Goal: Browse casually: Explore the website without a specific task or goal

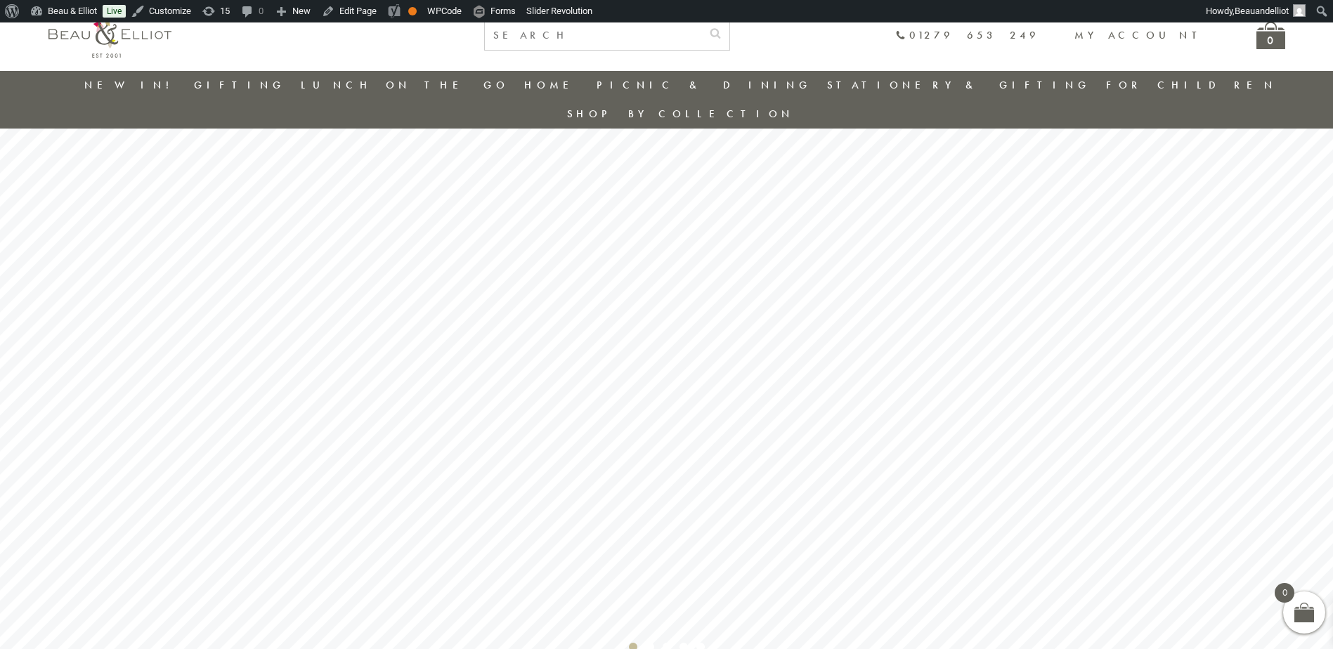
scroll to position [41, 0]
click at [629, 596] on rs-bullet "Video 2" at bounding box center [633, 600] width 8 height 8
click at [632, 596] on rs-bullet "Video 2" at bounding box center [633, 600] width 8 height 8
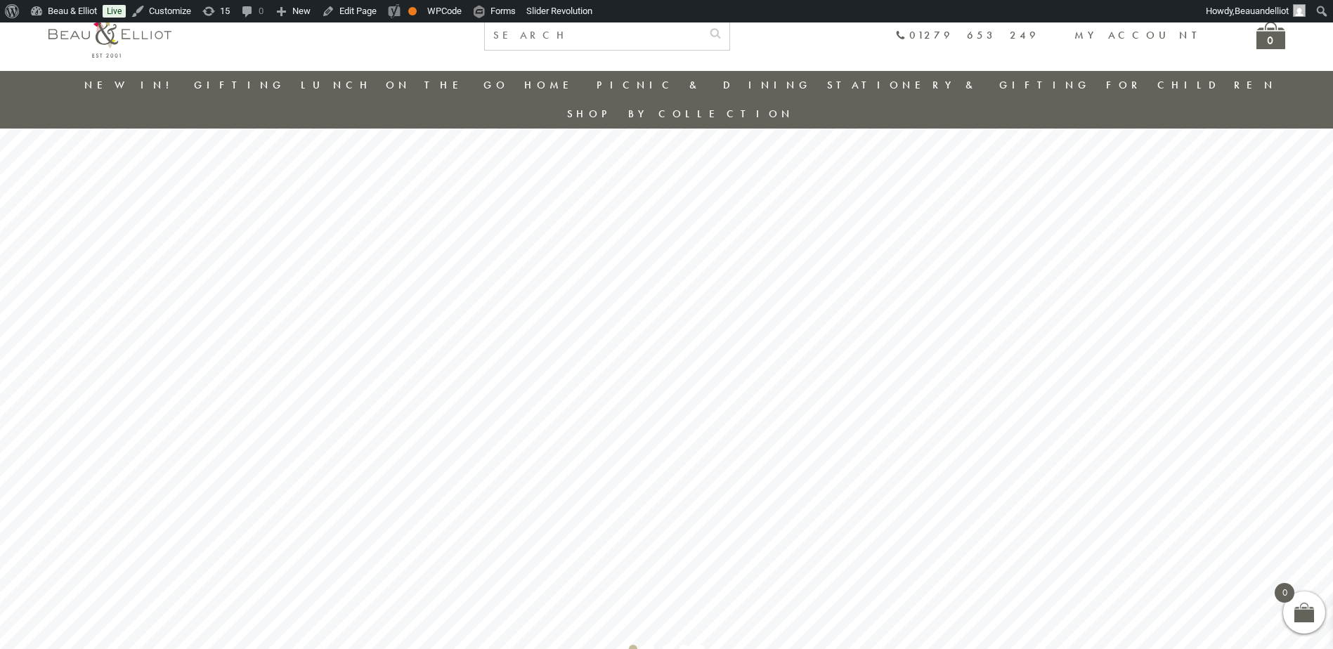
scroll to position [89, 0]
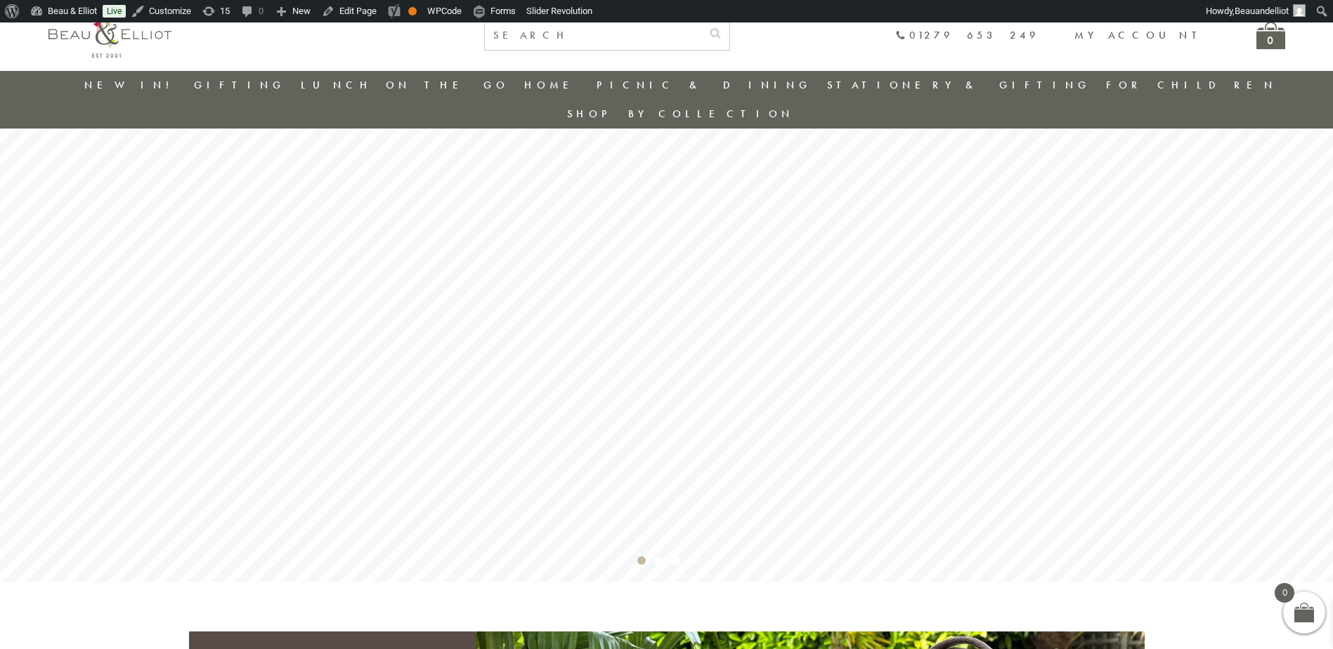
scroll to position [152, 0]
drag, startPoint x: 693, startPoint y: 530, endPoint x: 695, endPoint y: 522, distance: 8.5
click at [693, 556] on rs-bullet "Video 2" at bounding box center [692, 560] width 8 height 8
click at [676, 556] on rs-bullet "Video 2" at bounding box center [675, 560] width 8 height 8
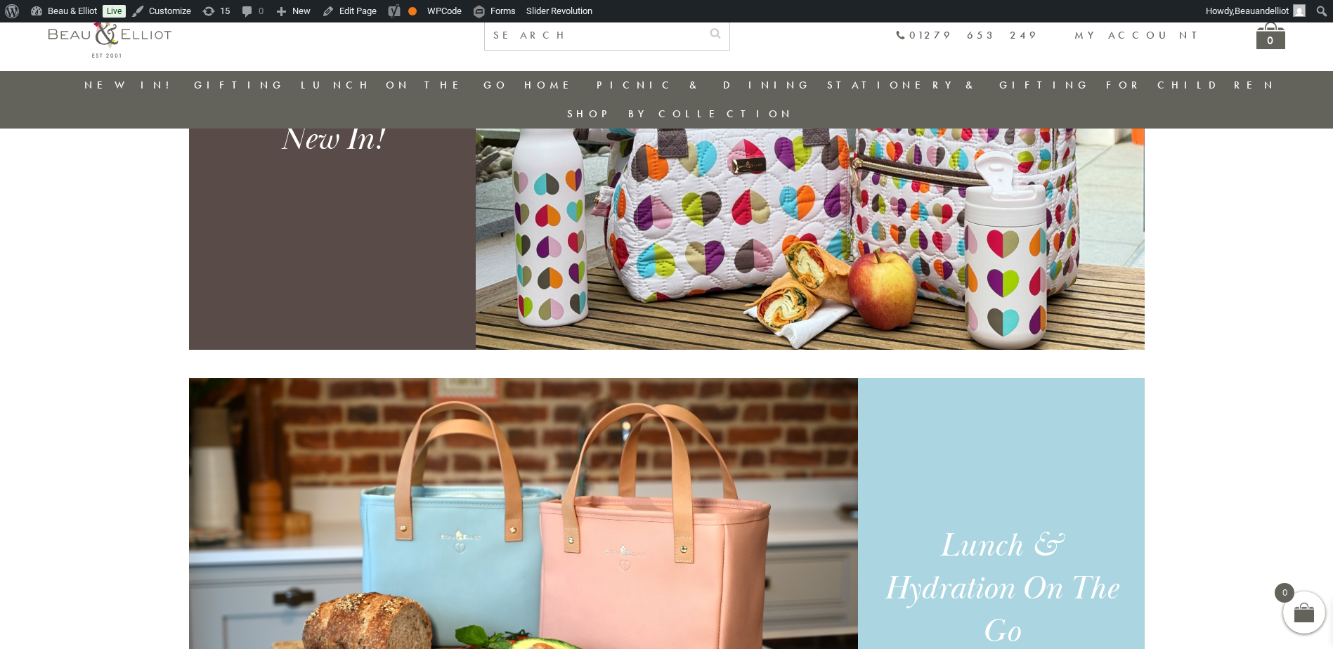
scroll to position [714, 0]
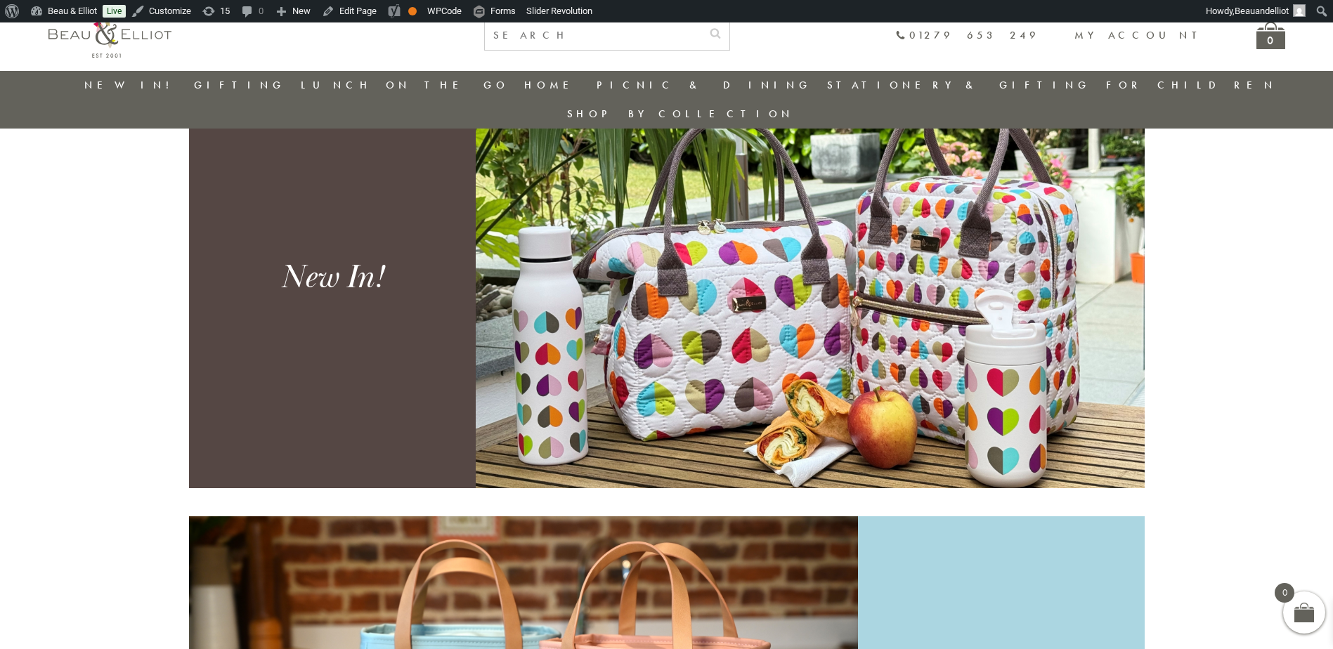
scroll to position [714, 0]
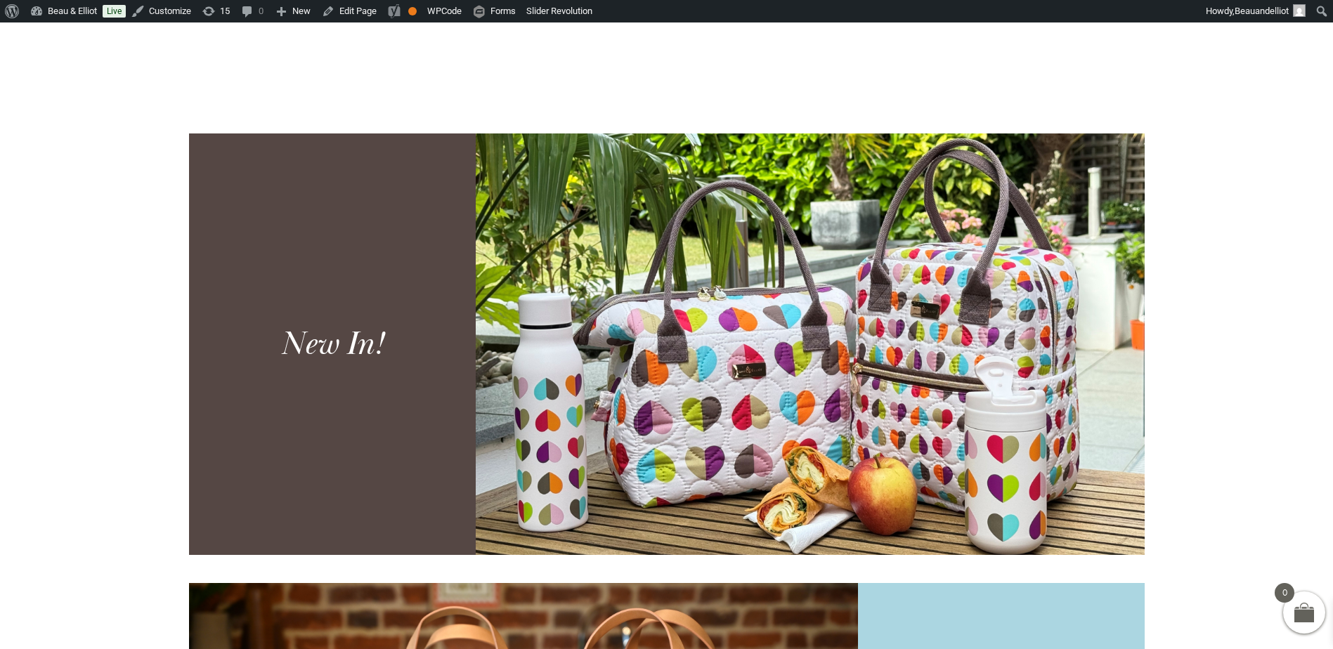
scroll to position [679, 0]
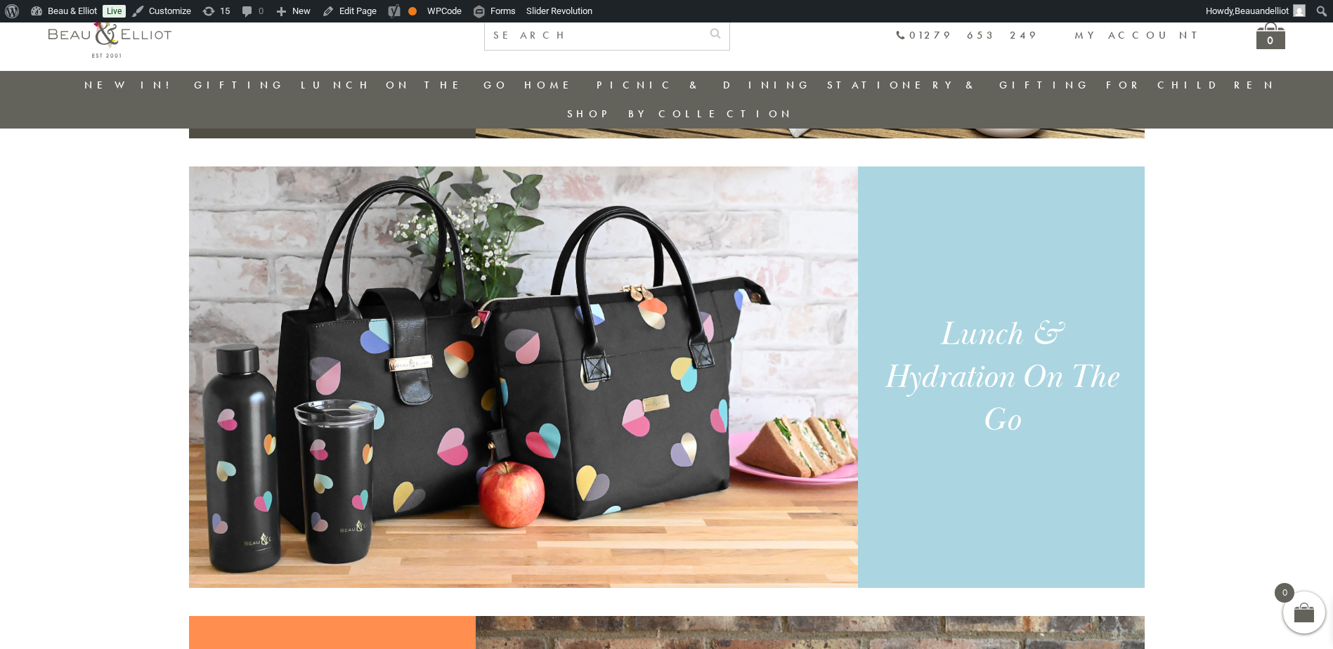
scroll to position [1066, 0]
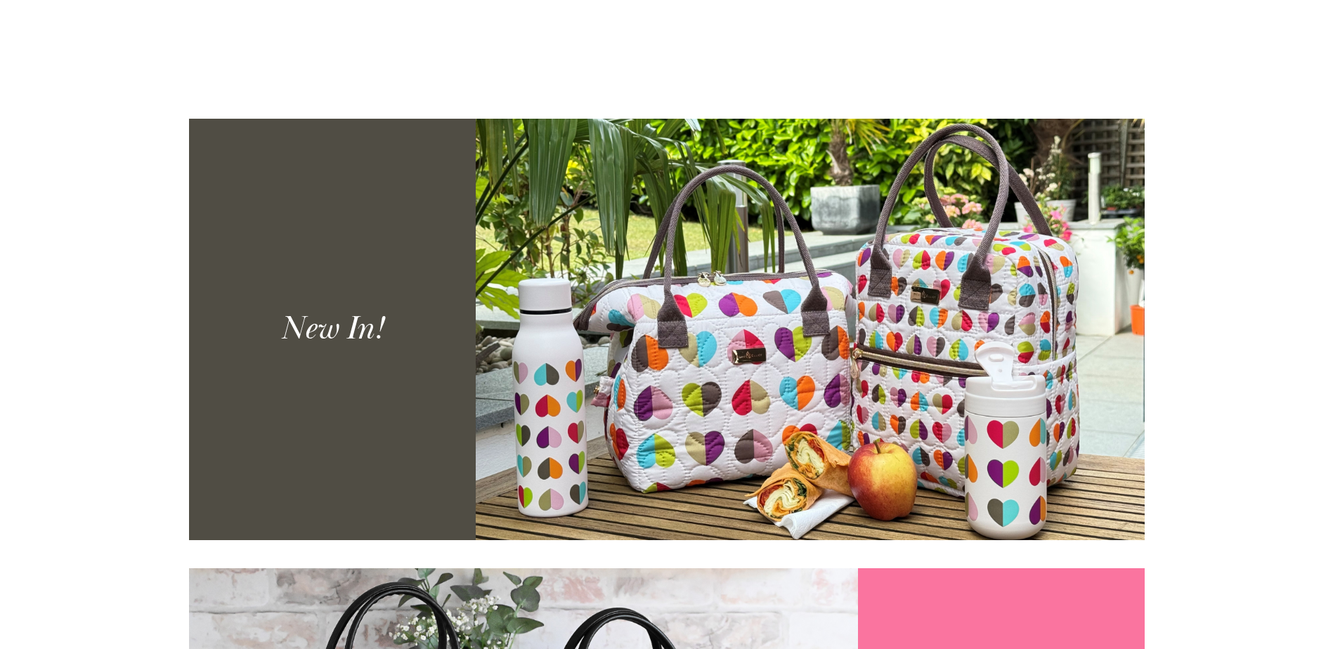
scroll to position [679, 0]
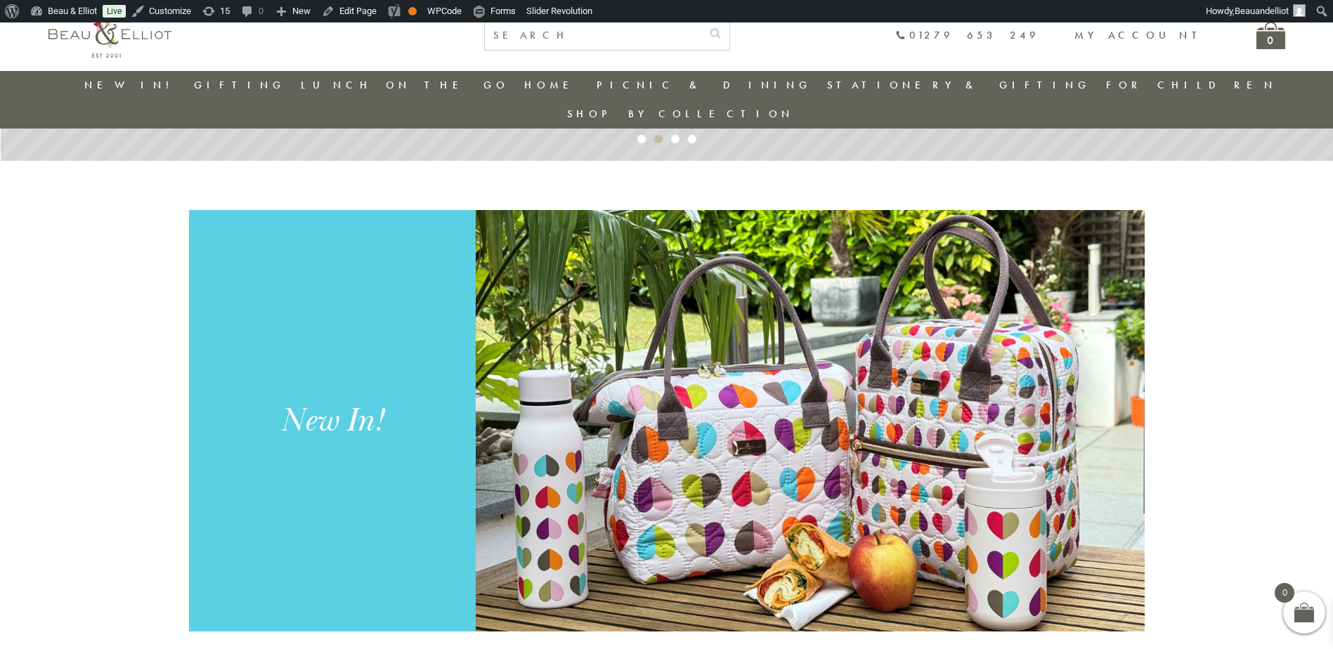
scroll to position [603, 0]
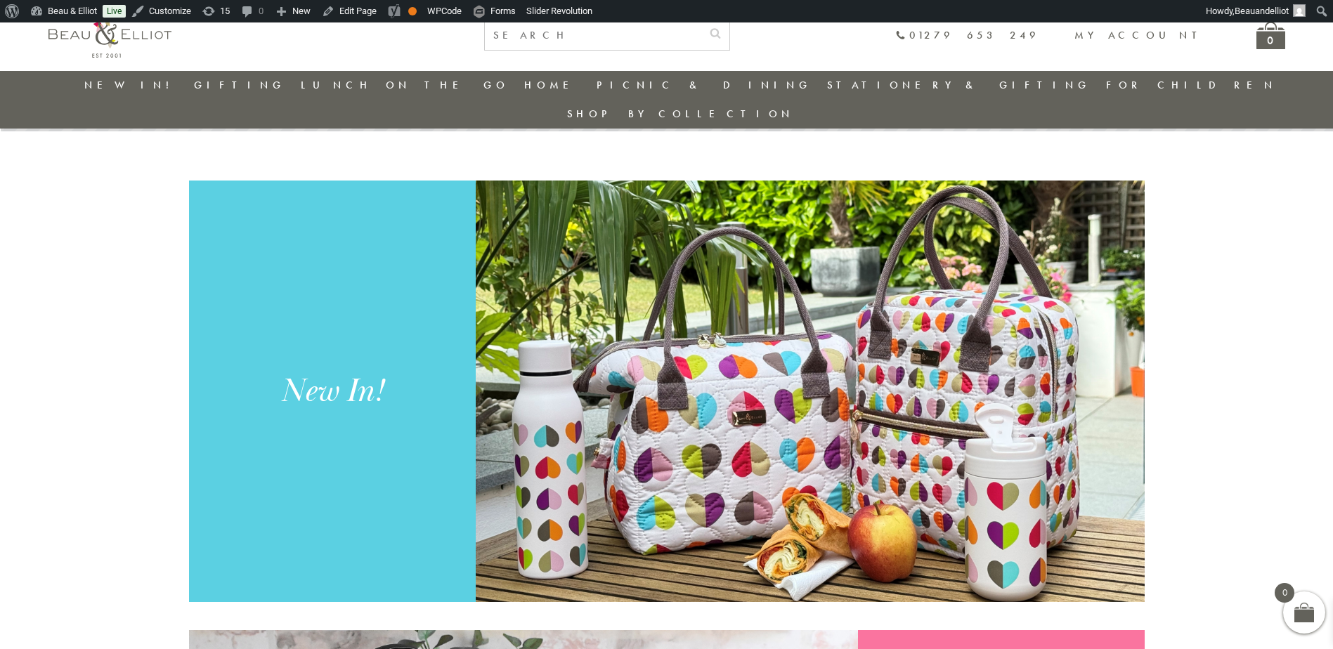
click at [157, 83] on link "New in!" at bounding box center [131, 85] width 94 height 14
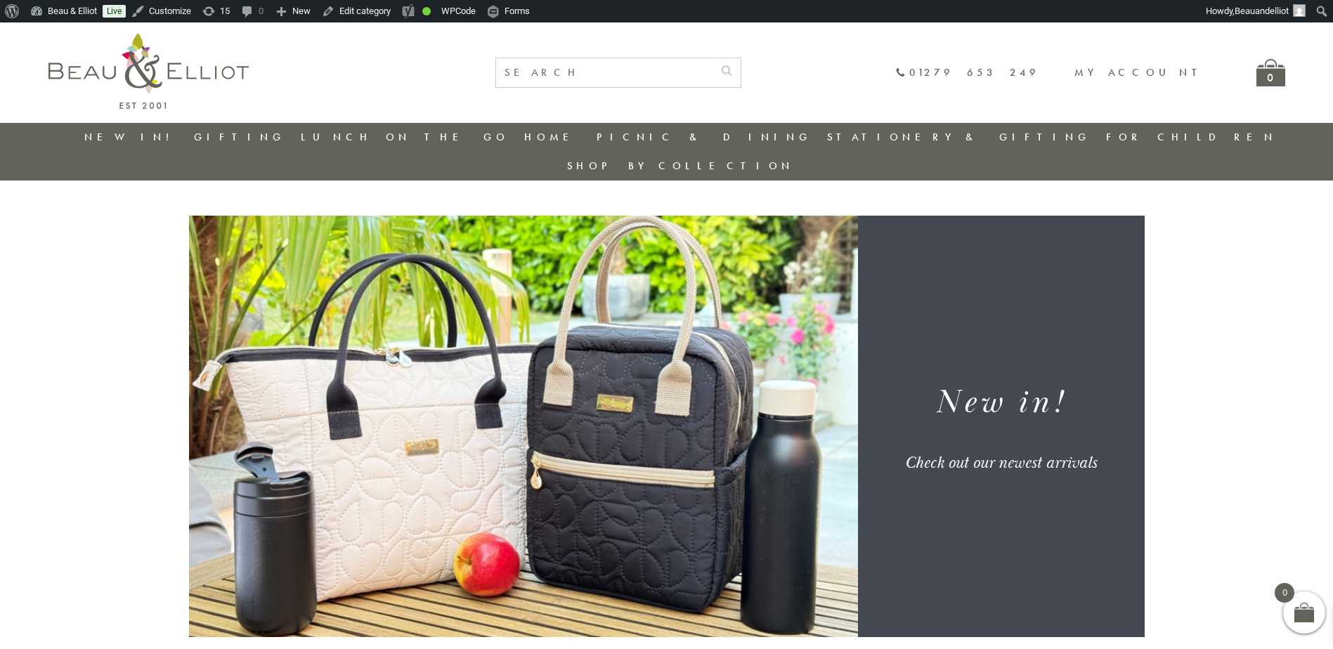
click at [240, 74] on img at bounding box center [148, 71] width 200 height 76
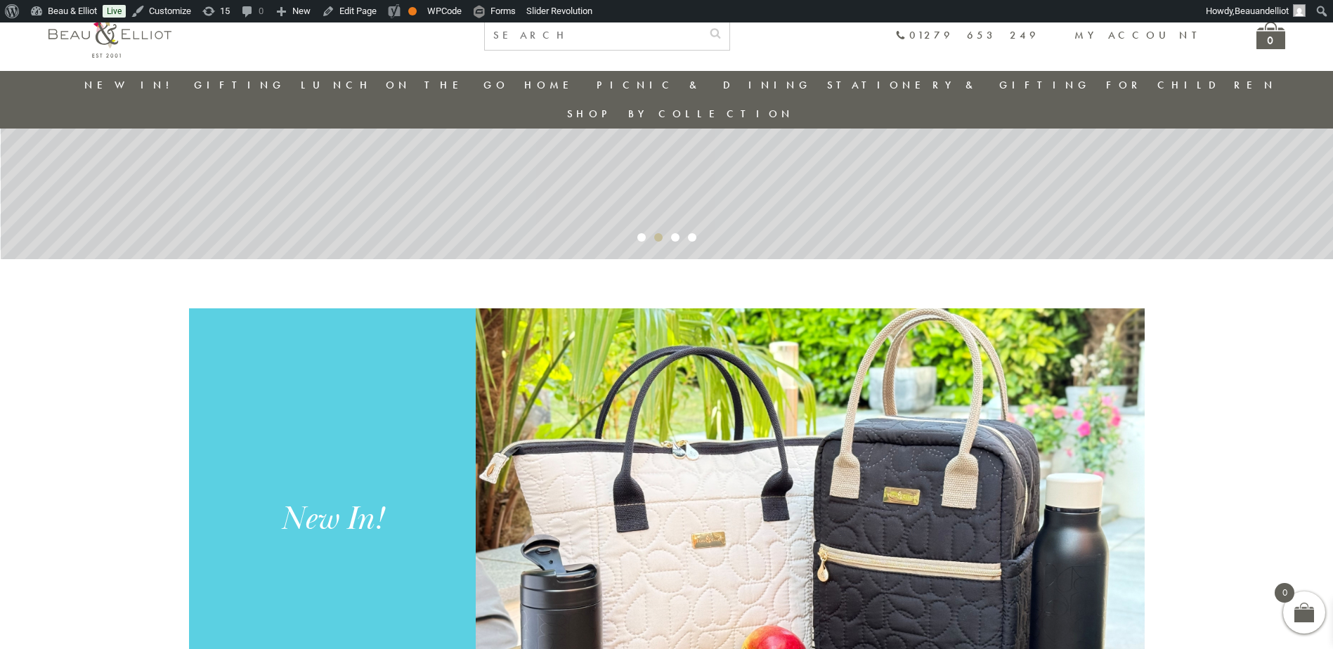
scroll to position [322, 0]
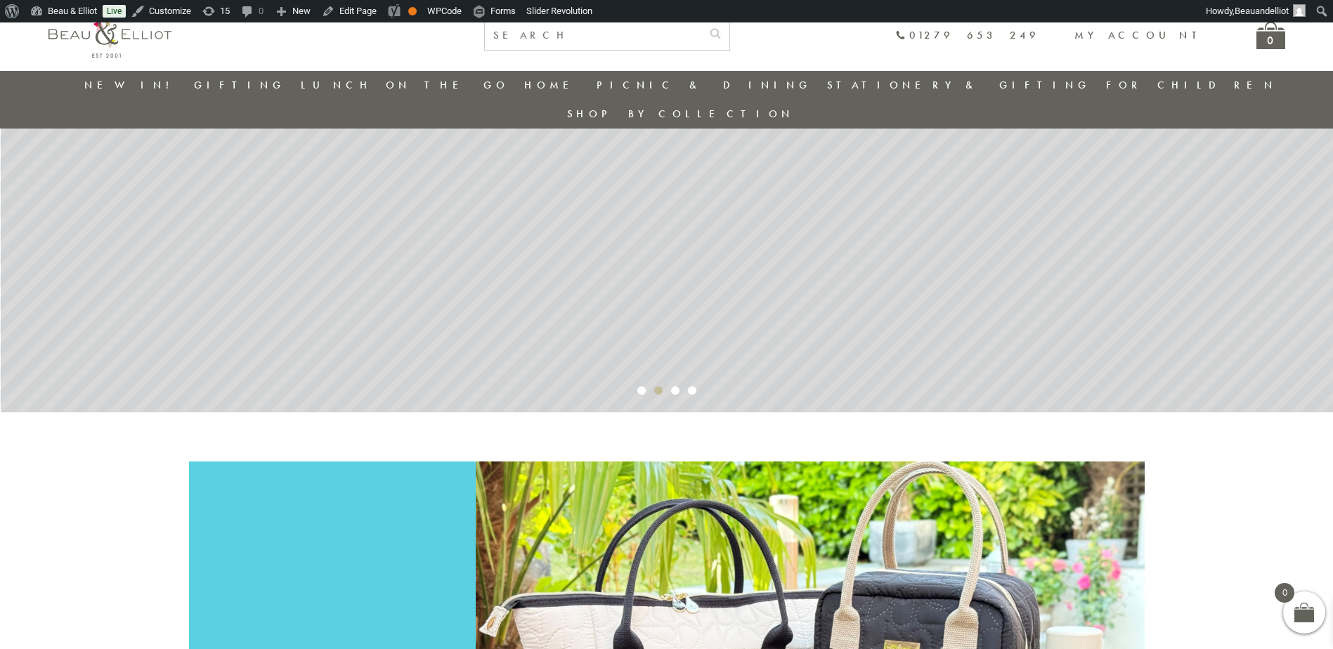
click at [144, 85] on link "New in!" at bounding box center [131, 85] width 94 height 14
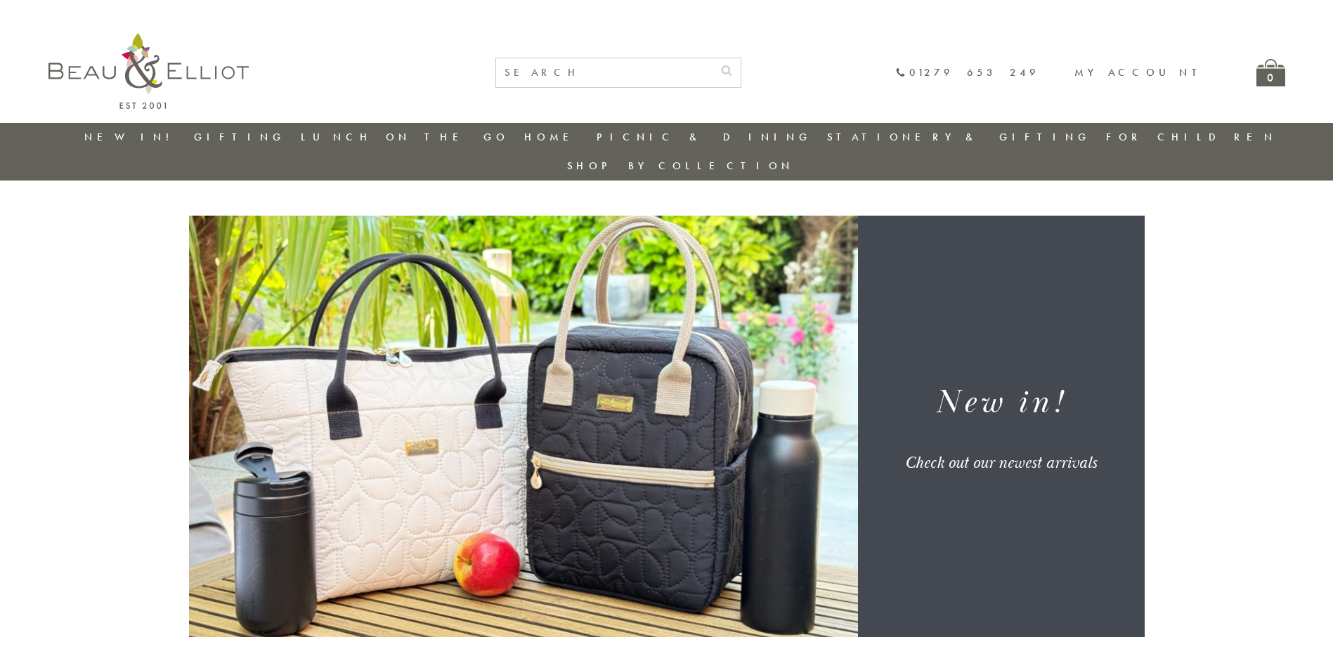
click at [145, 84] on img at bounding box center [148, 71] width 200 height 76
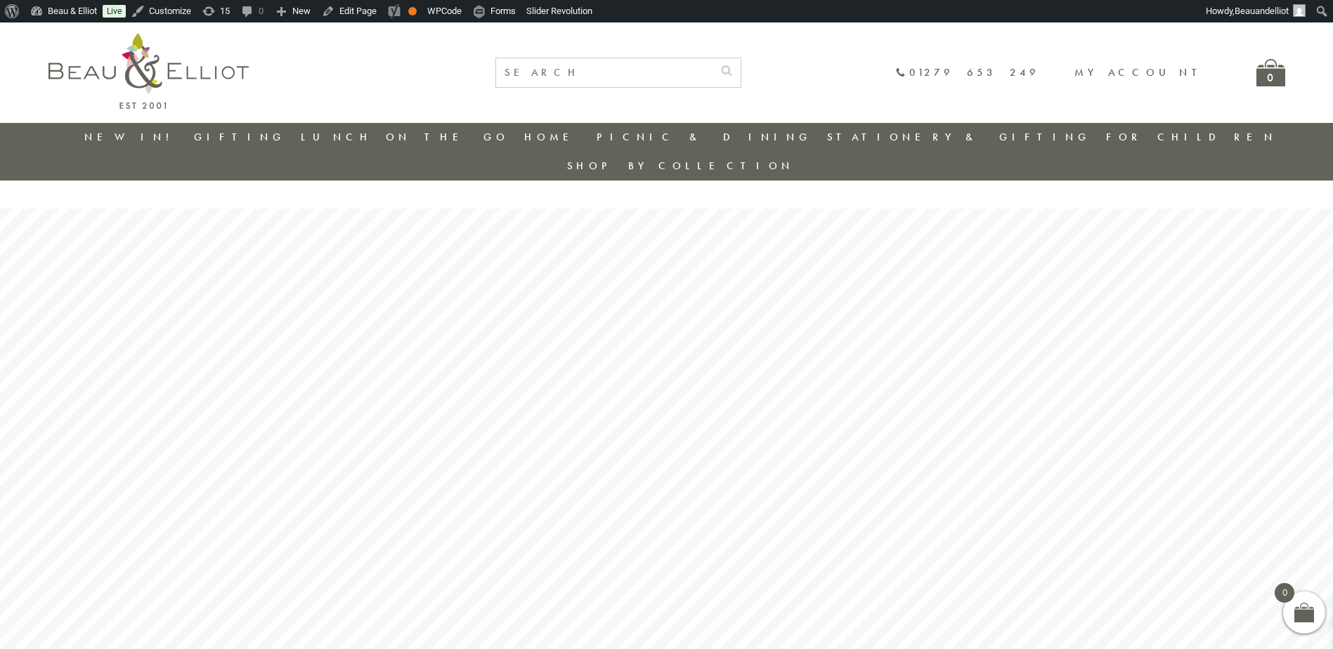
click at [135, 133] on link "New in!" at bounding box center [131, 137] width 94 height 14
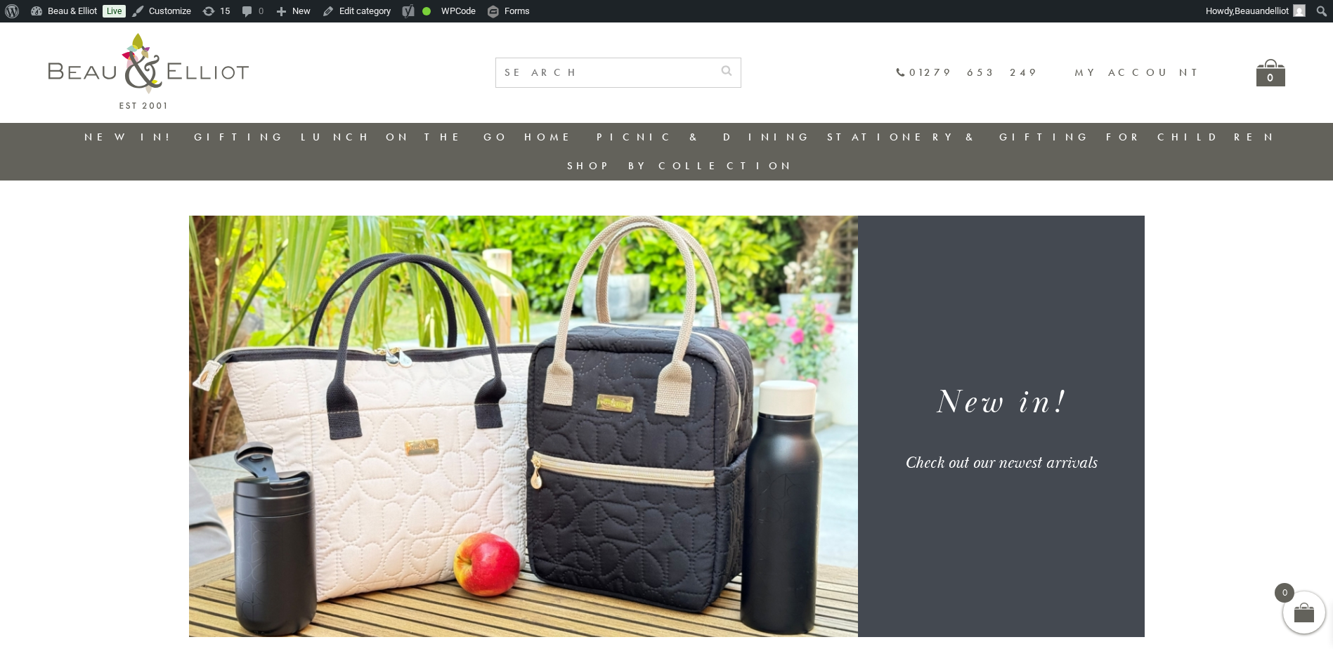
click at [152, 82] on img at bounding box center [148, 71] width 200 height 76
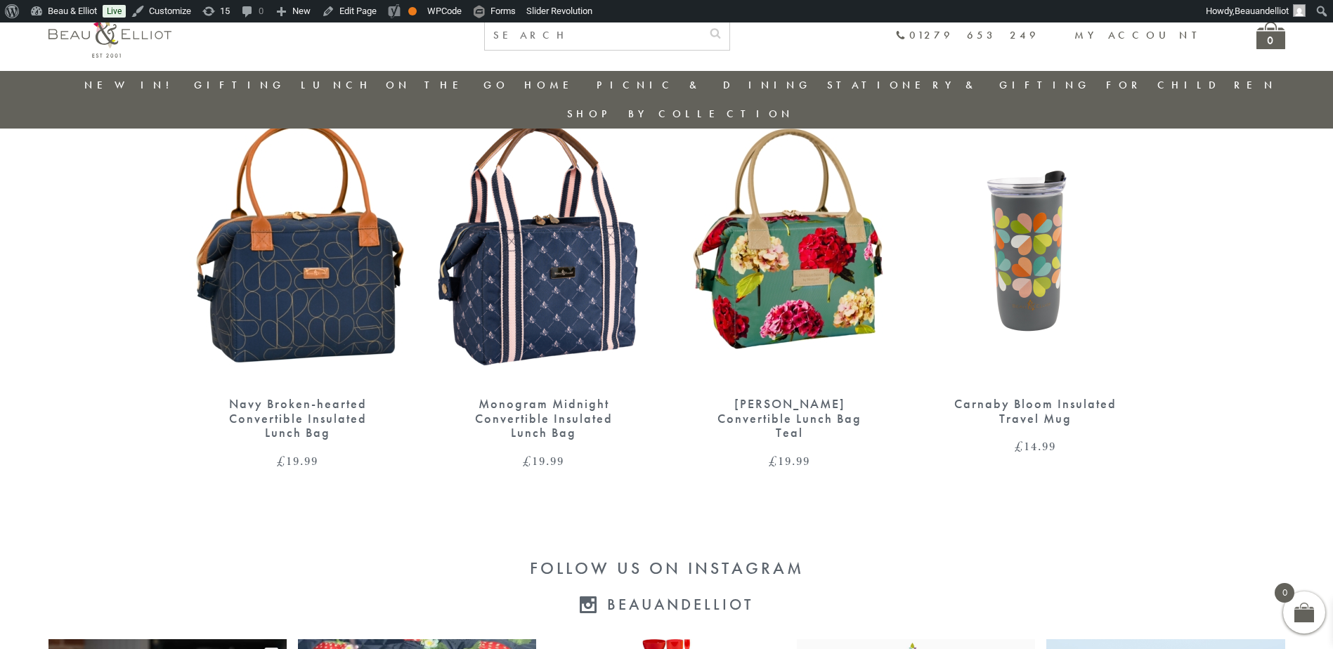
scroll to position [2359, 0]
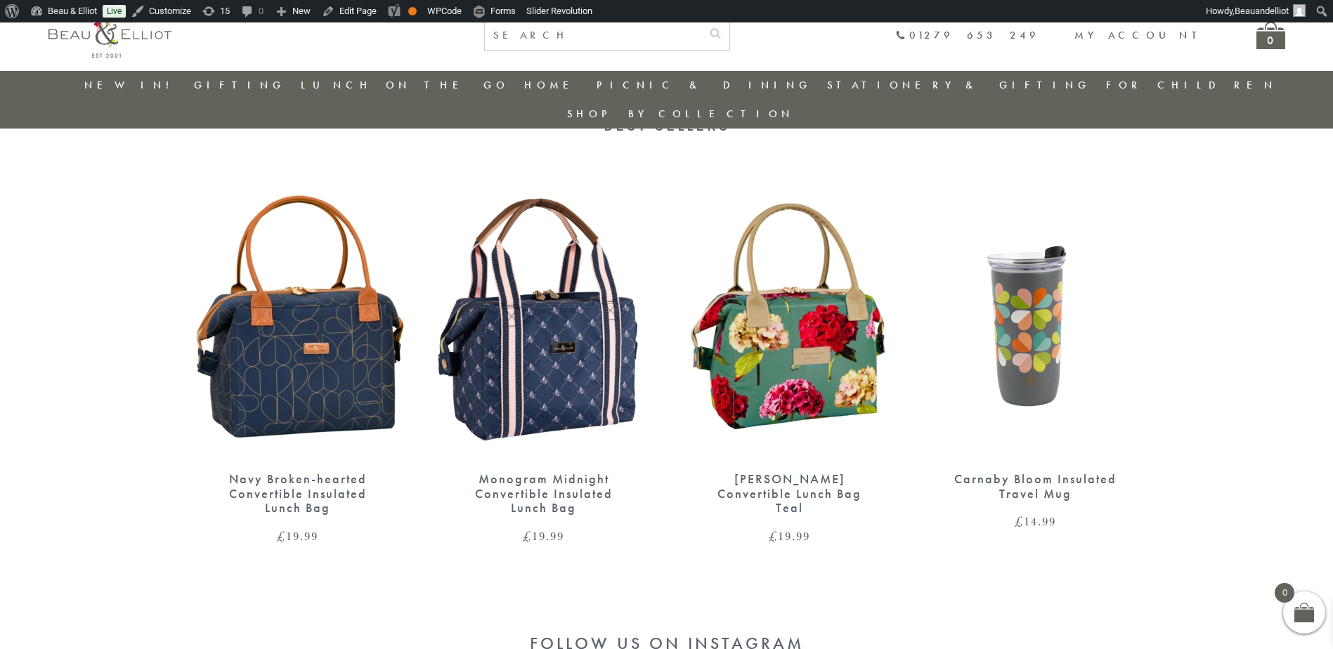
scroll to position [2353, 0]
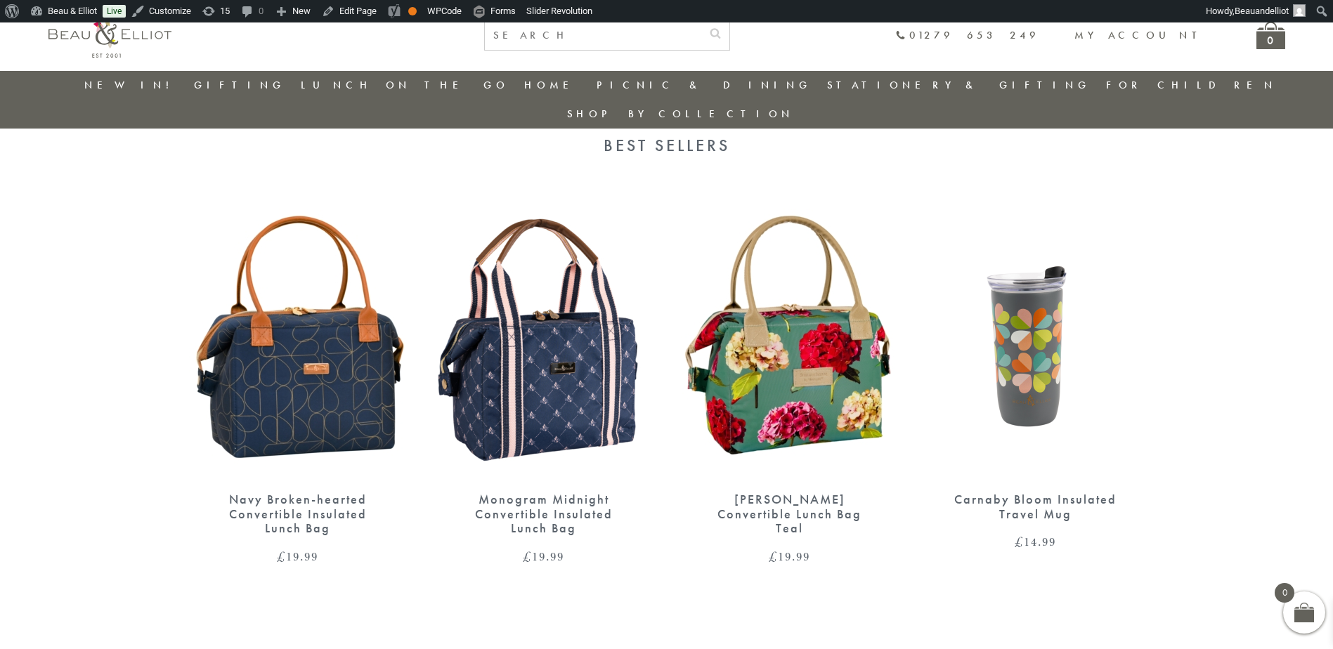
scroll to position [2333, 0]
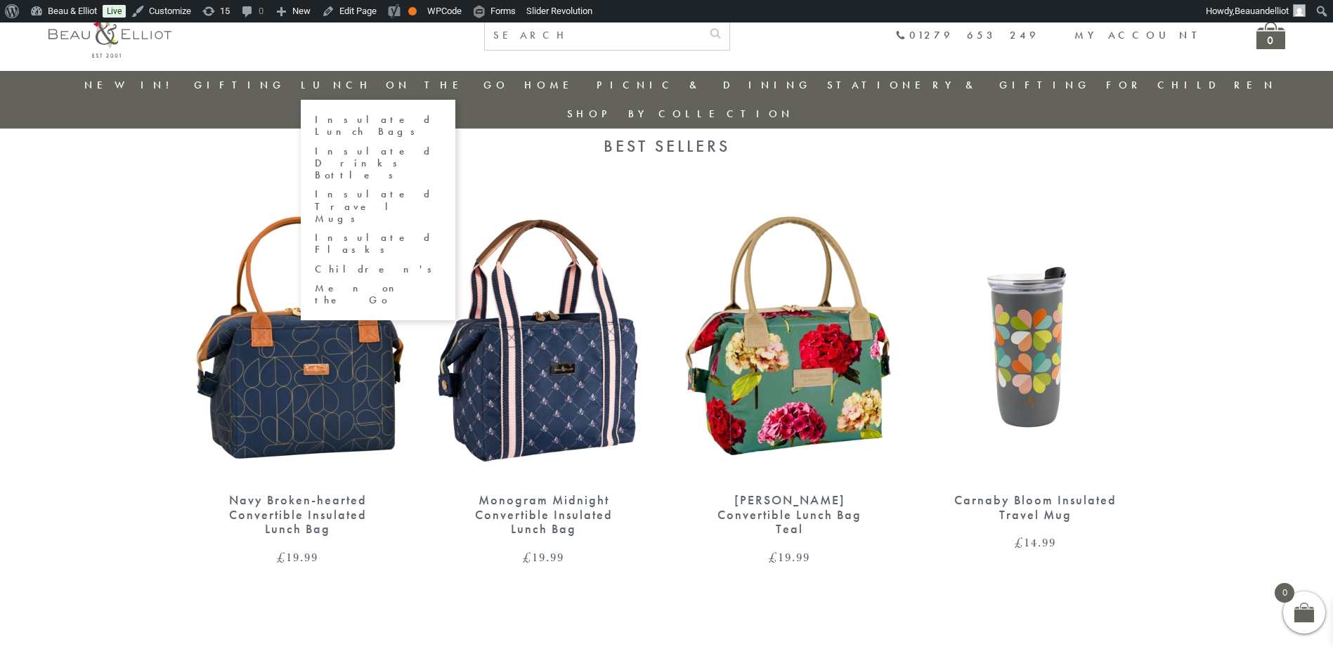
click at [361, 123] on link "Insulated Lunch Bags" at bounding box center [378, 126] width 126 height 25
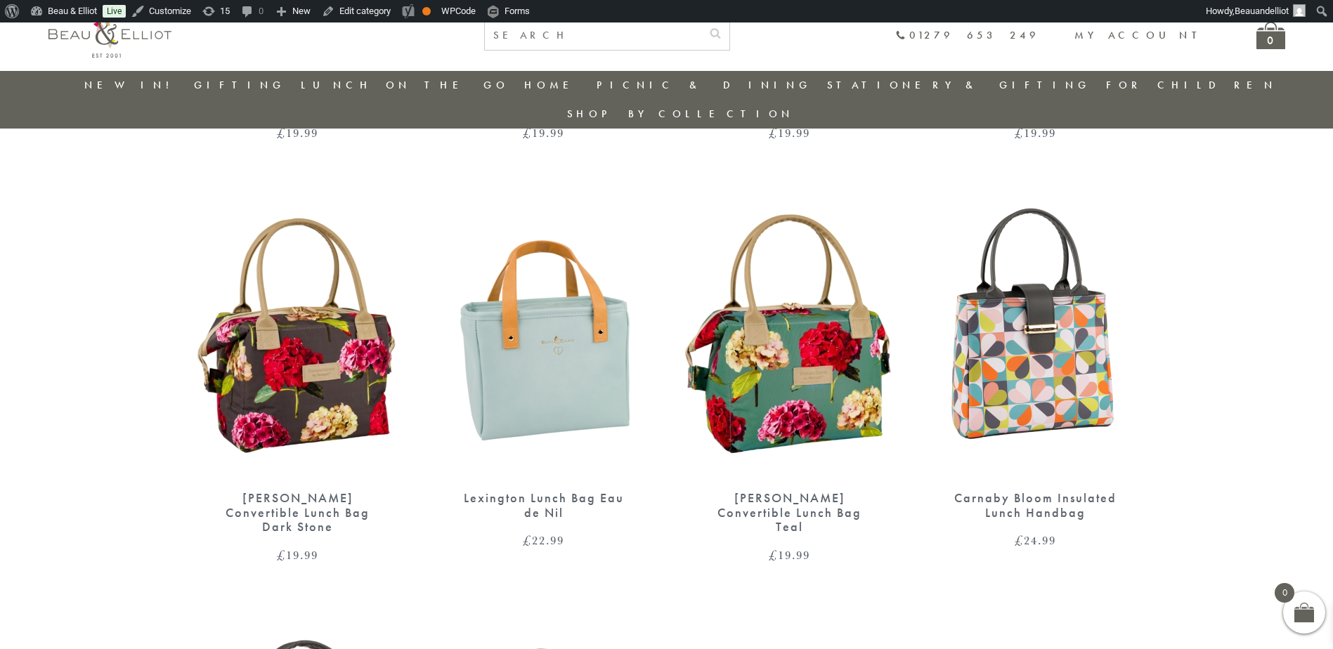
scroll to position [1305, 0]
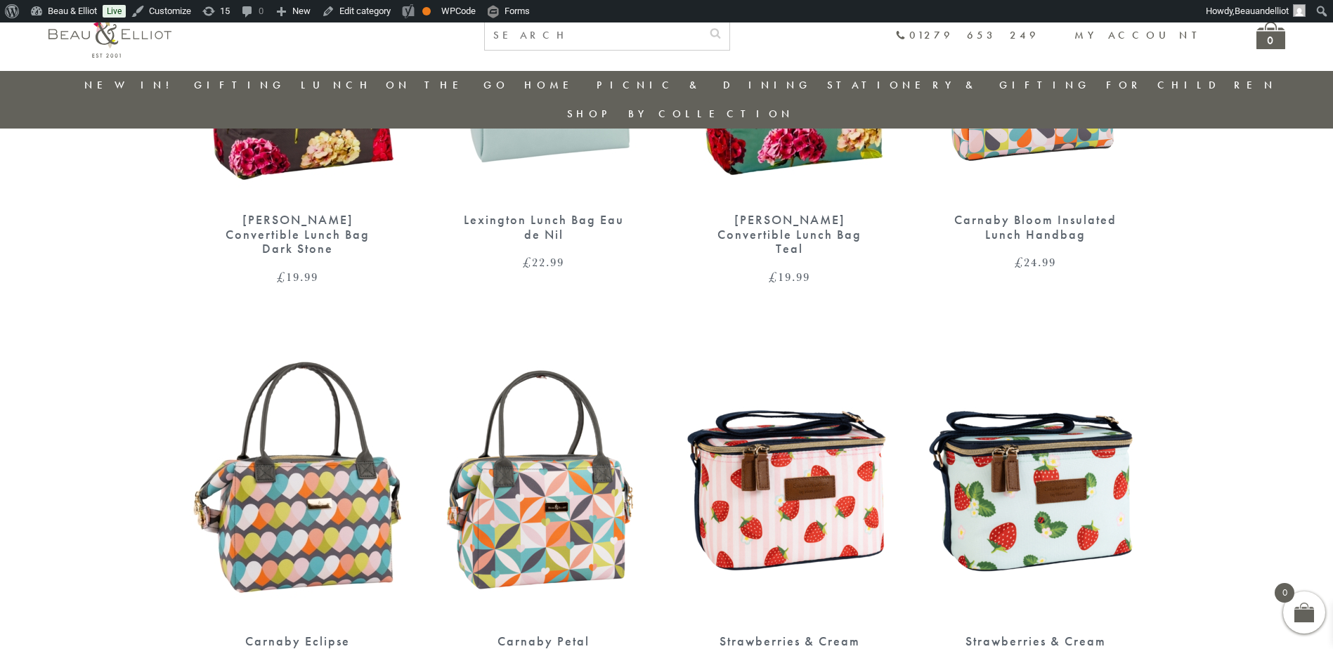
scroll to position [1634, 0]
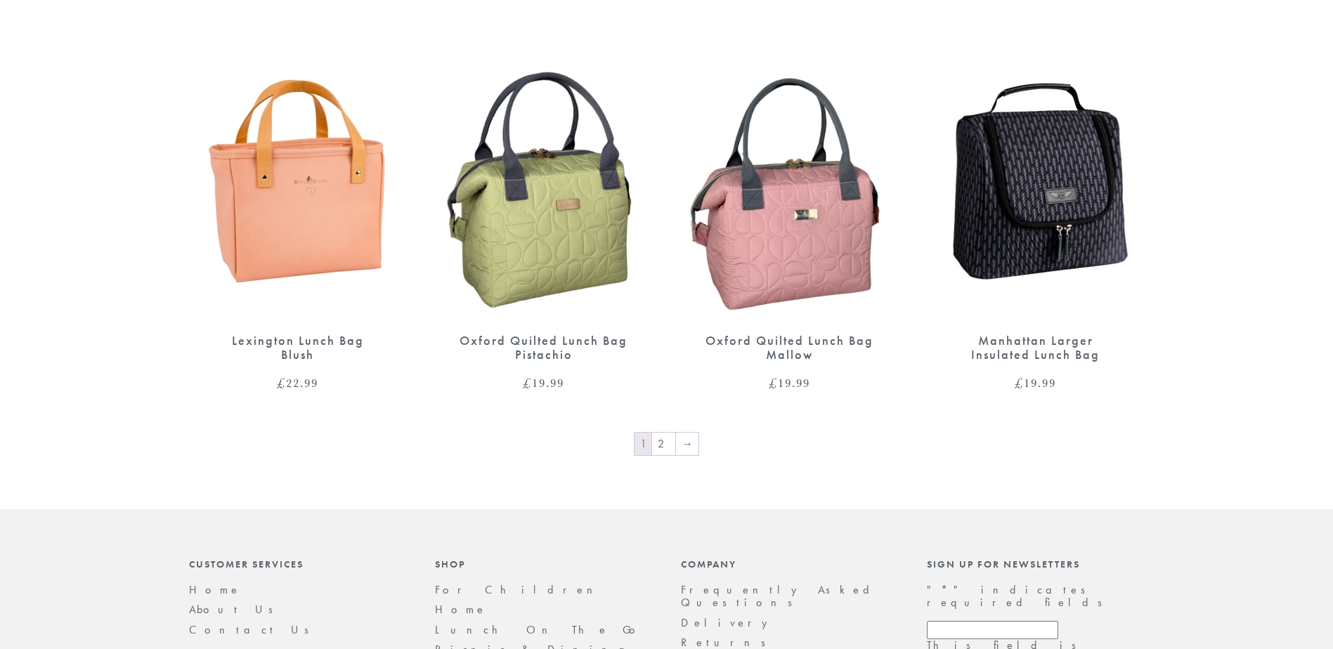
scroll to position [2295, 0]
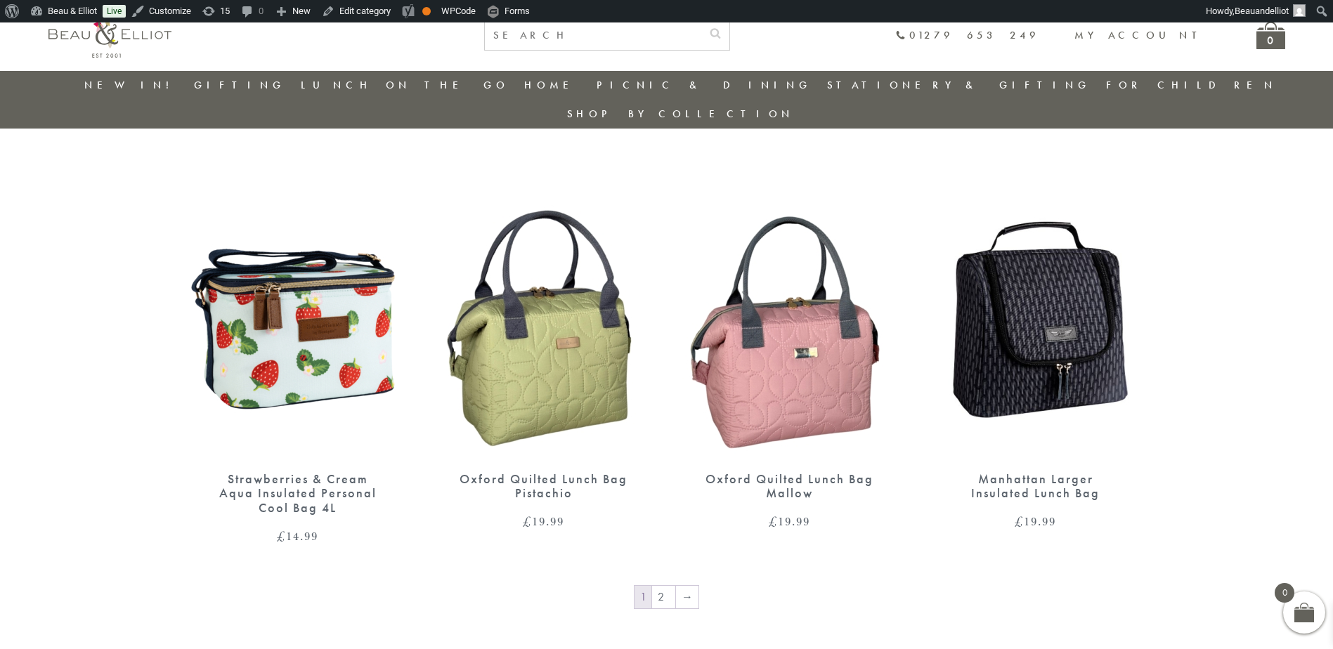
scroll to position [2130, 0]
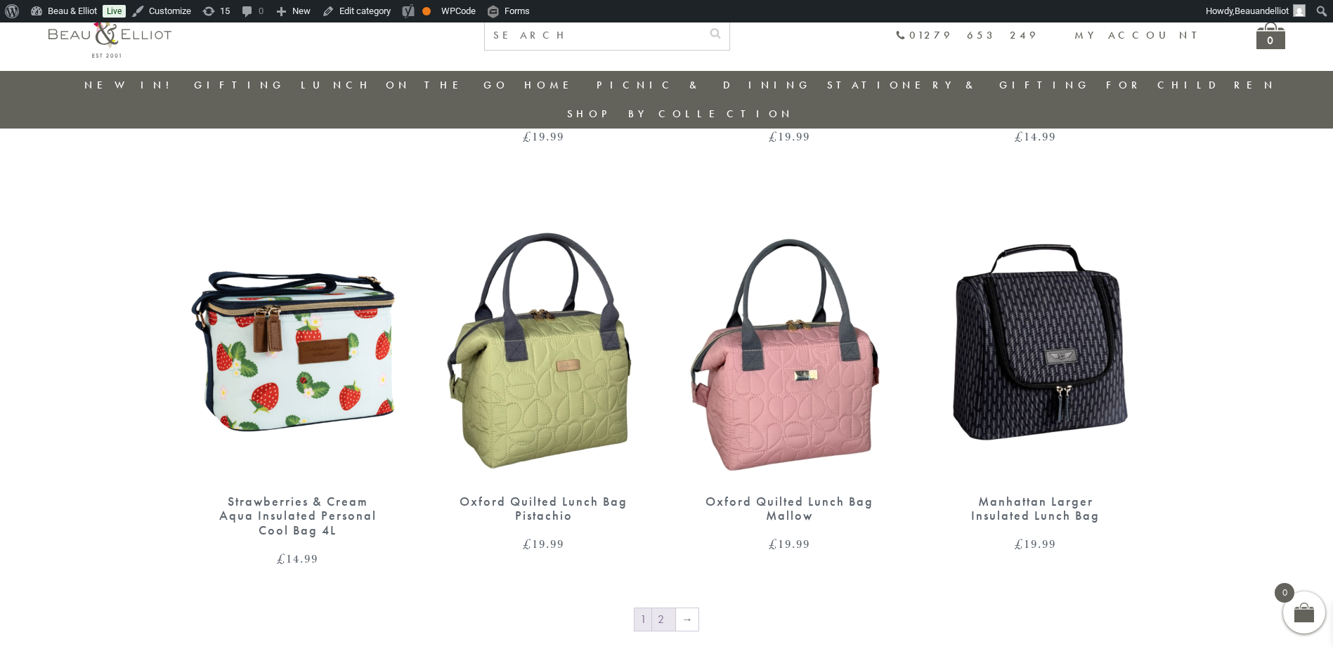
click at [669, 608] on link "2" at bounding box center [663, 619] width 23 height 22
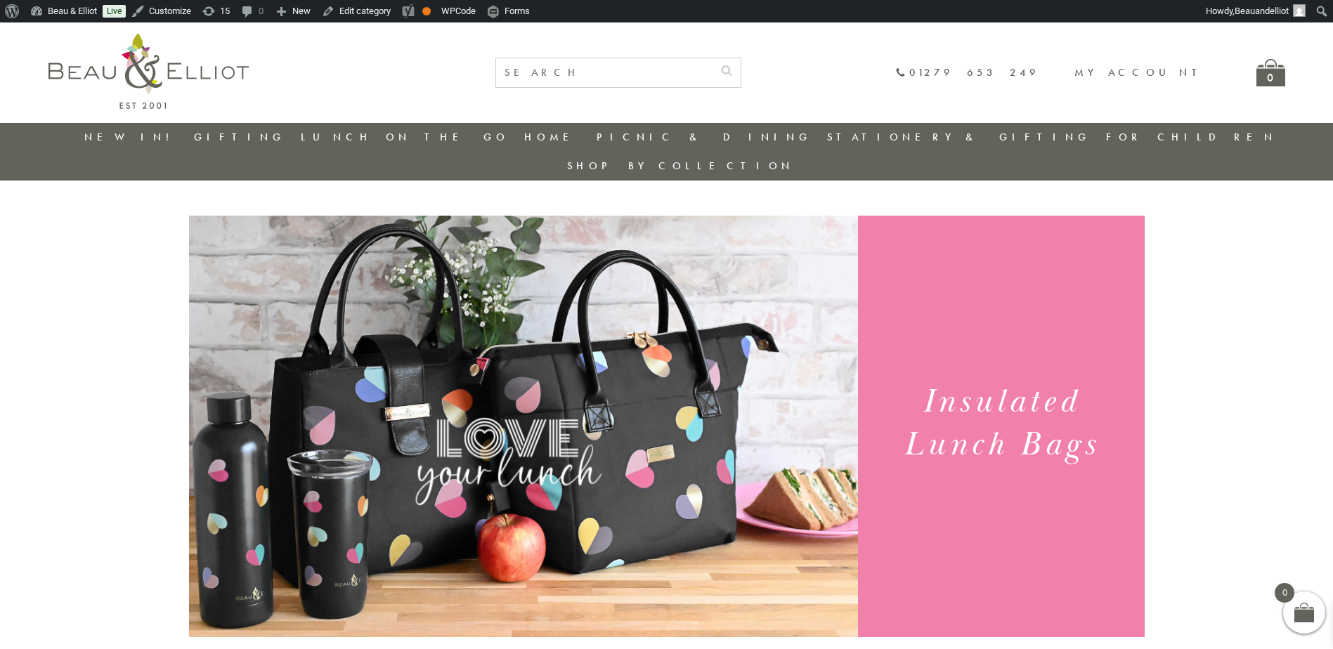
click at [198, 66] on img at bounding box center [148, 71] width 200 height 76
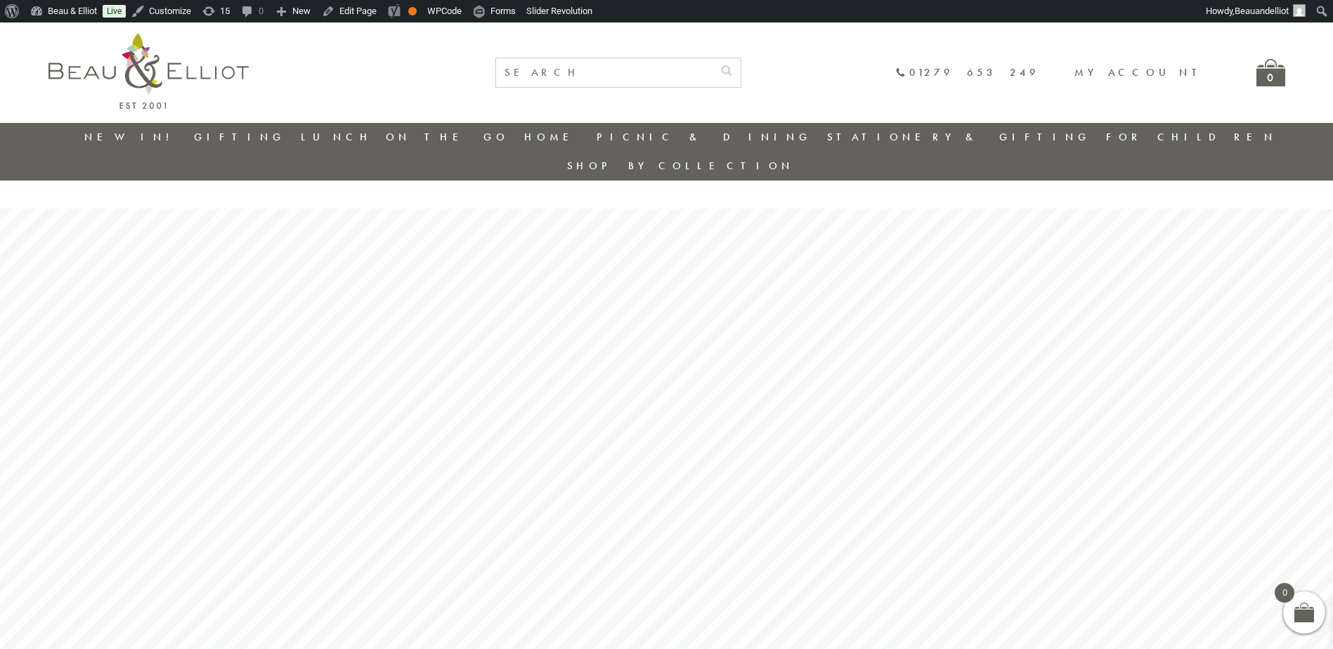
click at [178, 63] on img at bounding box center [148, 71] width 200 height 76
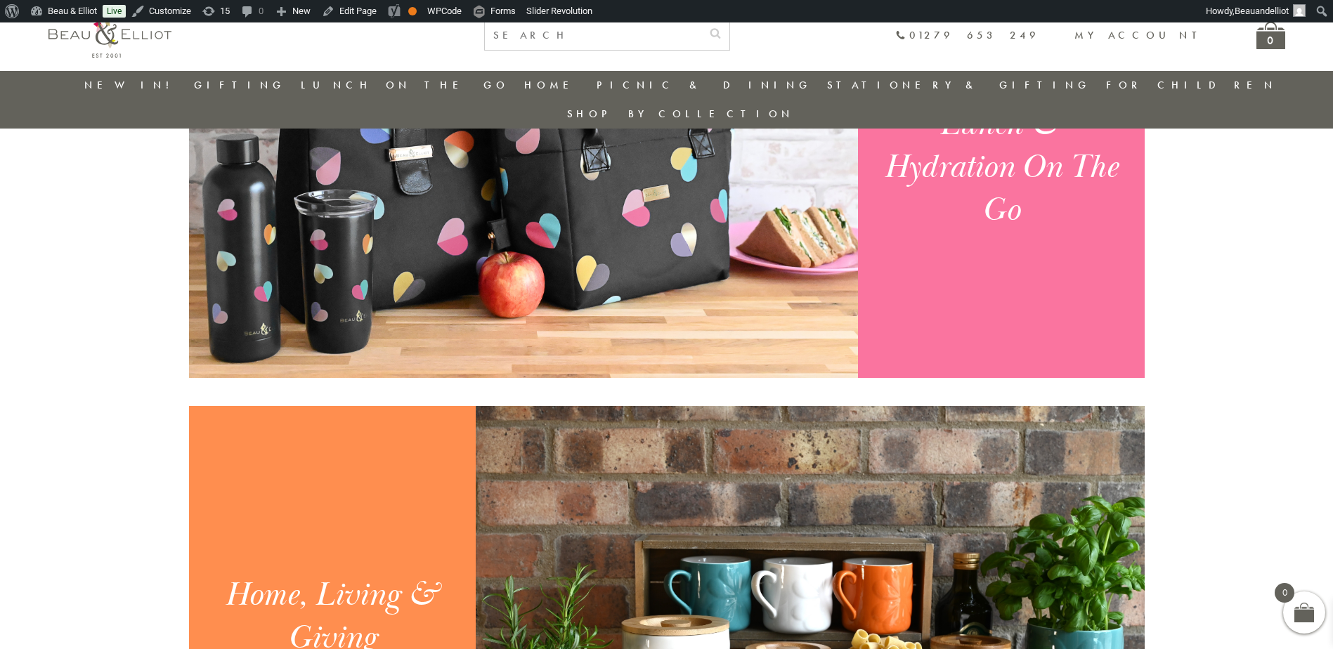
scroll to position [954, 0]
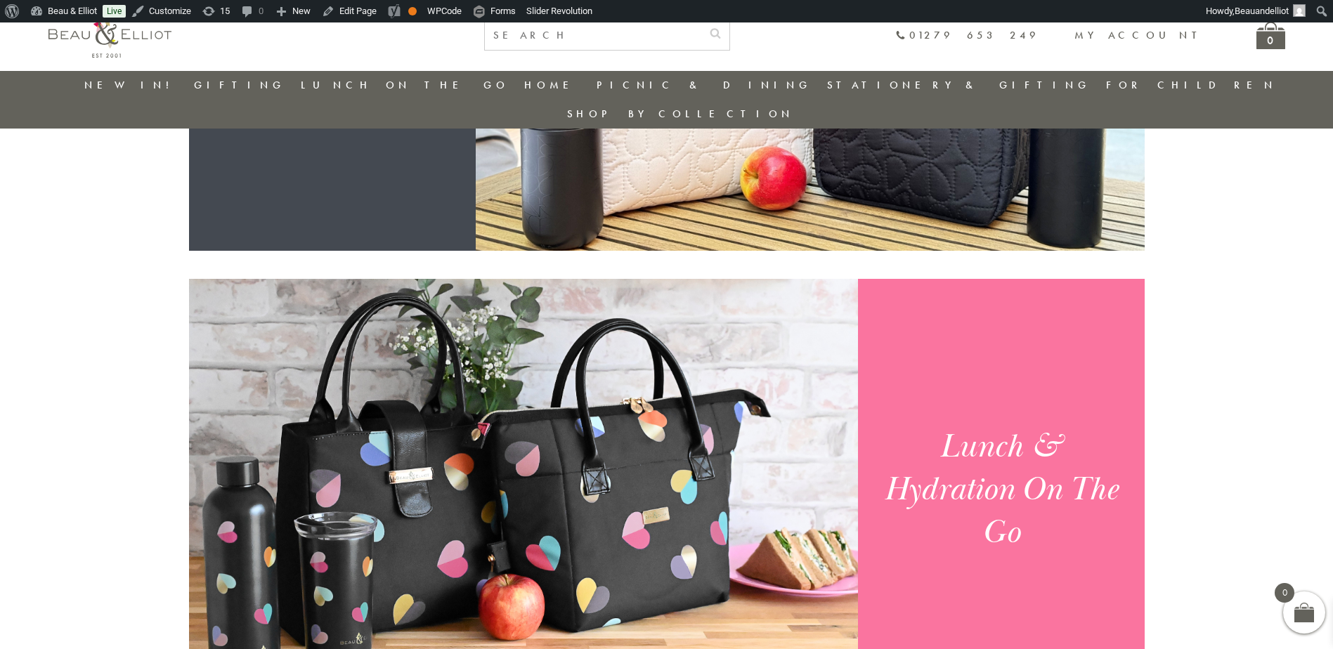
click at [743, 330] on img at bounding box center [523, 489] width 669 height 421
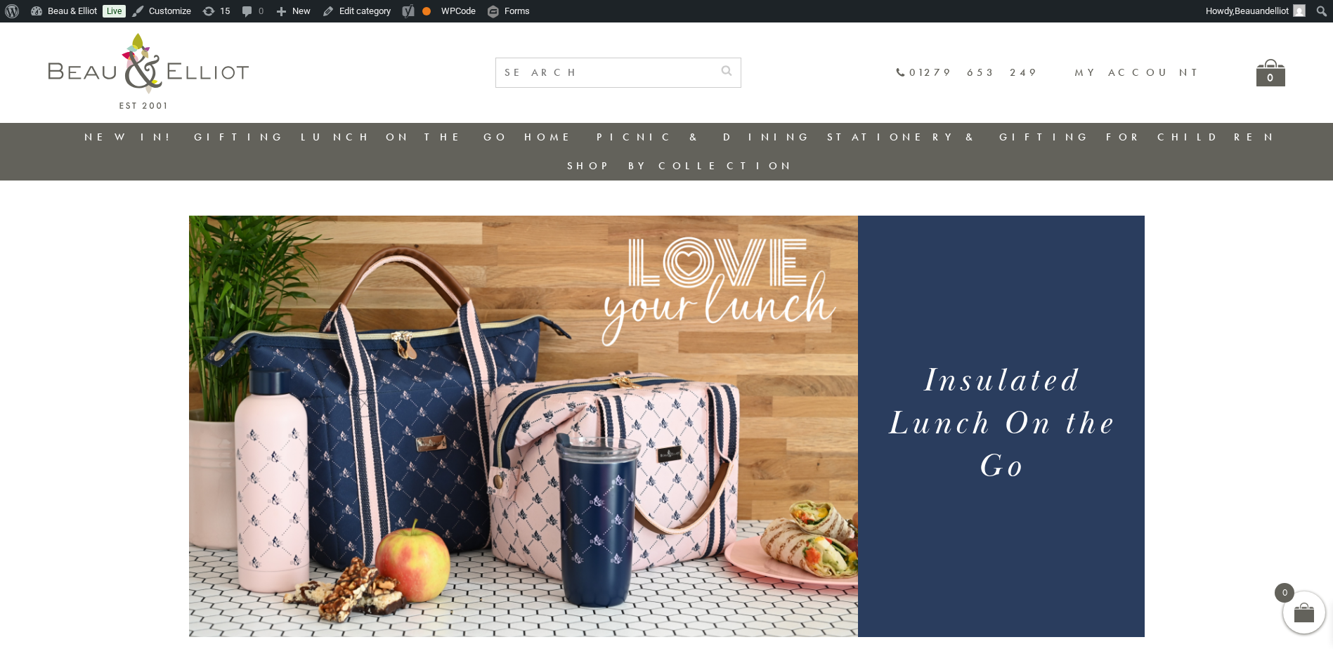
click at [169, 54] on img at bounding box center [148, 71] width 200 height 76
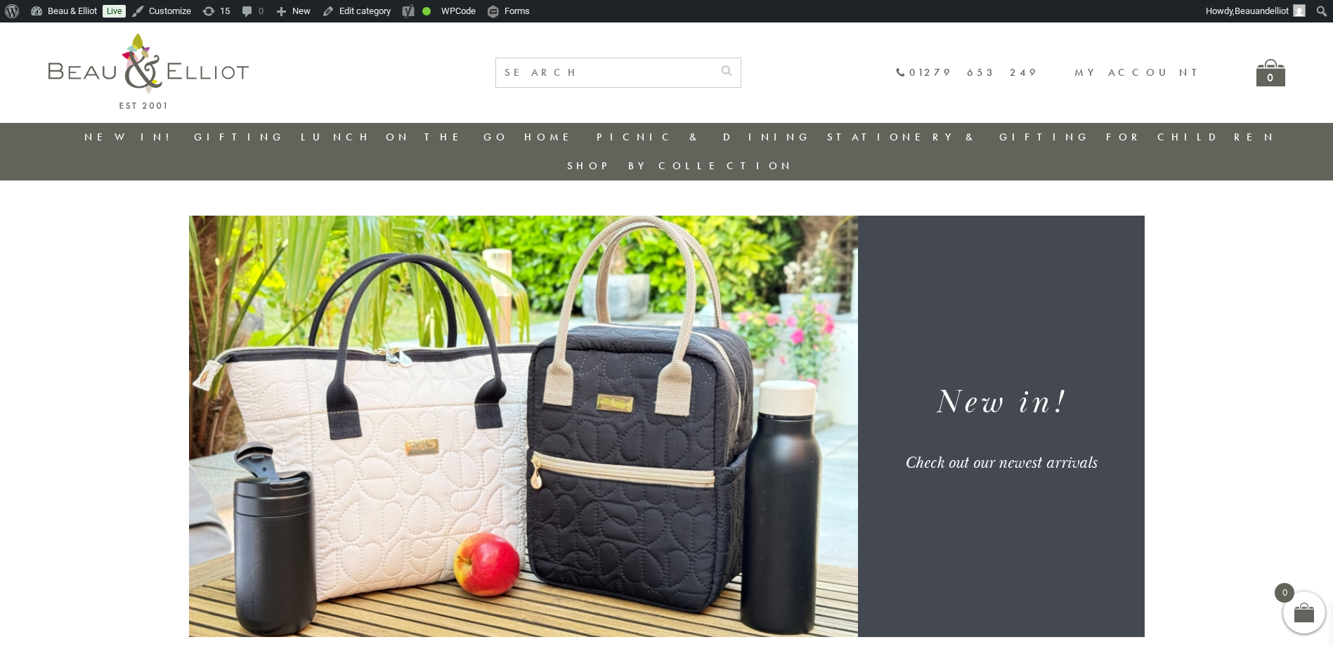
click at [166, 64] on img at bounding box center [148, 71] width 200 height 76
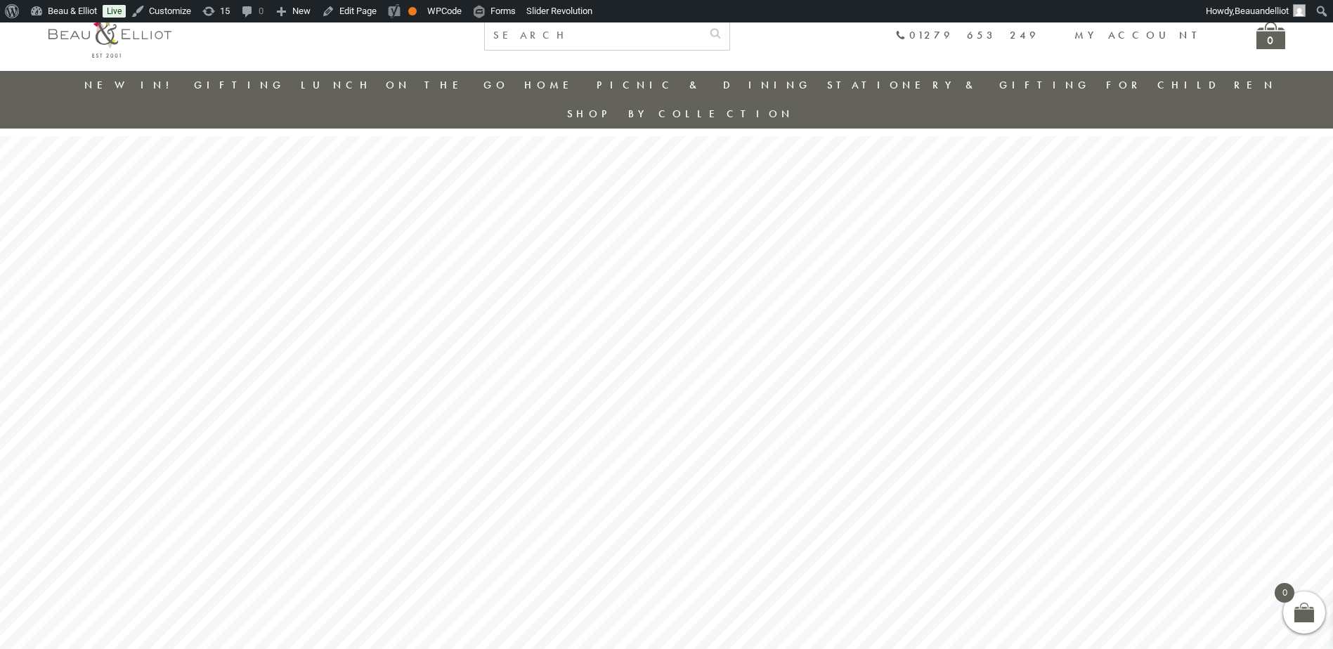
scroll to position [41, 0]
click at [698, 28] on input "text" at bounding box center [593, 35] width 216 height 29
type input "linear"
click at [701, 21] on button "submit" at bounding box center [715, 32] width 28 height 22
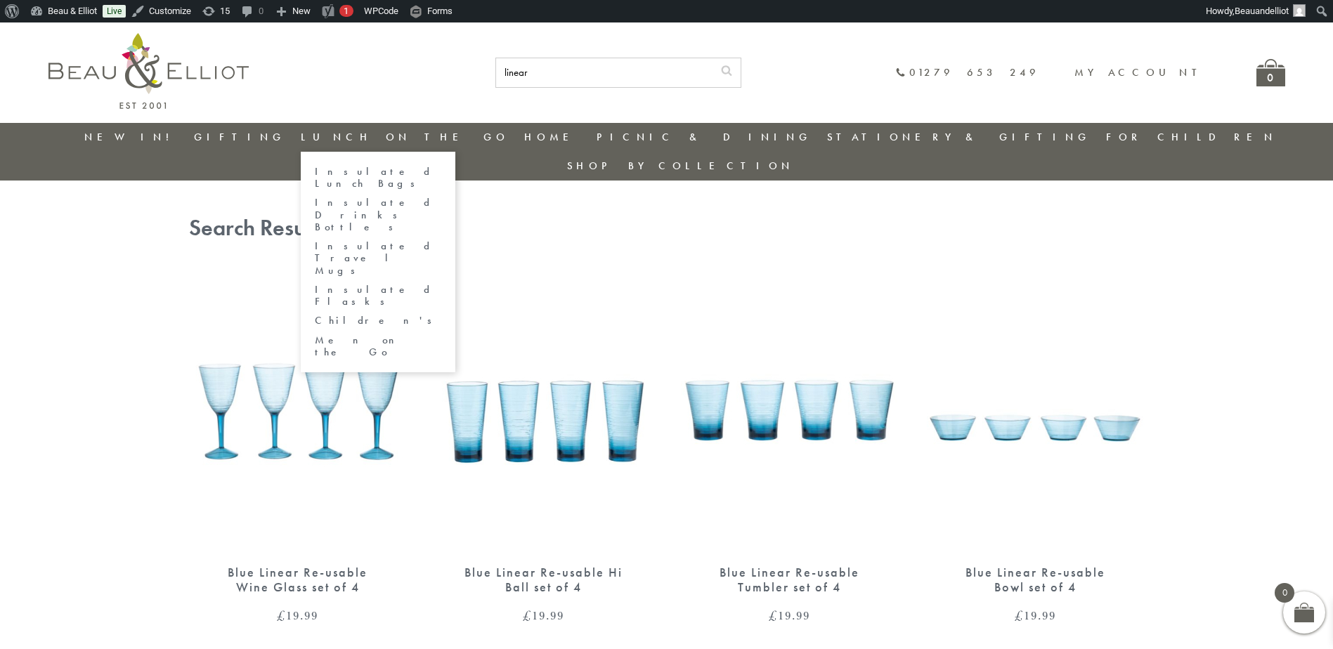
click at [419, 284] on link "Insulated Flasks" at bounding box center [378, 296] width 126 height 25
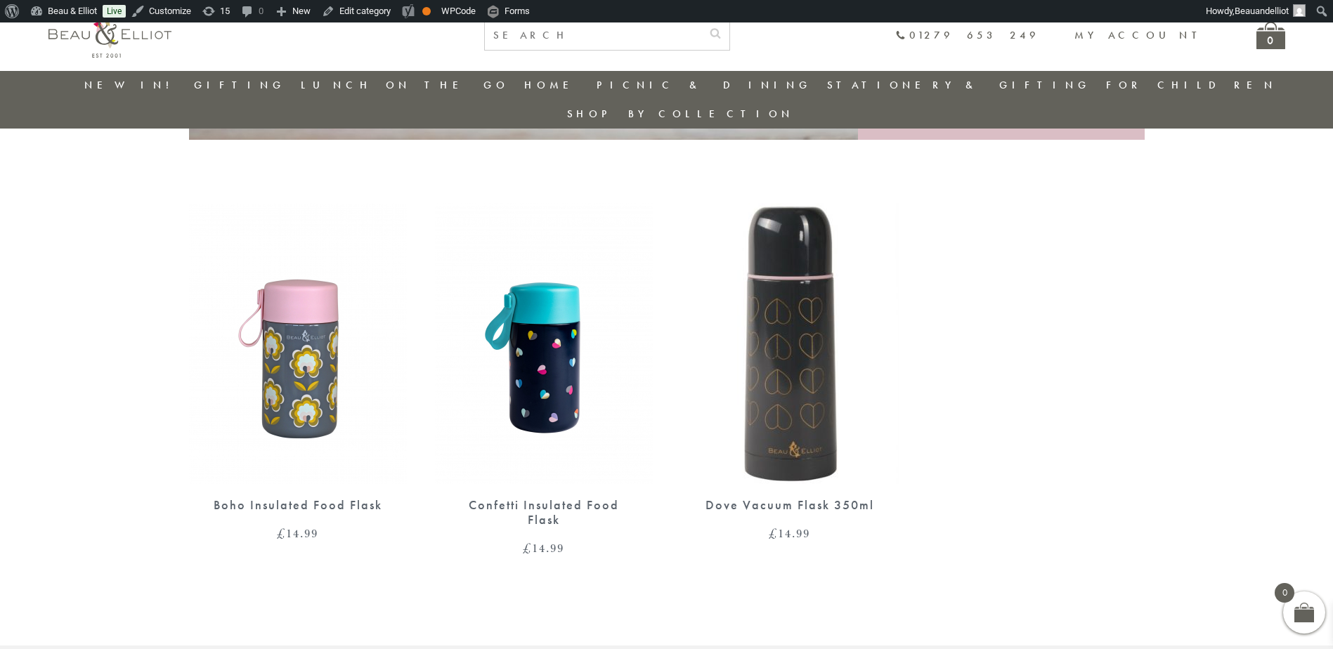
scroll to position [462, 0]
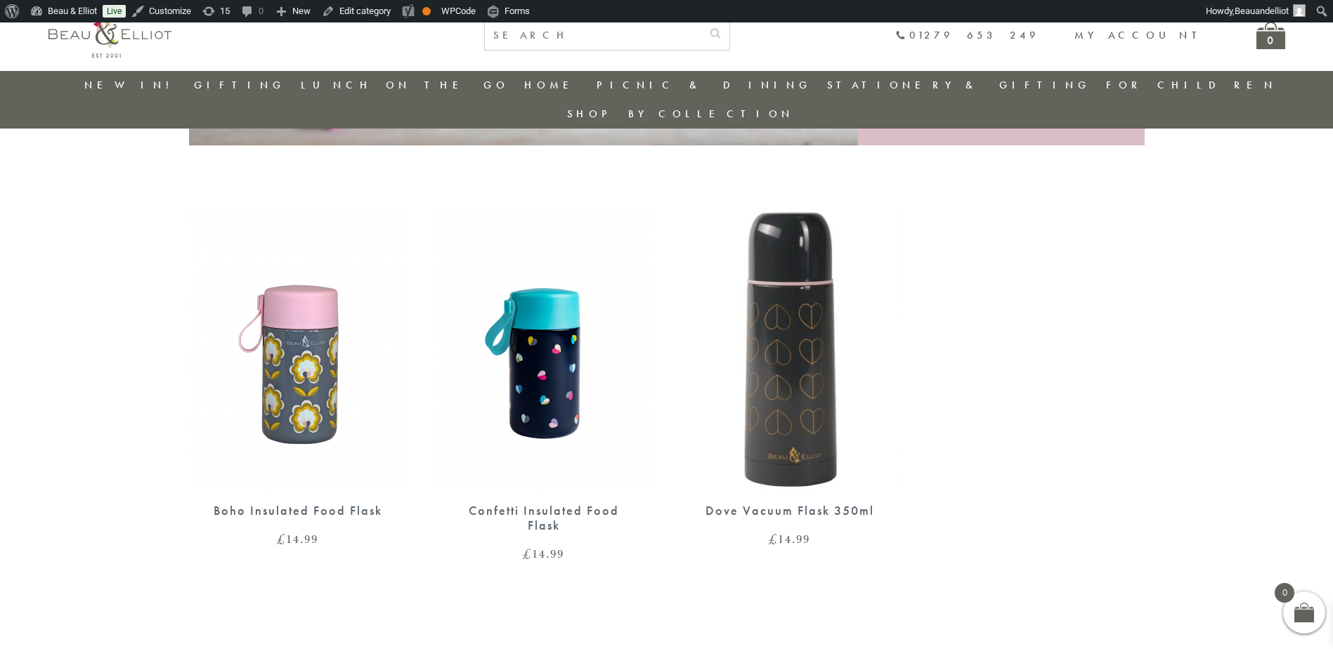
click at [686, 48] on input "text" at bounding box center [593, 35] width 216 height 29
type input "apron"
click at [701, 21] on button "submit" at bounding box center [715, 32] width 28 height 22
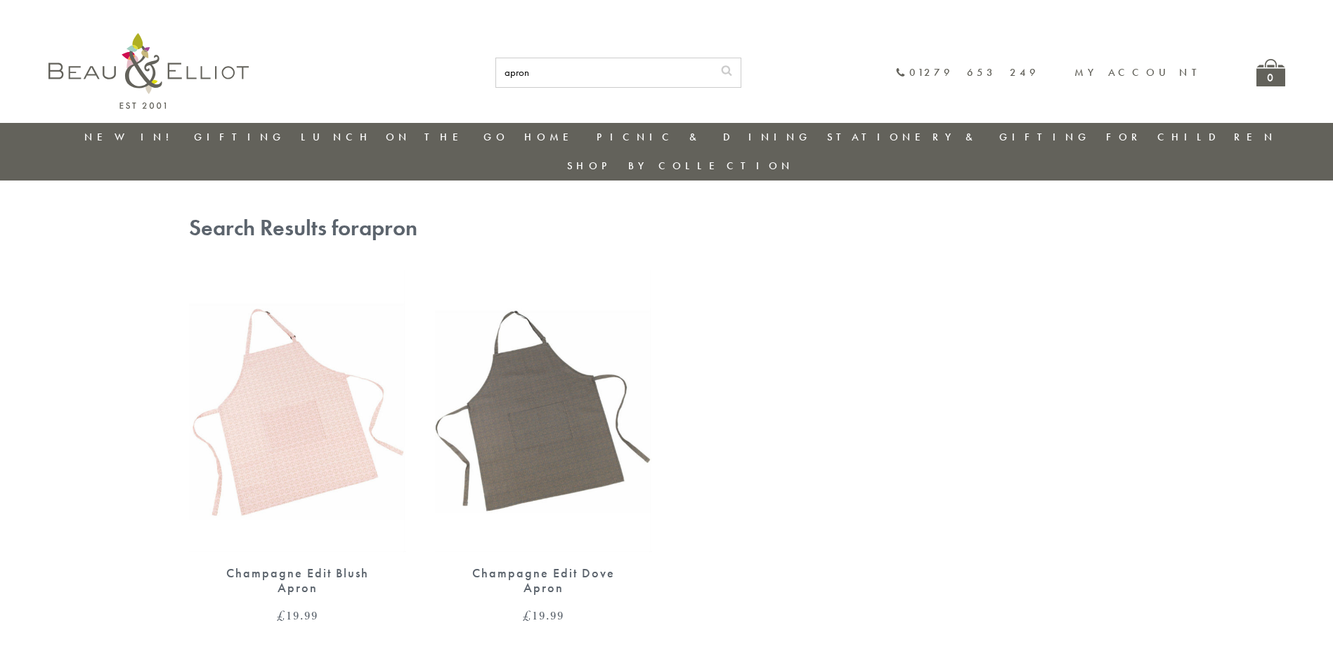
drag, startPoint x: 632, startPoint y: 83, endPoint x: 571, endPoint y: 64, distance: 63.3
click at [571, 64] on div "apron 01279 653 249 My account 0" at bounding box center [774, 73] width 1022 height 30
type input "blush"
click at [712, 58] on button "submit" at bounding box center [726, 69] width 28 height 22
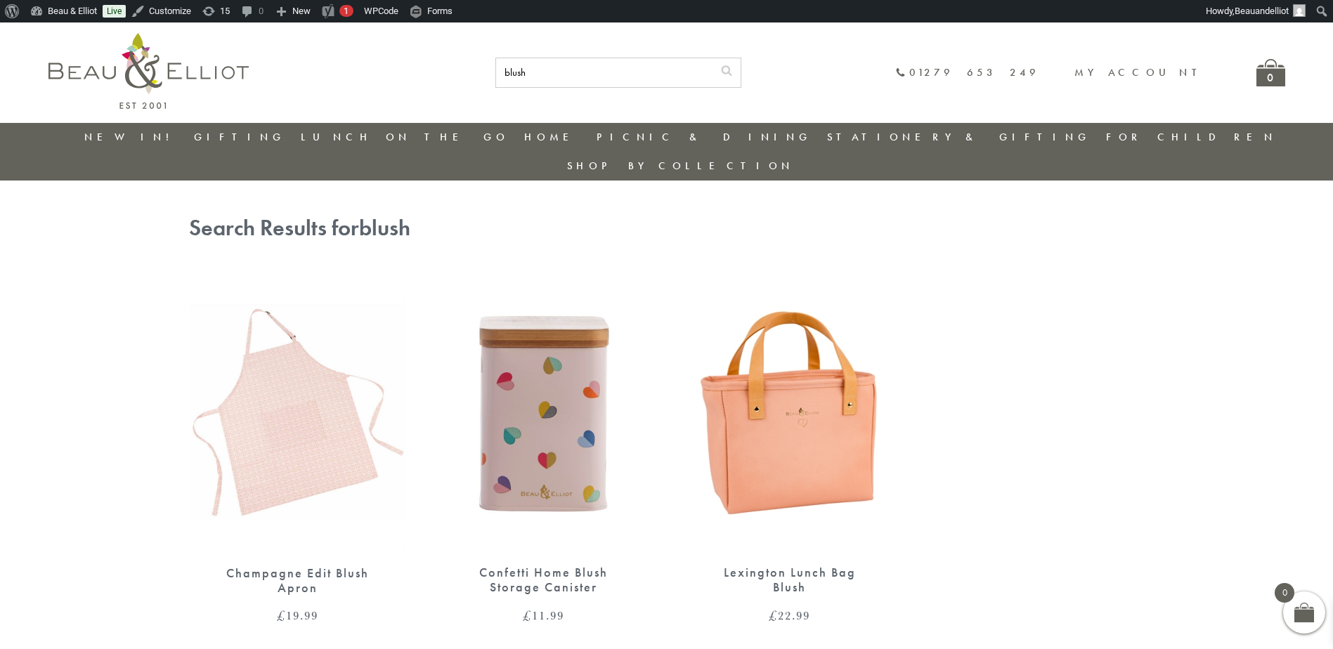
drag, startPoint x: 648, startPoint y: 63, endPoint x: 524, endPoint y: 63, distance: 123.6
click at [524, 63] on div "blush 01279 653 249 My account 0" at bounding box center [774, 73] width 1022 height 30
type input "oyster"
click at [712, 58] on button "submit" at bounding box center [726, 69] width 28 height 22
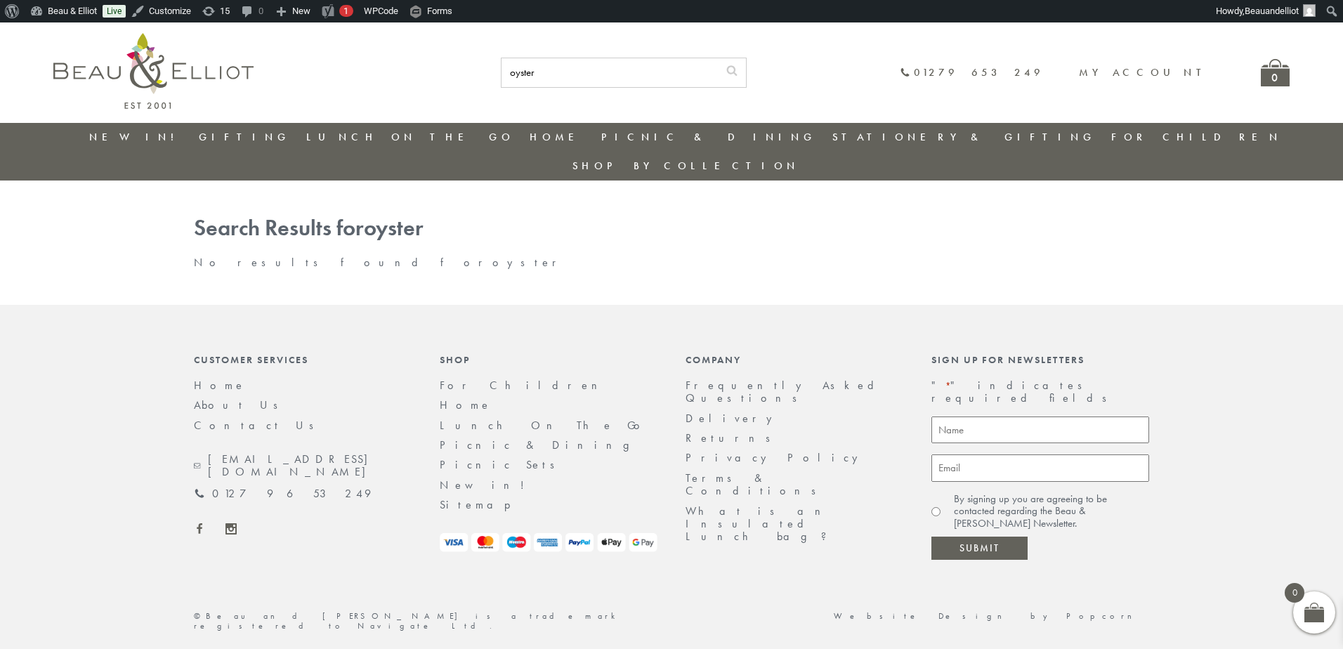
click at [634, 72] on input "oyster" at bounding box center [610, 72] width 216 height 29
drag, startPoint x: 634, startPoint y: 72, endPoint x: 594, endPoint y: 55, distance: 43.7
click at [594, 55] on div "oyster 01279 653 249 0" at bounding box center [671, 72] width 1236 height 100
type input "owl"
click at [718, 58] on button "submit" at bounding box center [732, 69] width 28 height 22
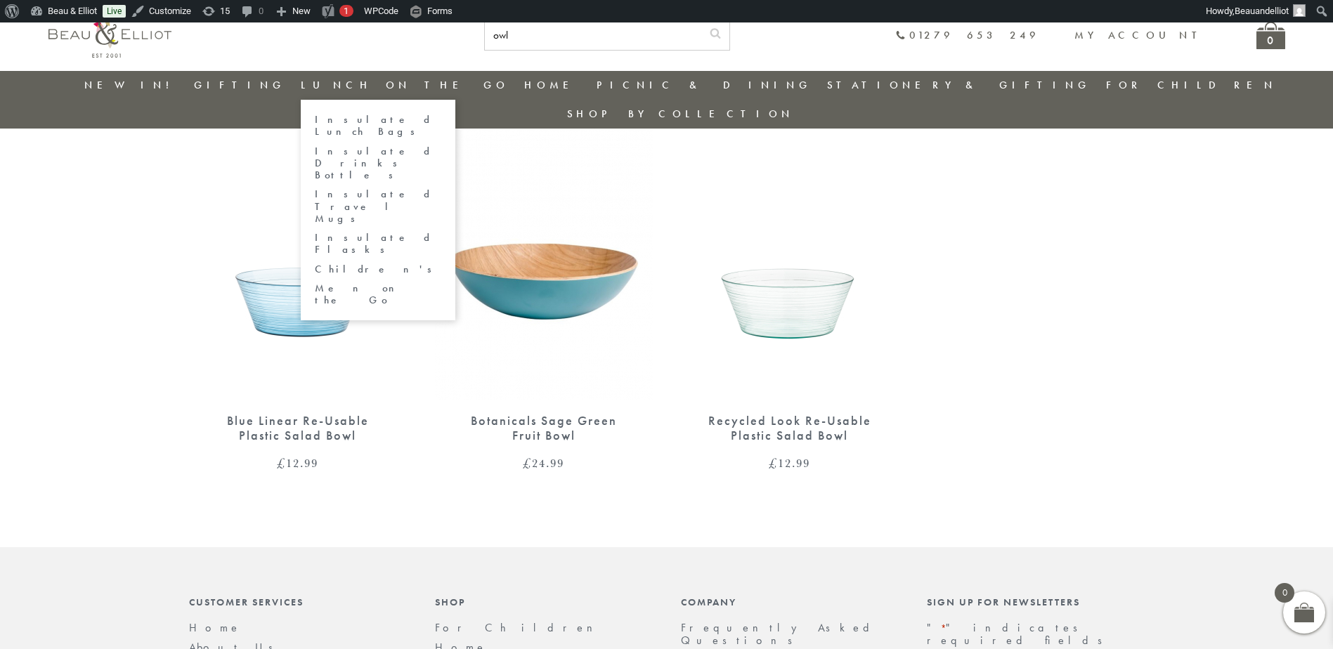
scroll to position [813, 0]
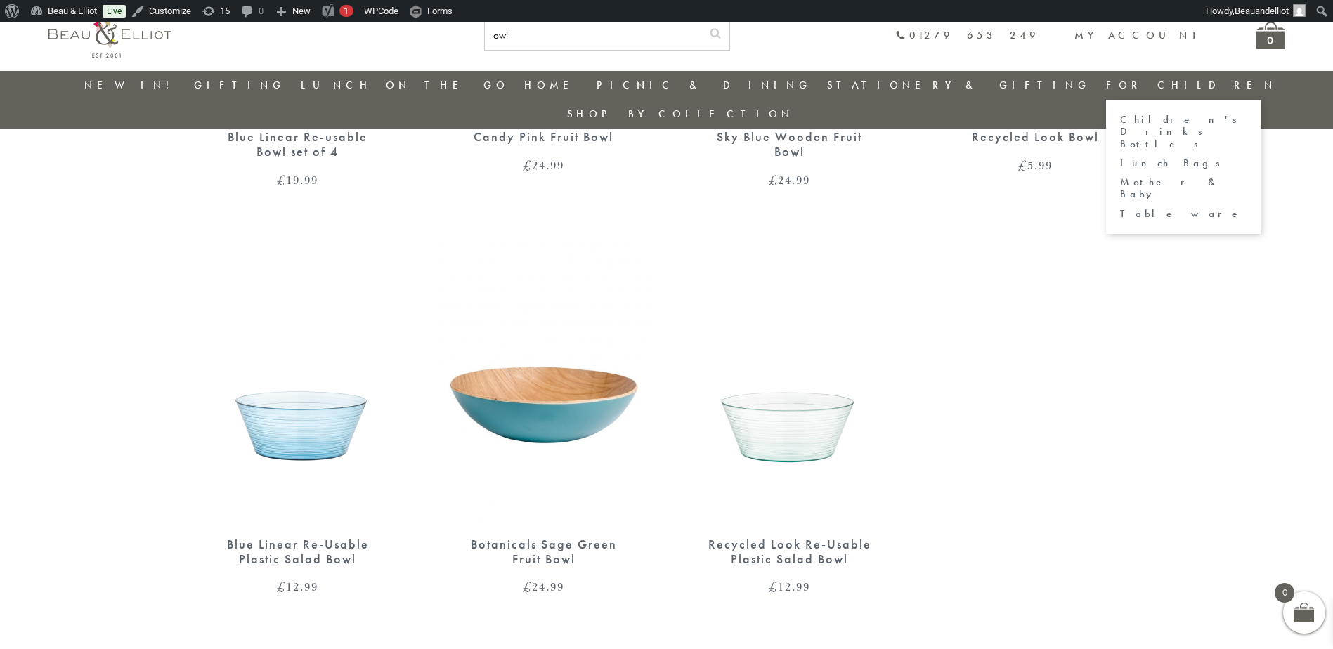
click at [1106, 82] on link "For Children" at bounding box center [1191, 85] width 171 height 14
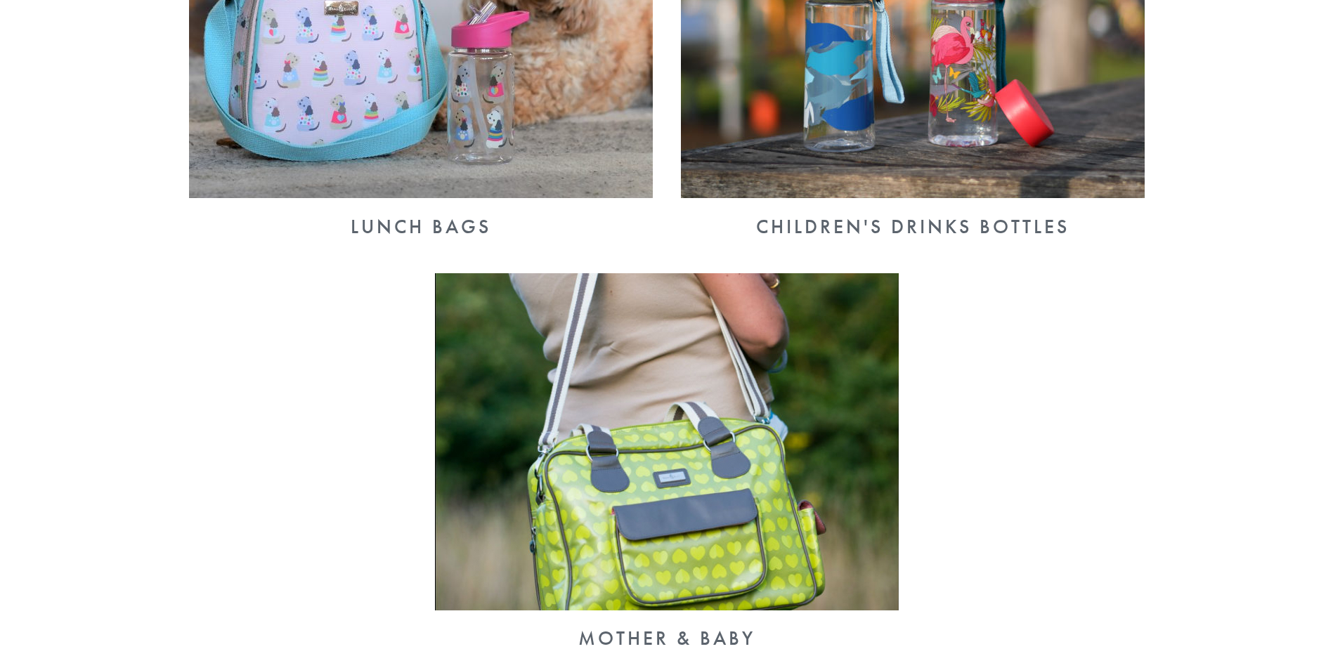
scroll to position [843, 0]
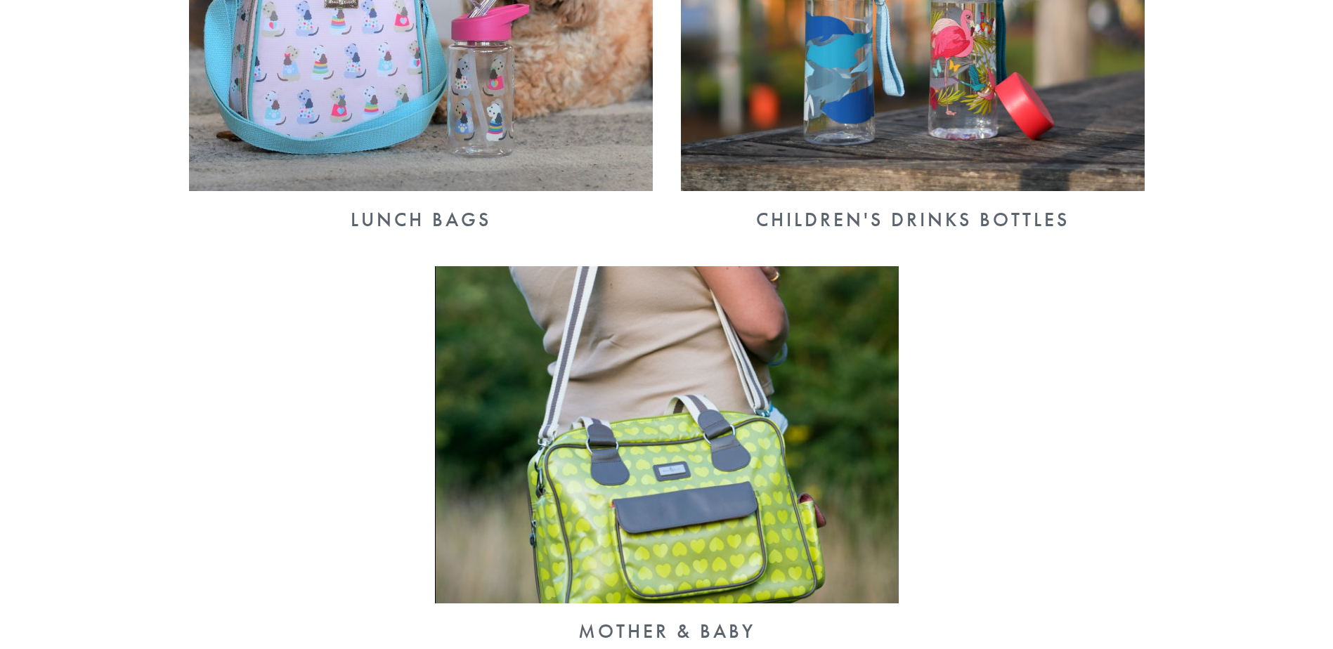
click at [416, 98] on img at bounding box center [421, 22] width 464 height 337
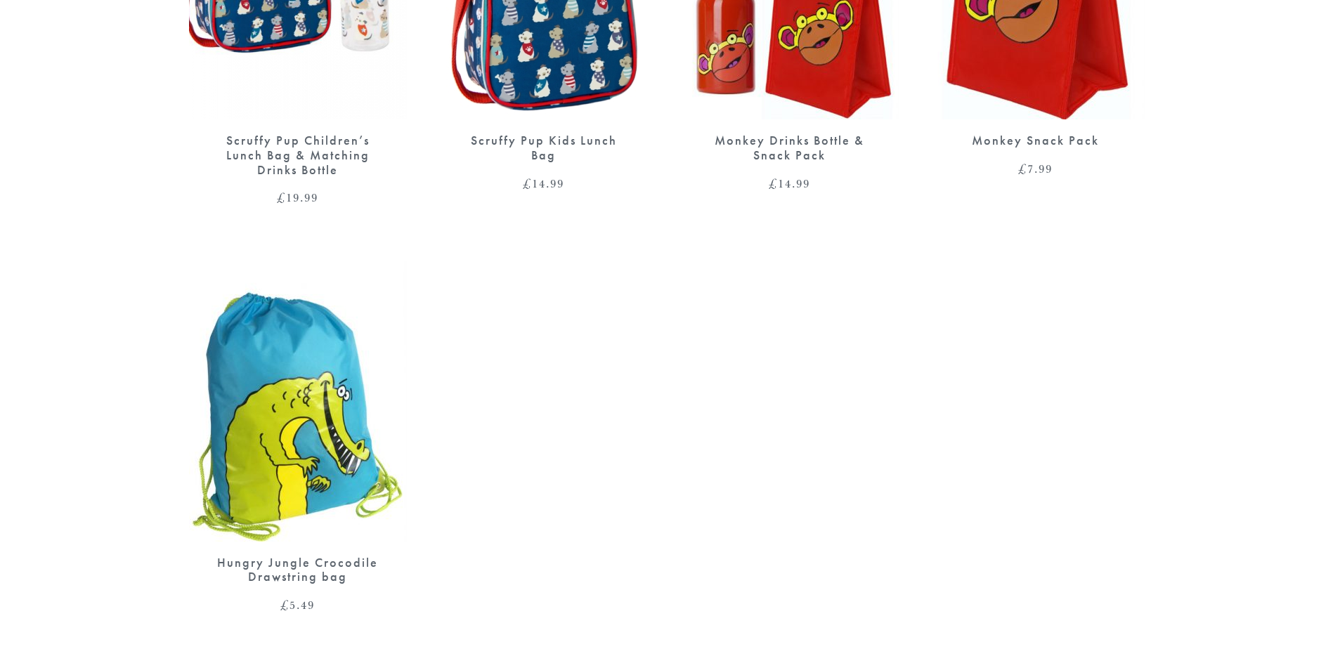
scroll to position [1371, 0]
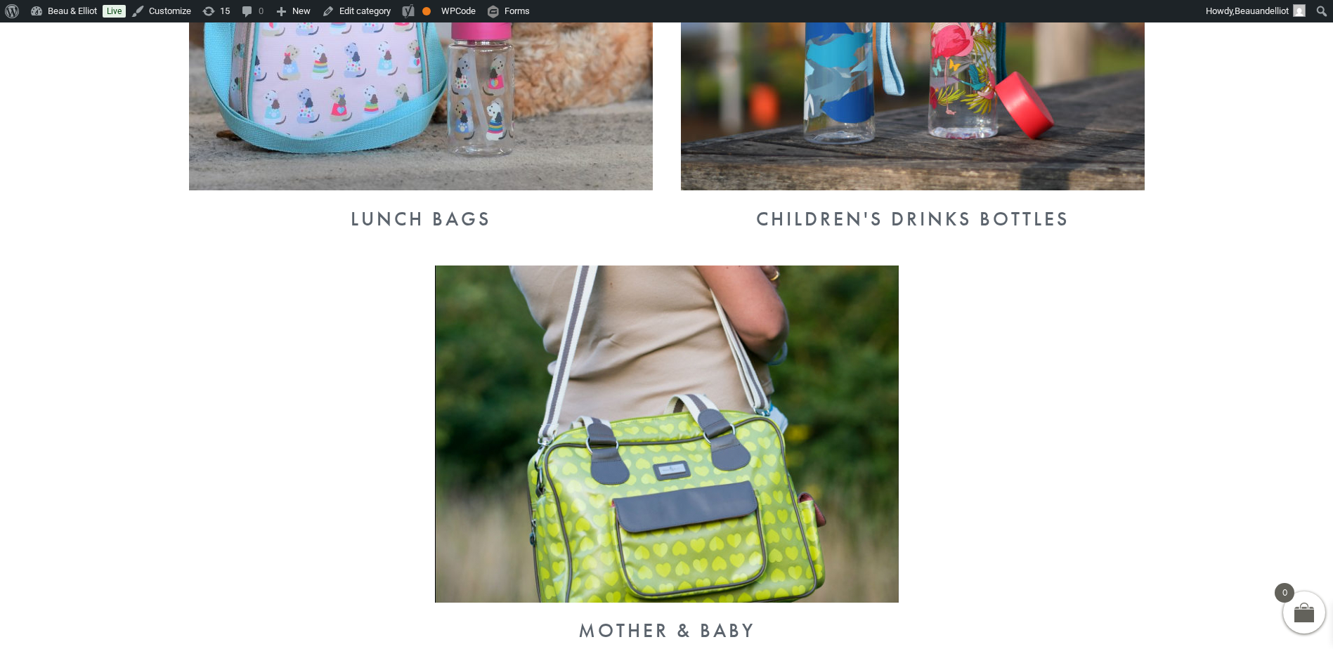
scroll to position [919, 0]
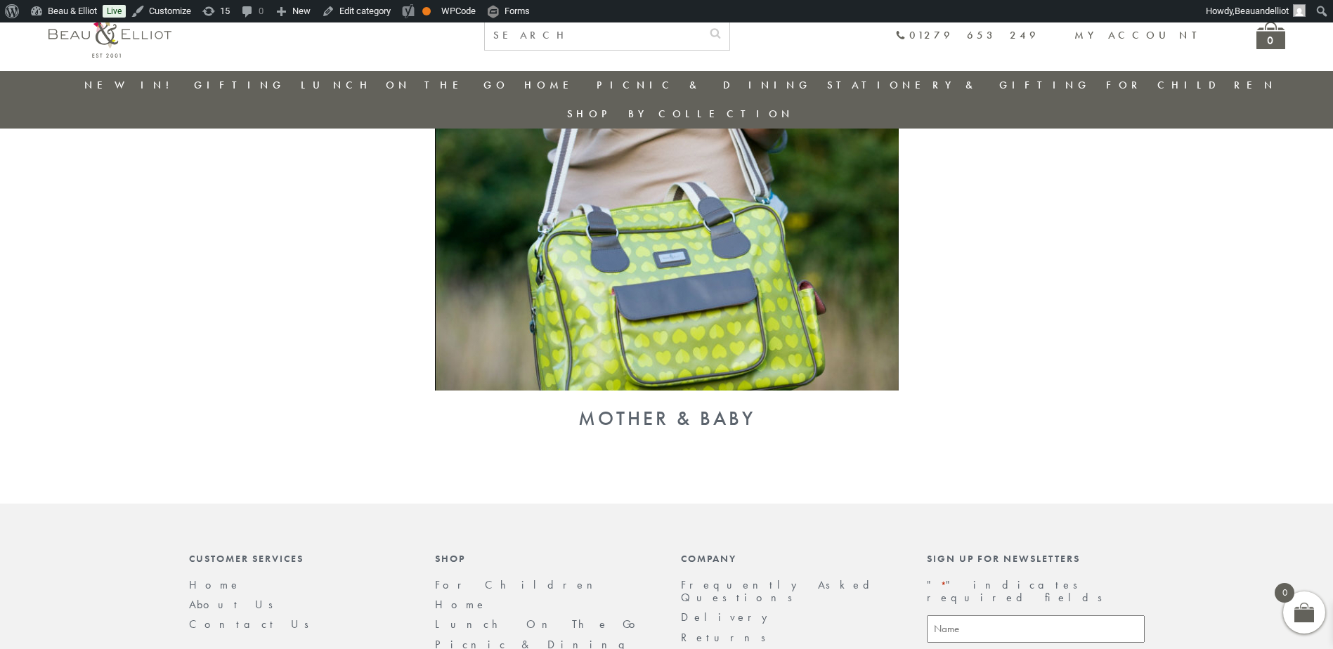
click at [727, 235] on img at bounding box center [667, 221] width 464 height 337
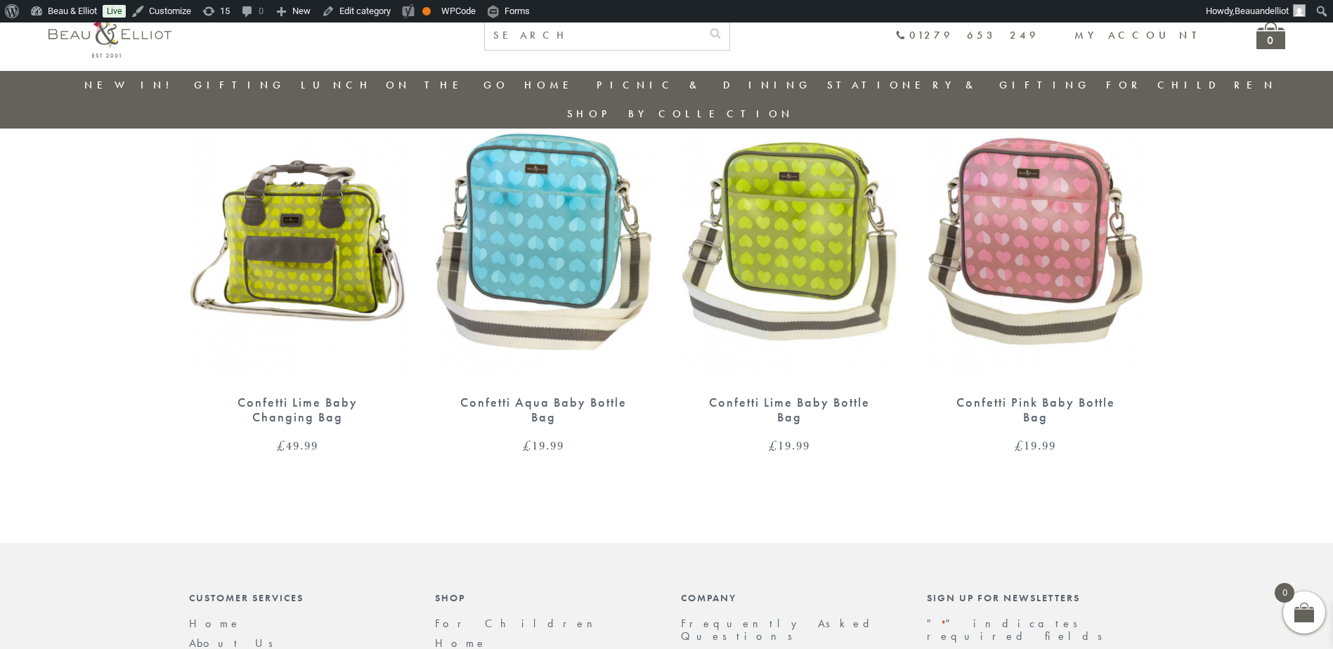
scroll to position [896, 0]
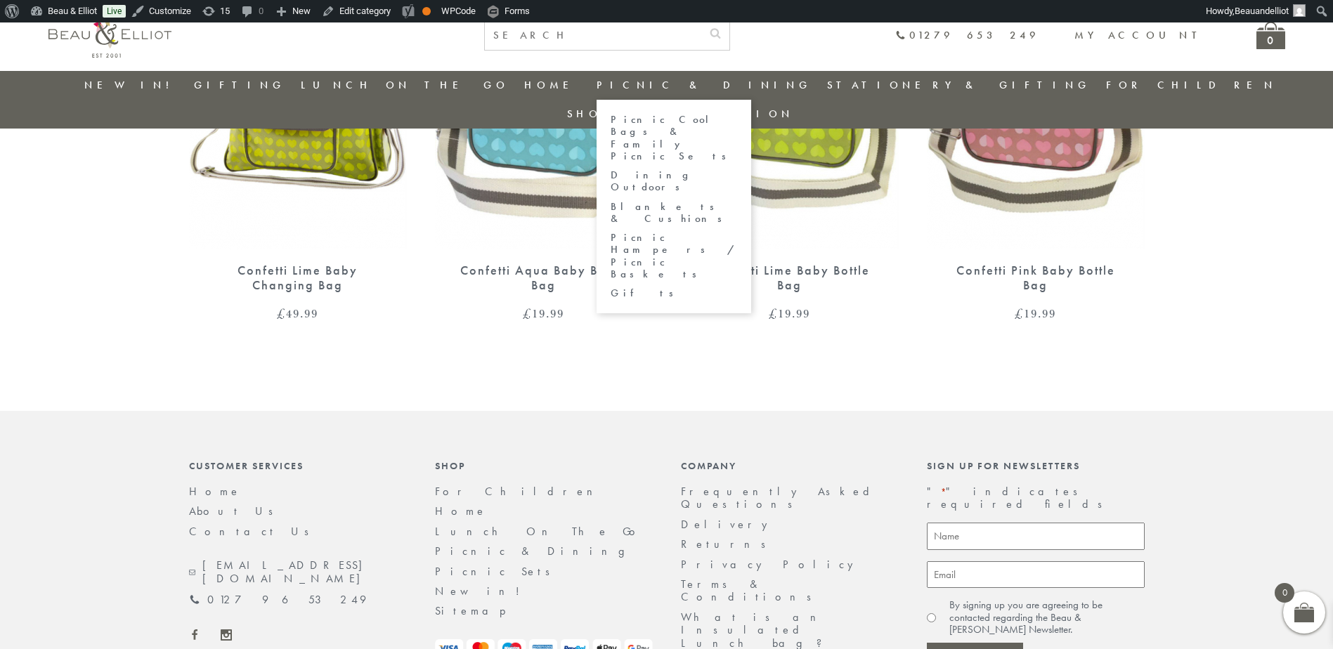
click at [681, 81] on link "Picnic & Dining" at bounding box center [703, 85] width 215 height 14
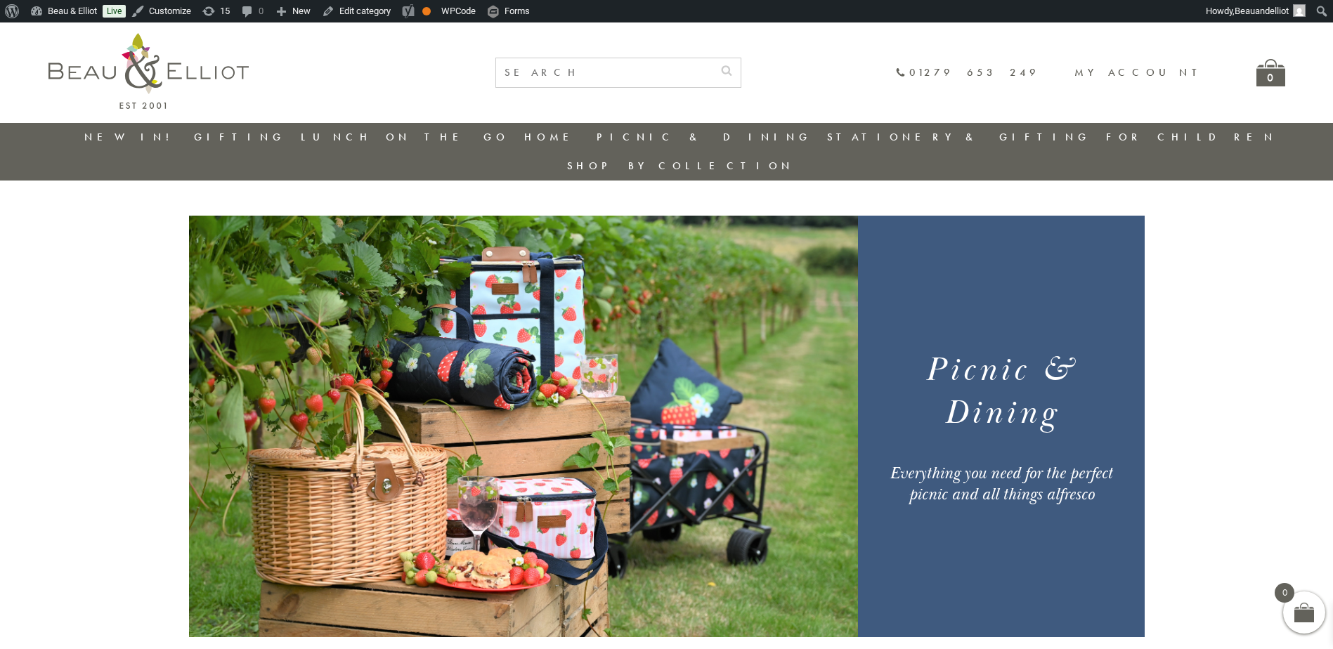
click at [632, 77] on input "text" at bounding box center [604, 72] width 216 height 29
type input "aqua soda"
click at [712, 58] on button "submit" at bounding box center [726, 69] width 28 height 22
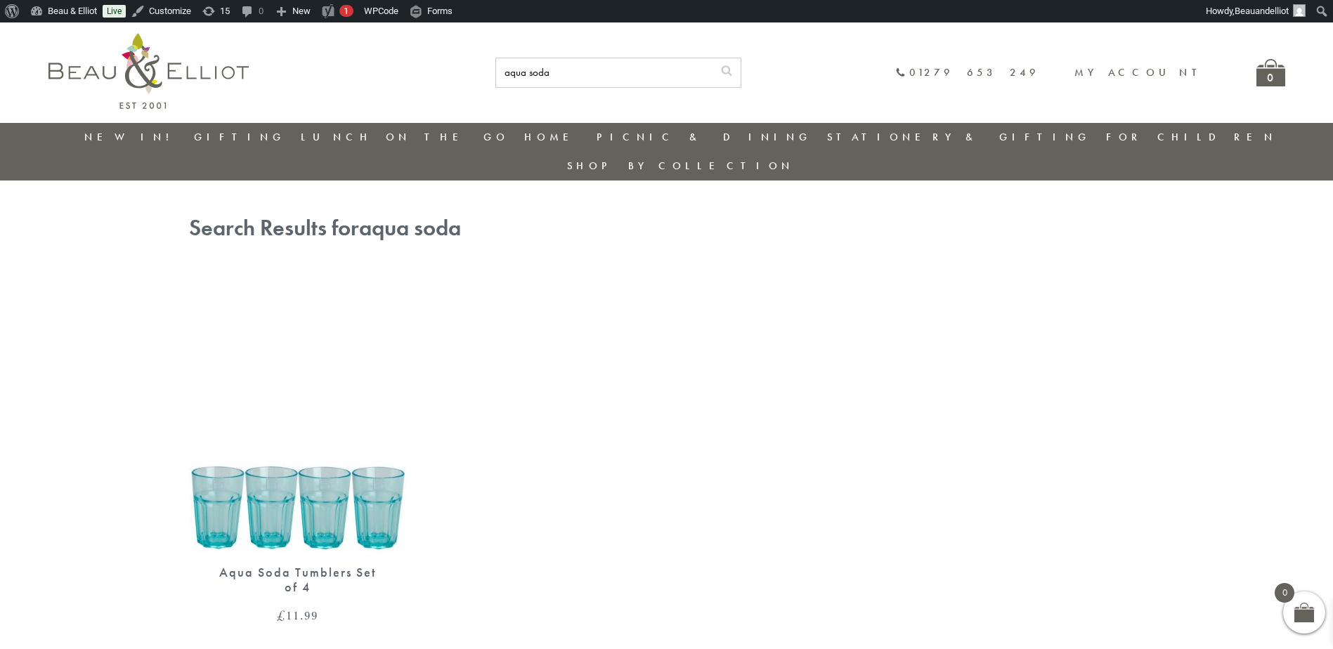
drag, startPoint x: 665, startPoint y: 77, endPoint x: 497, endPoint y: 65, distance: 168.3
click at [495, 65] on div "aqua soda 01279 653 249 My account 0" at bounding box center [774, 73] width 1022 height 30
type input "coast"
click at [712, 58] on button "submit" at bounding box center [726, 69] width 28 height 22
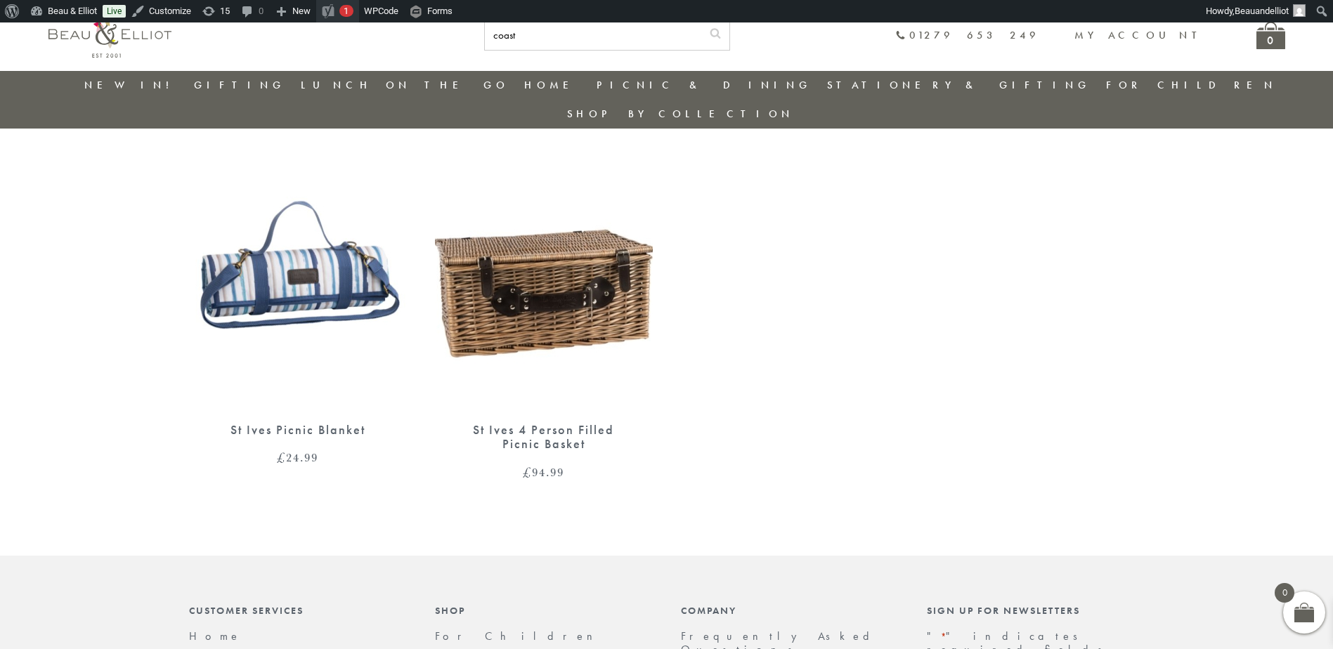
scroll to position [111, 0]
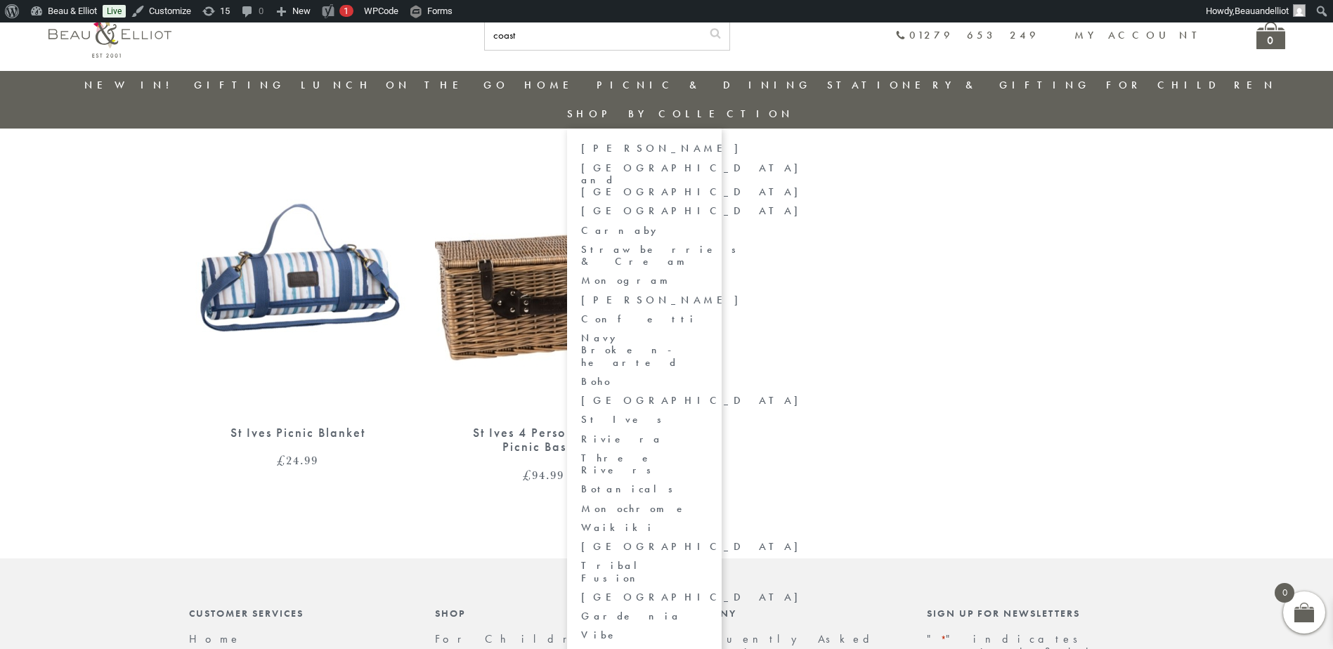
click at [707, 648] on link "Champagne Edit" at bounding box center [644, 661] width 126 height 25
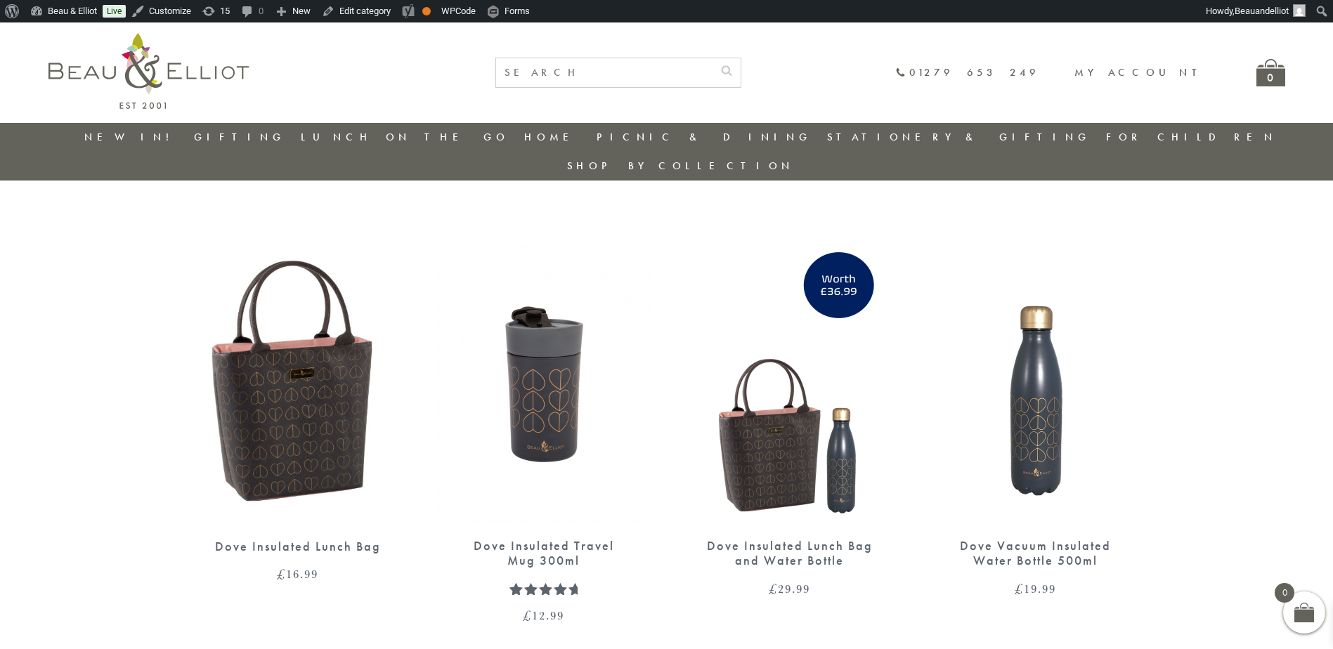
click at [653, 81] on input "text" at bounding box center [604, 72] width 216 height 29
type input "outline"
click at [712, 58] on button "submit" at bounding box center [726, 69] width 28 height 22
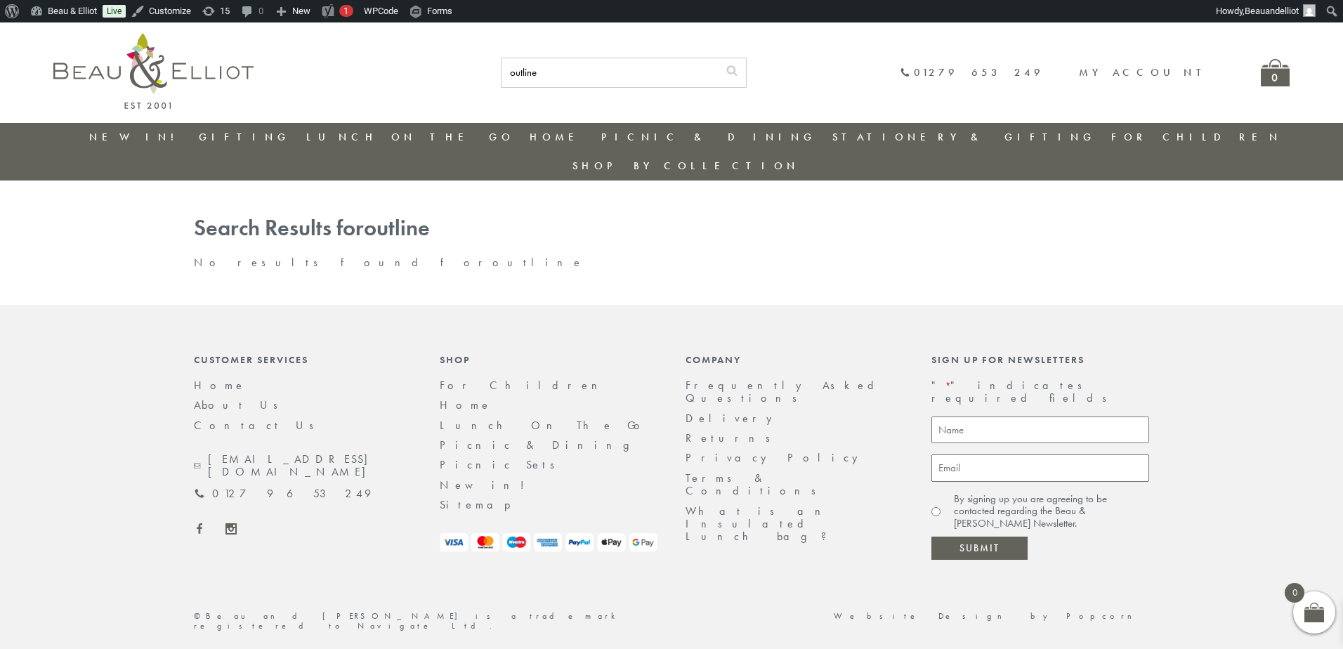
drag, startPoint x: 662, startPoint y: 73, endPoint x: 472, endPoint y: 65, distance: 189.8
click at [453, 71] on div "outline 01279 653 249 My account 0" at bounding box center [779, 73] width 1022 height 30
type input "mulberyy"
click at [718, 58] on button "submit" at bounding box center [732, 69] width 28 height 22
click at [655, 74] on input "mulberyy" at bounding box center [610, 72] width 216 height 29
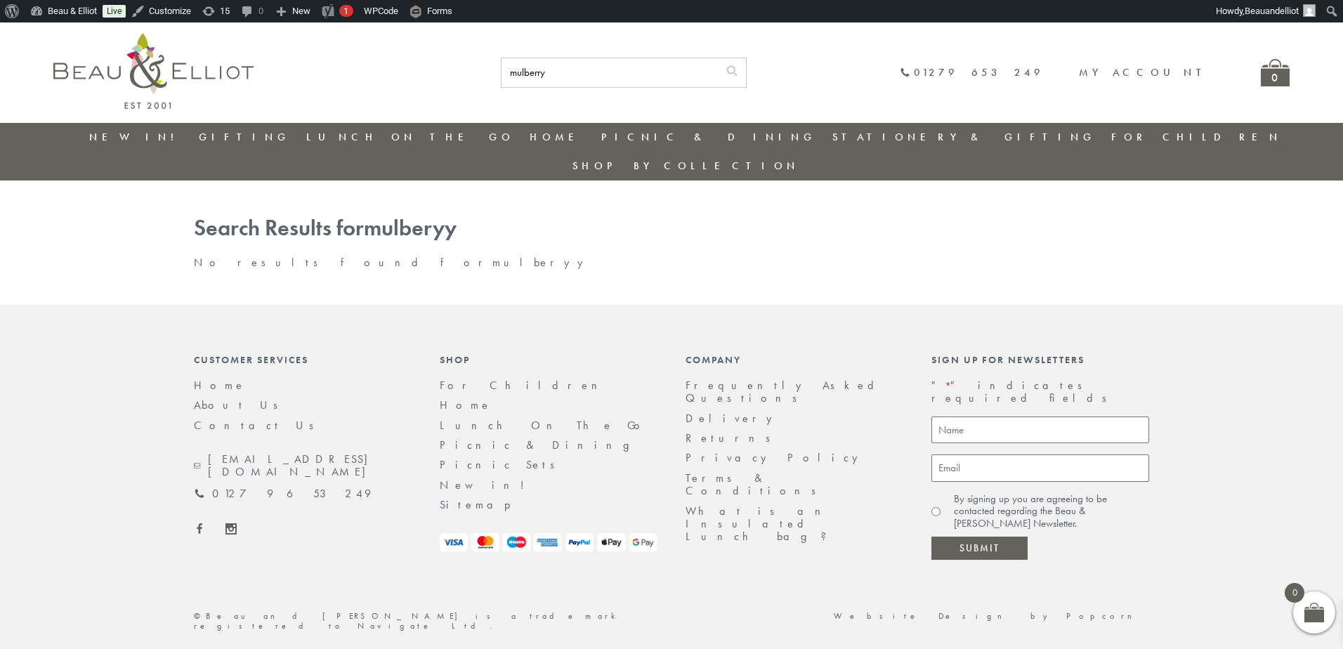
type input "mulberry"
click at [718, 58] on button "submit" at bounding box center [732, 69] width 28 height 22
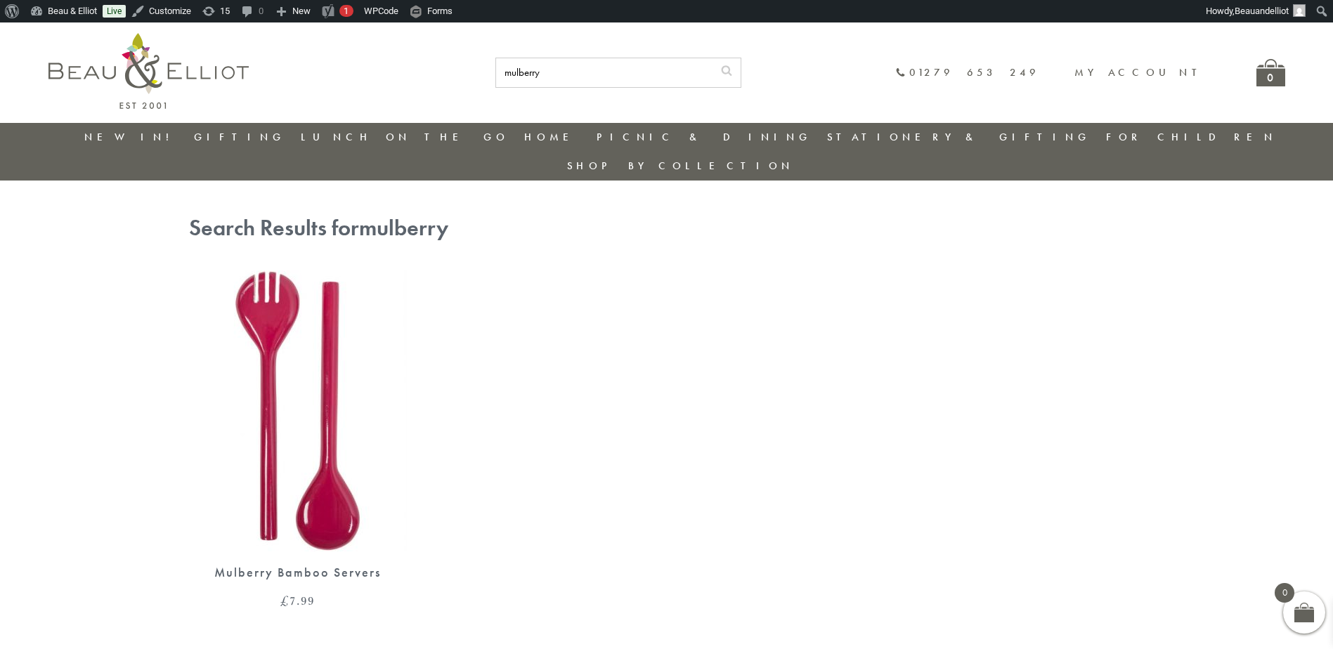
drag, startPoint x: 640, startPoint y: 70, endPoint x: 582, endPoint y: 62, distance: 58.1
click at [582, 62] on div "mulberry 01279 653 249 My account 0" at bounding box center [774, 73] width 1022 height 30
type input "salad"
click at [712, 58] on button "submit" at bounding box center [726, 69] width 28 height 22
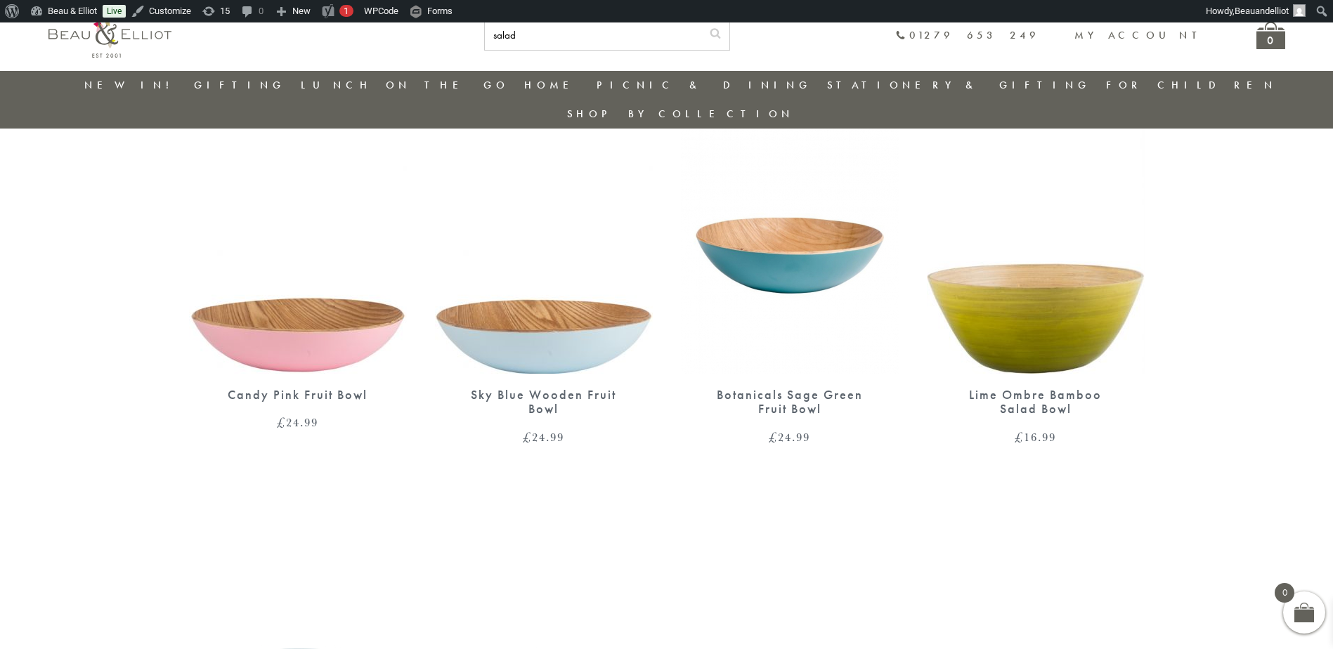
scroll to position [392, 0]
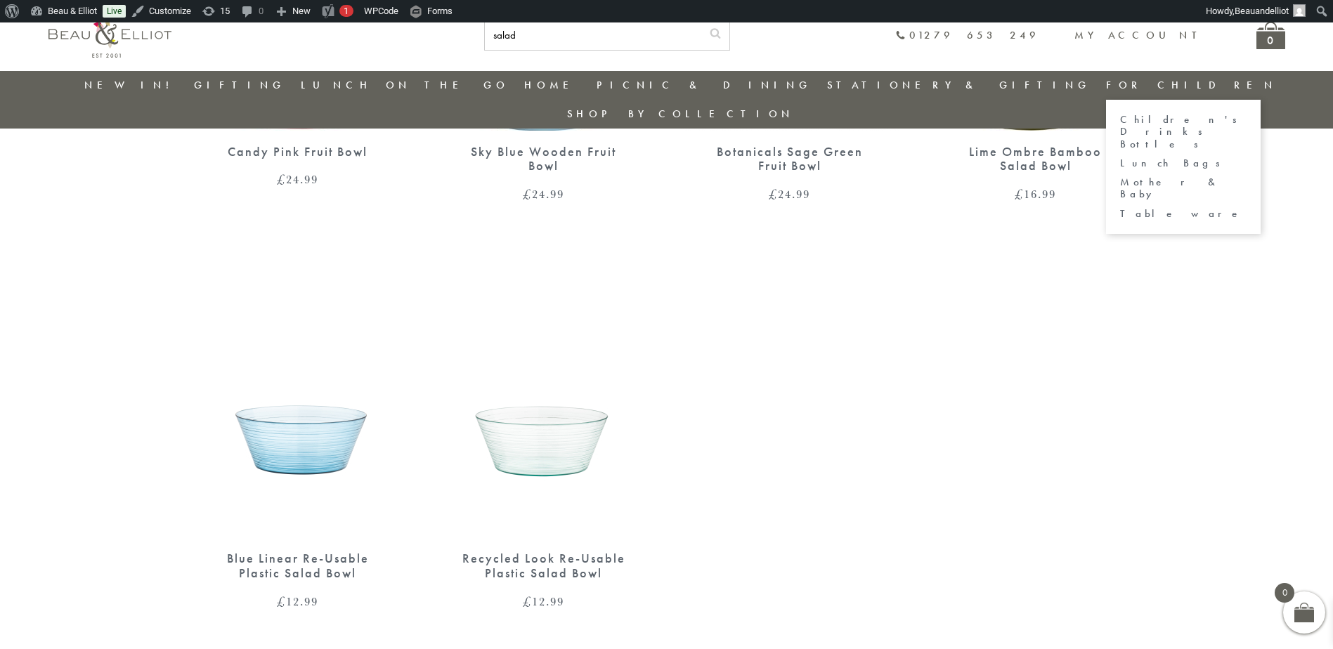
click at [1106, 84] on link "For Children" at bounding box center [1191, 85] width 171 height 14
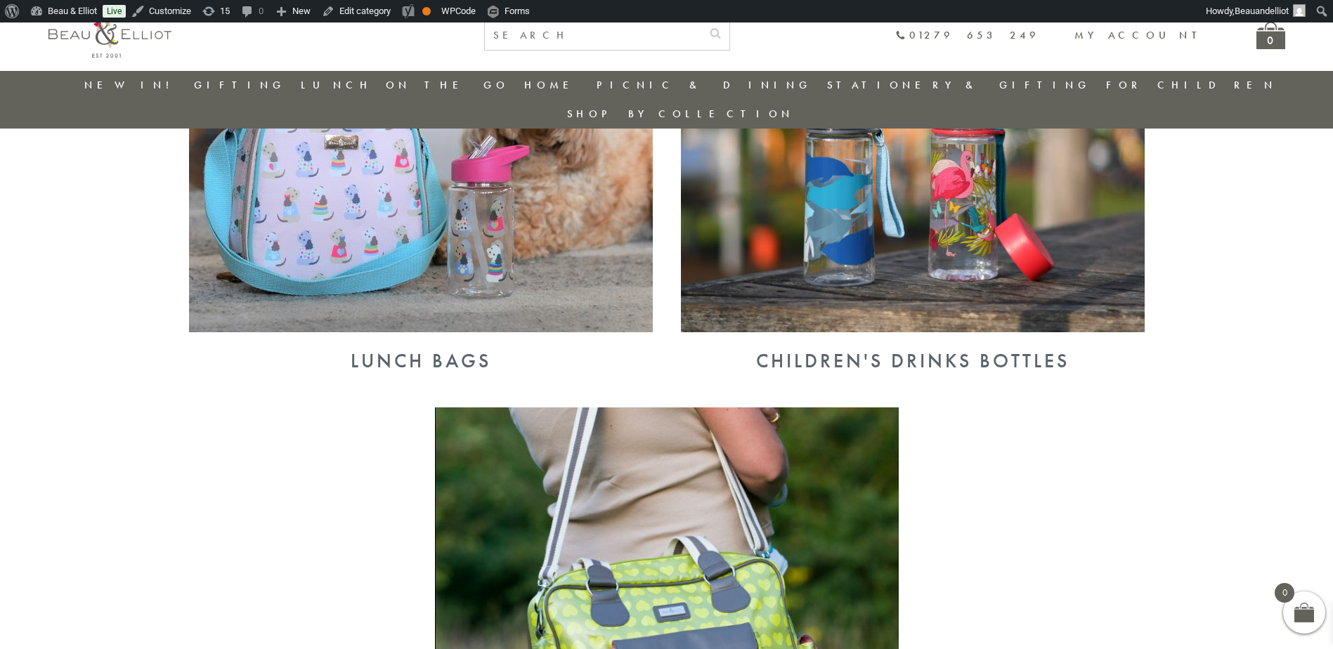
scroll to position [673, 0]
click at [820, 139] on img at bounding box center [913, 162] width 464 height 337
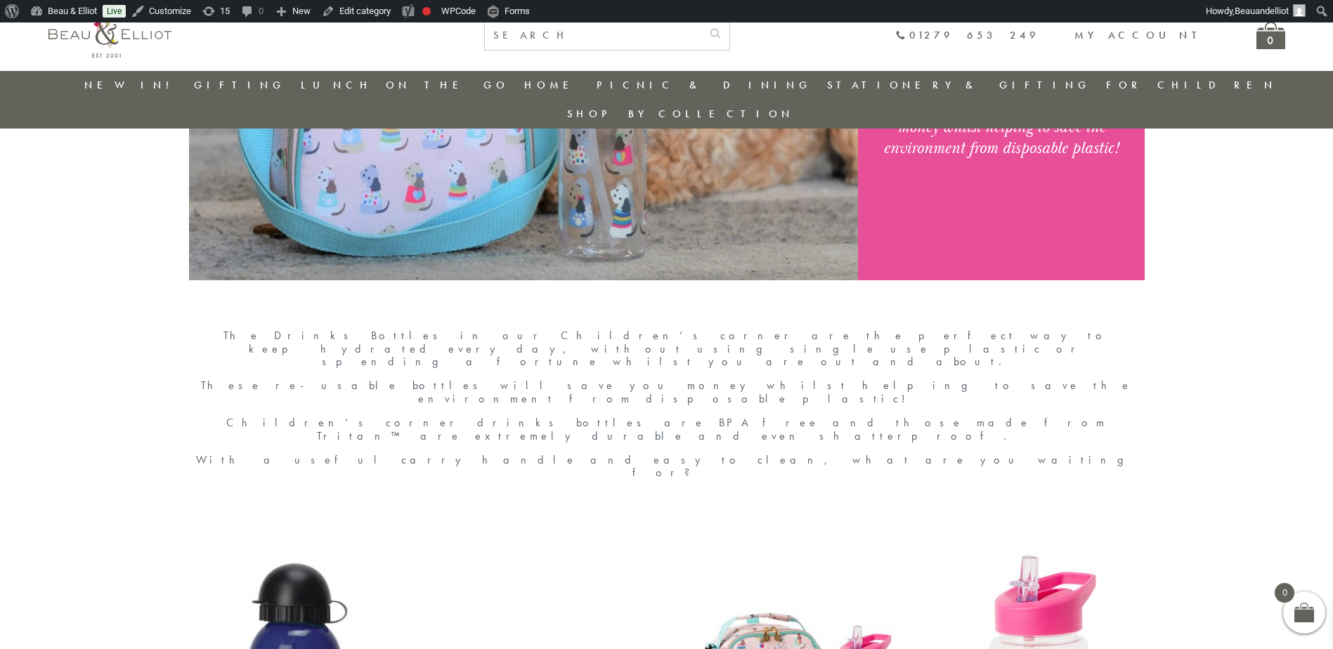
scroll to position [181, 0]
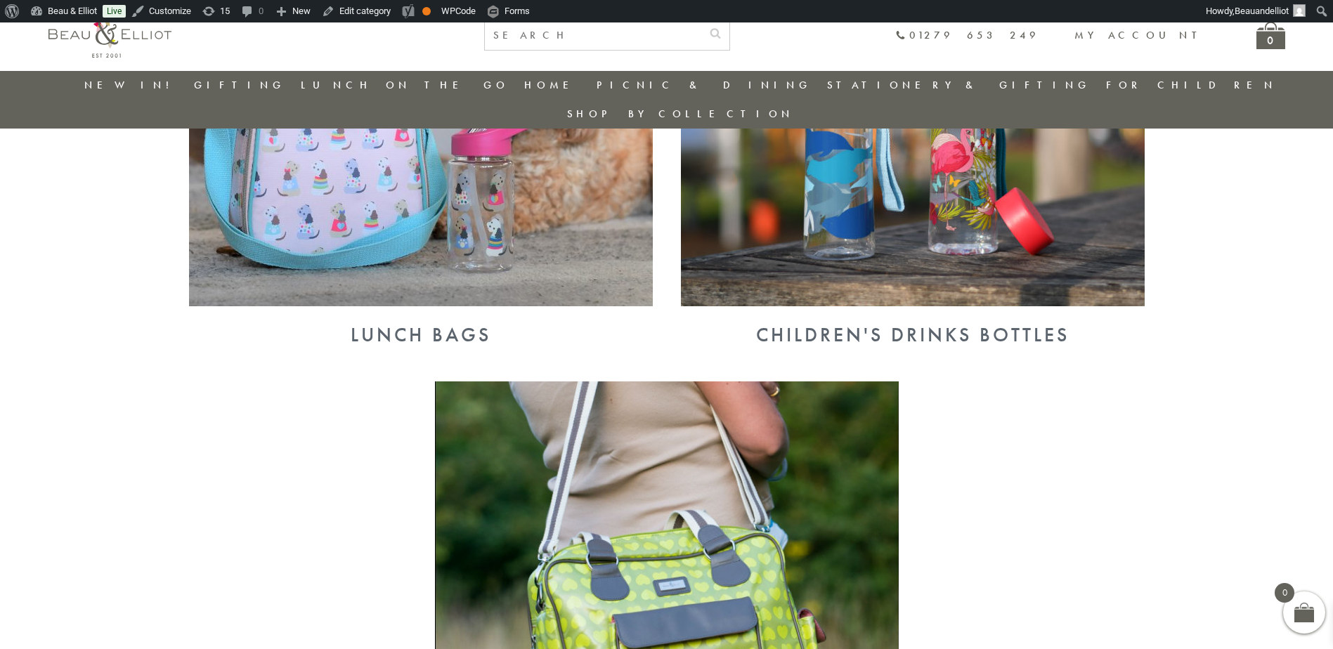
scroll to position [650, 0]
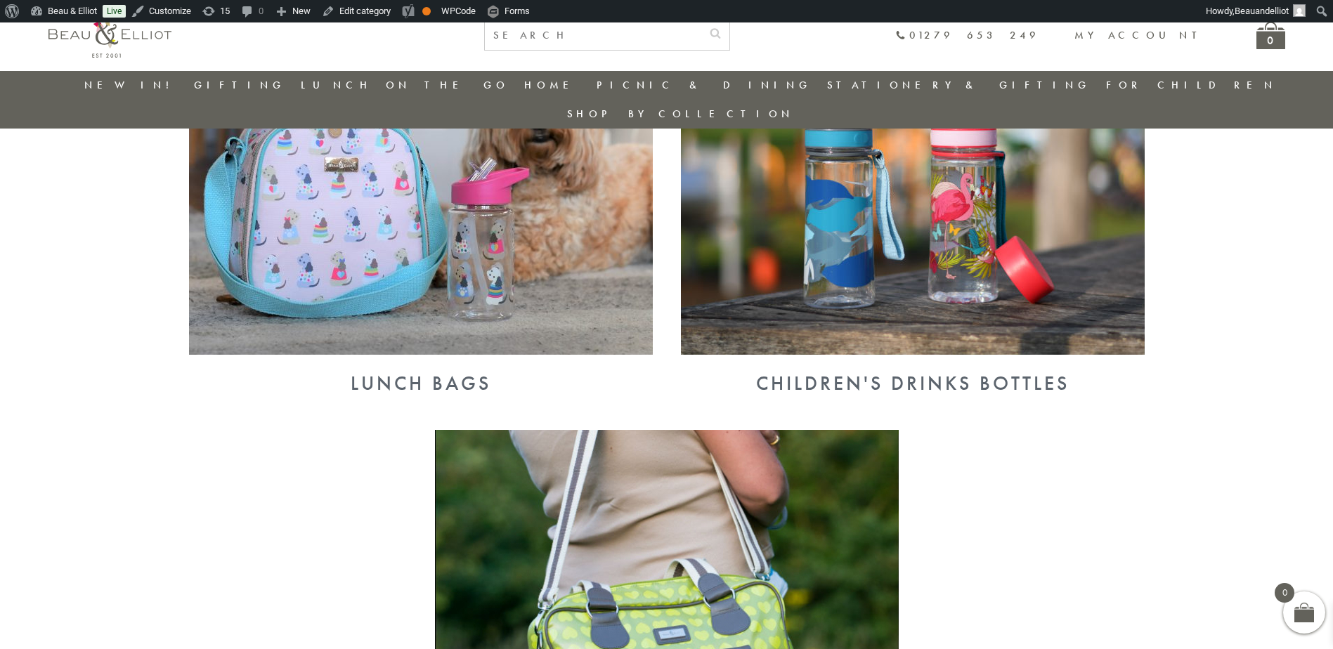
click at [495, 223] on img at bounding box center [421, 186] width 464 height 337
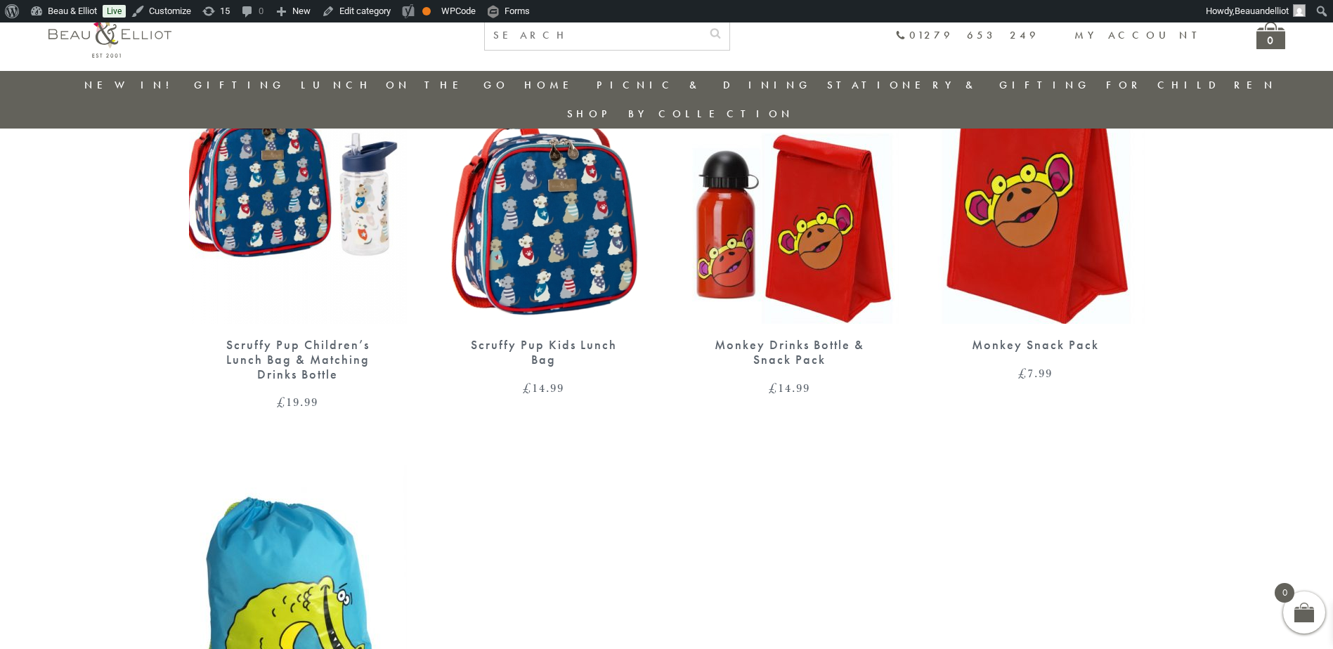
scroll to position [1516, 0]
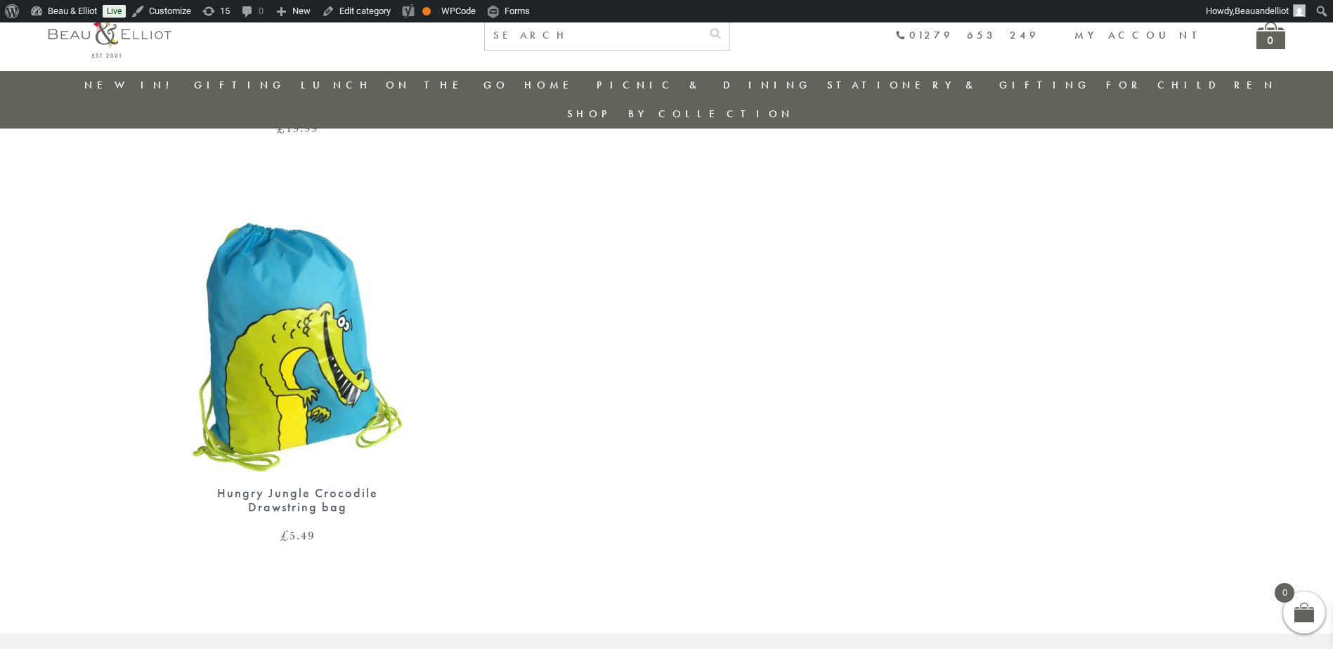
click at [636, 44] on input "text" at bounding box center [593, 35] width 216 height 29
type input "salad"
click at [701, 21] on button "submit" at bounding box center [715, 32] width 28 height 22
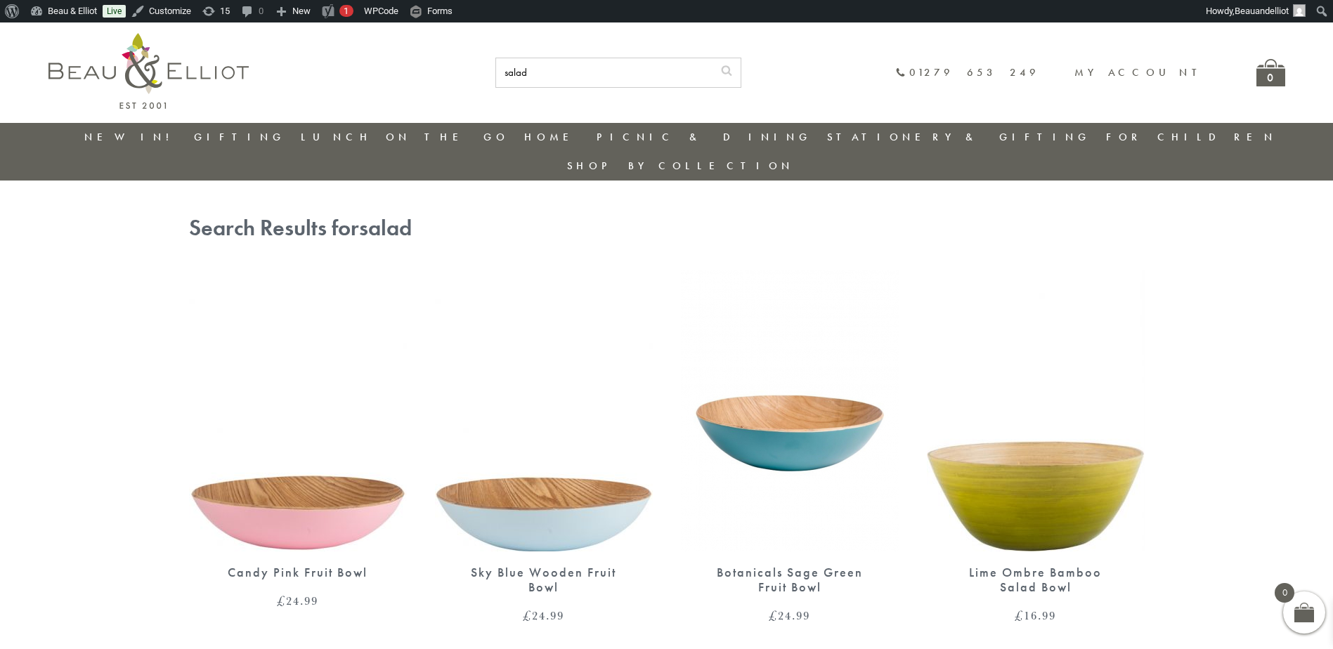
drag, startPoint x: 672, startPoint y: 60, endPoint x: 520, endPoint y: 74, distance: 153.0
click at [517, 74] on div "salad 01279 653 249 My account 0" at bounding box center [774, 73] width 1022 height 30
type input "bamboo"
click at [712, 58] on button "submit" at bounding box center [726, 69] width 28 height 22
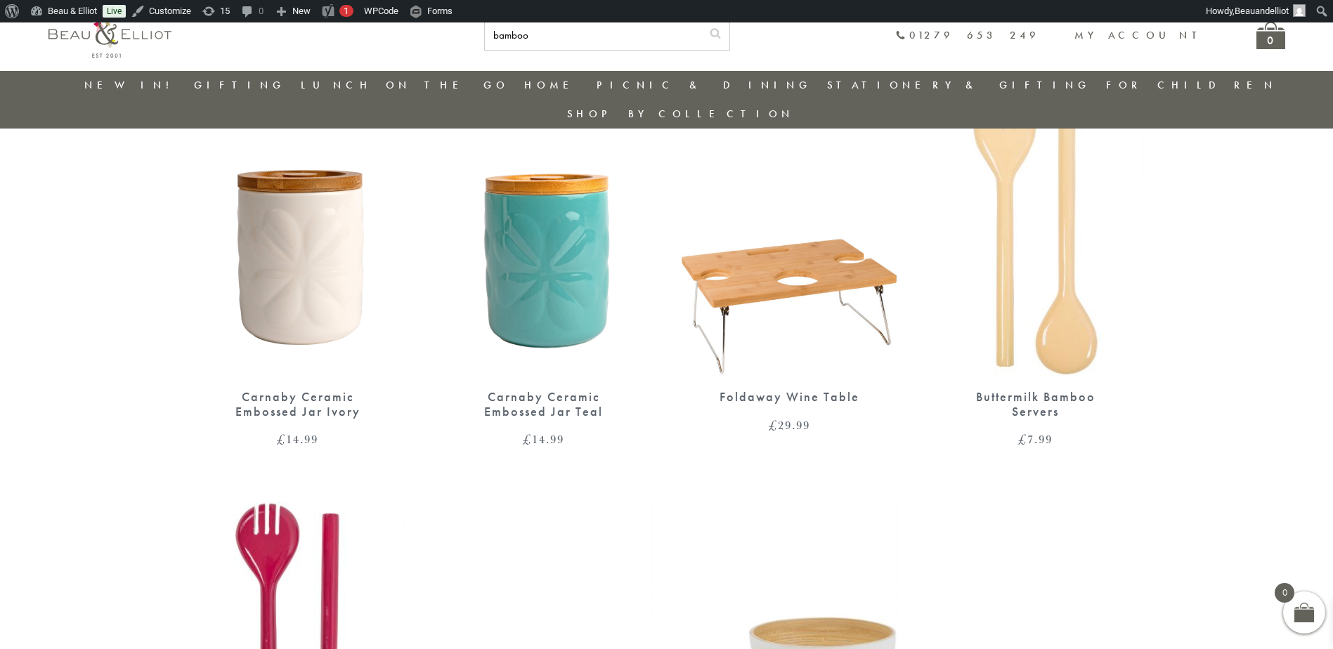
scroll to position [1586, 0]
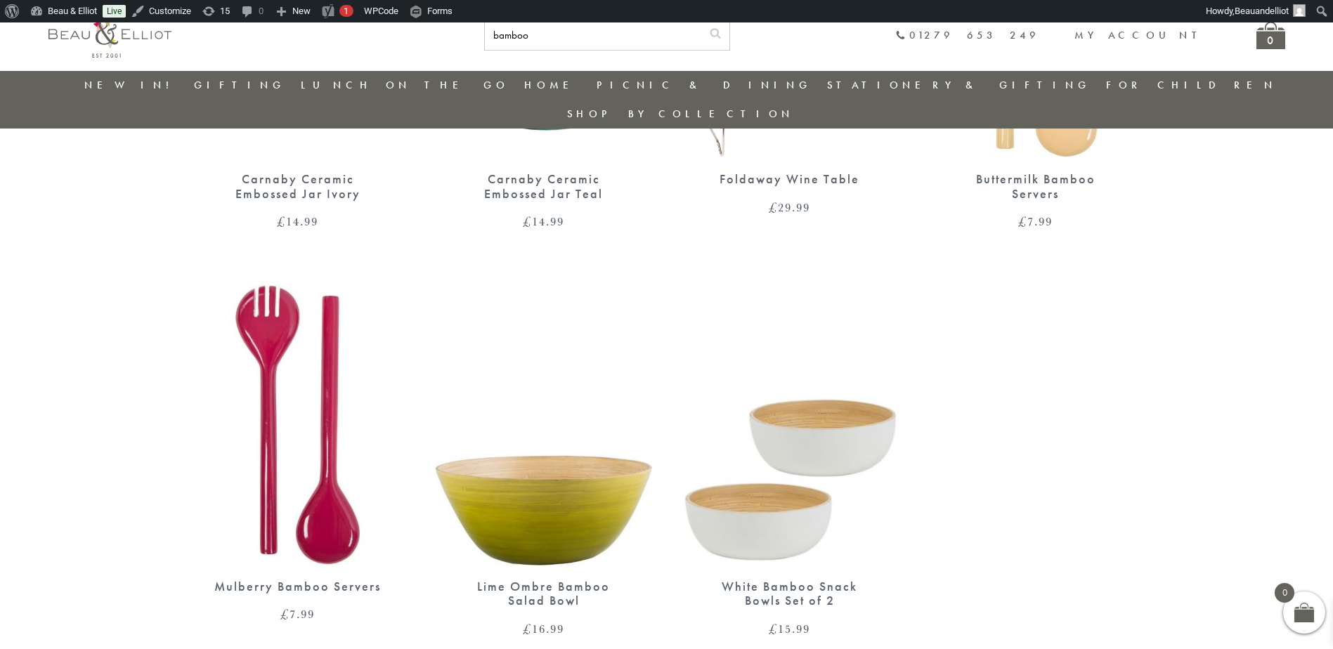
drag, startPoint x: 653, startPoint y: 46, endPoint x: 539, endPoint y: 34, distance: 114.4
click at [551, 37] on div "bamboo 01279 653 249 My account 0" at bounding box center [734, 35] width 1099 height 30
type input "blush"
click at [701, 21] on button "submit" at bounding box center [715, 32] width 28 height 22
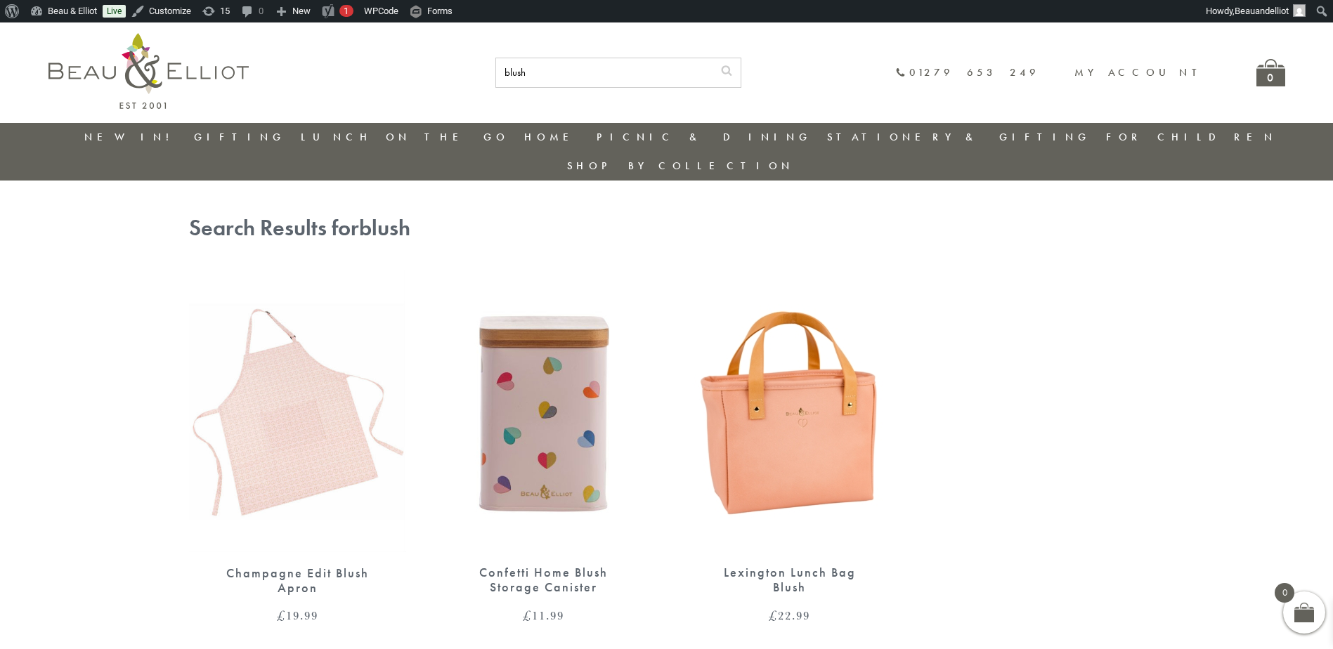
drag, startPoint x: 631, startPoint y: 85, endPoint x: 558, endPoint y: 67, distance: 75.1
click at [558, 67] on div "blush 01279 653 249 My account 0" at bounding box center [774, 73] width 1022 height 30
type input "vibe"
click at [712, 58] on button "submit" at bounding box center [726, 69] width 28 height 22
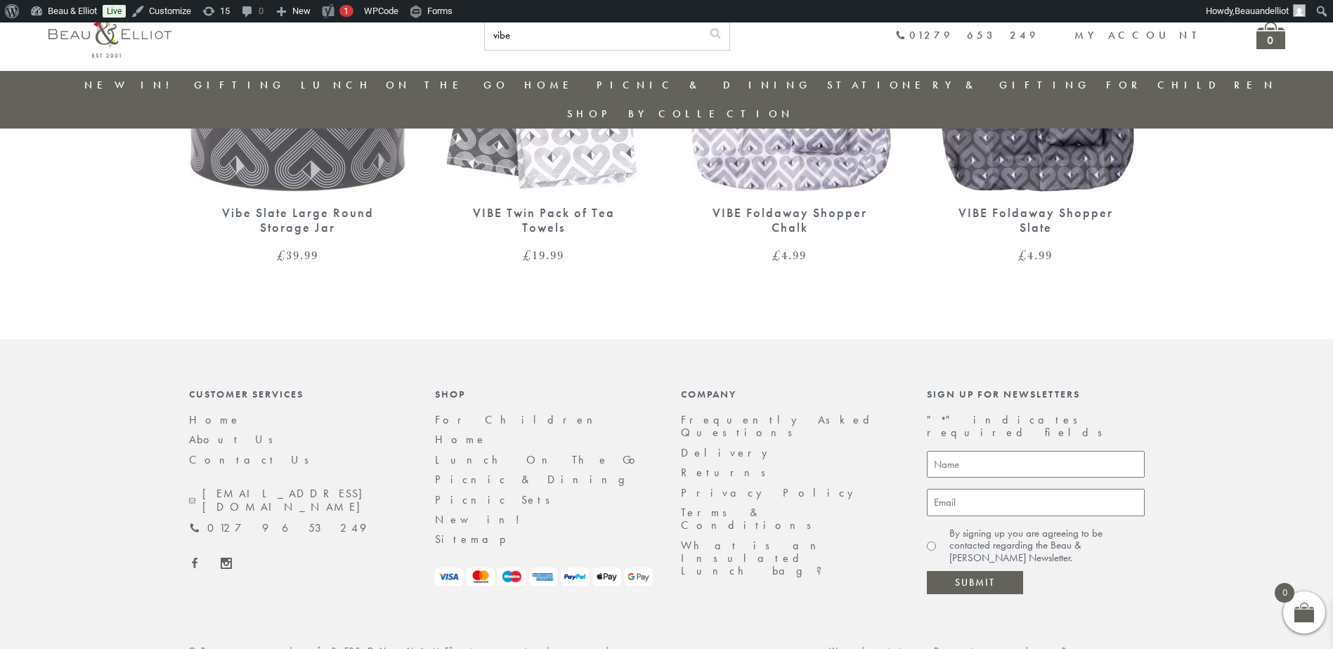
scroll to position [1151, 0]
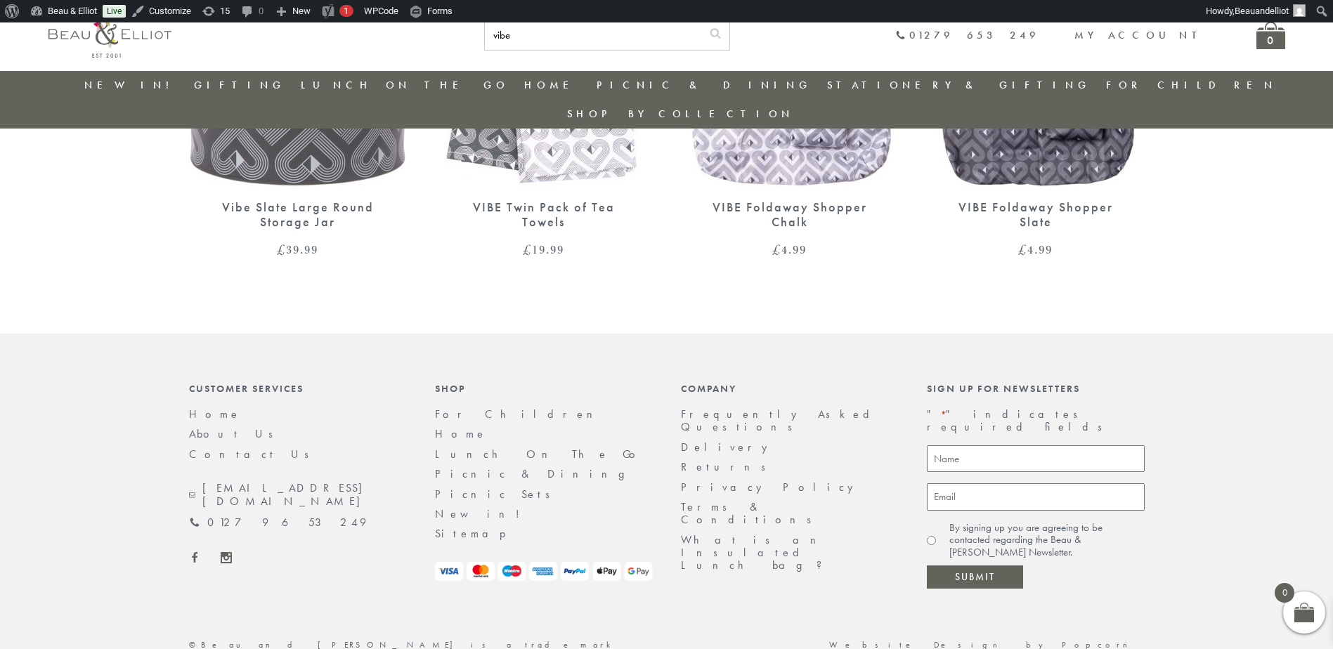
drag, startPoint x: 650, startPoint y: 41, endPoint x: 544, endPoint y: 30, distance: 106.0
click at [545, 30] on div "vibe 01279 653 249 My account 0" at bounding box center [734, 35] width 1099 height 30
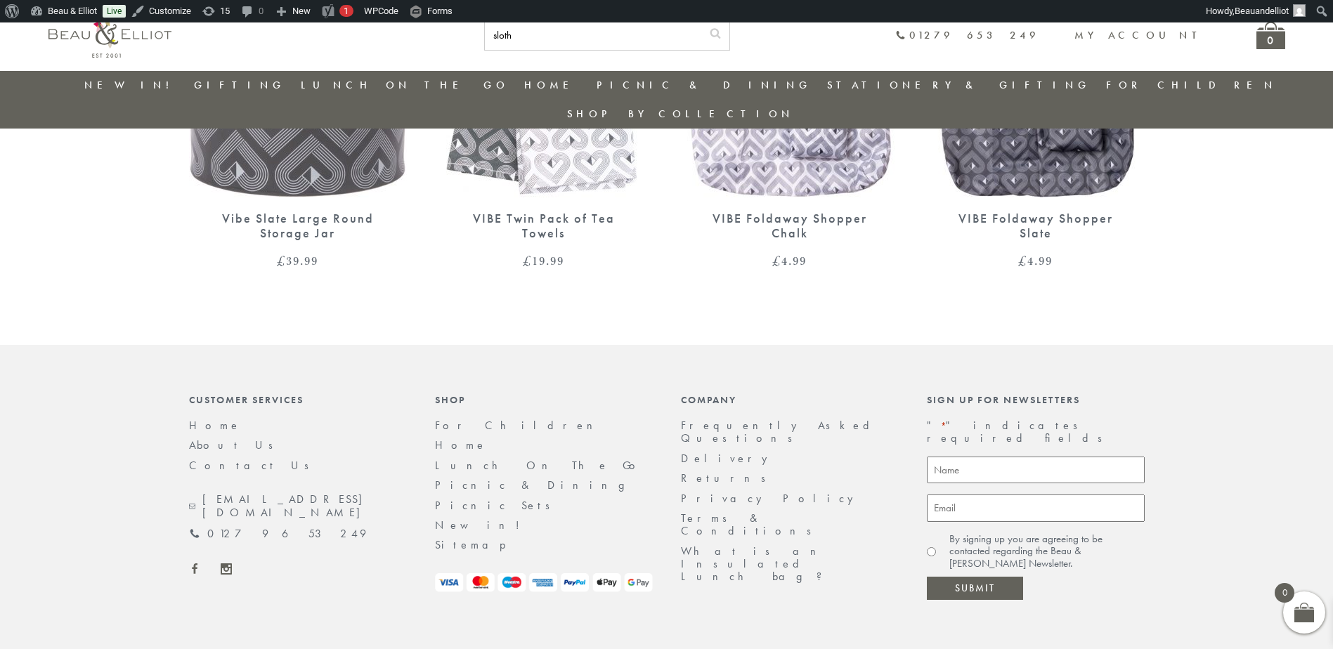
type input "sloth"
click at [701, 21] on button "submit" at bounding box center [715, 32] width 28 height 22
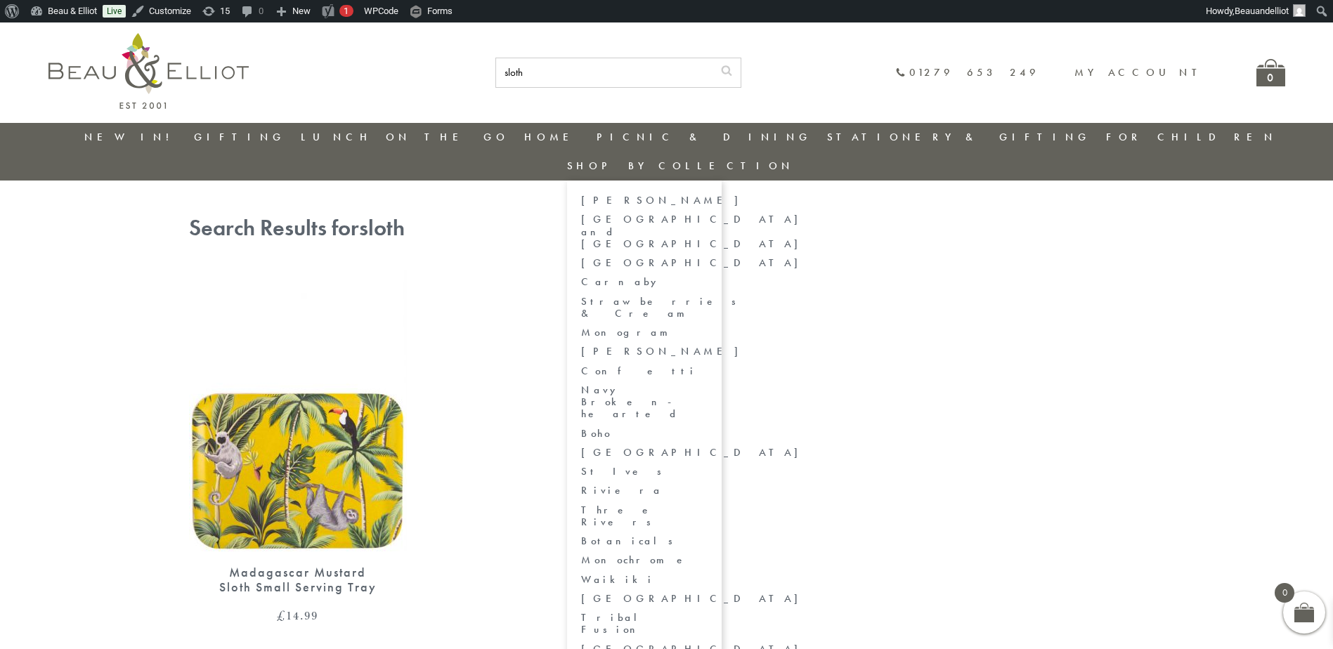
drag, startPoint x: 1184, startPoint y: 537, endPoint x: 1148, endPoint y: 505, distance: 48.2
click at [707, 643] on link "[GEOGRAPHIC_DATA]" at bounding box center [644, 649] width 126 height 12
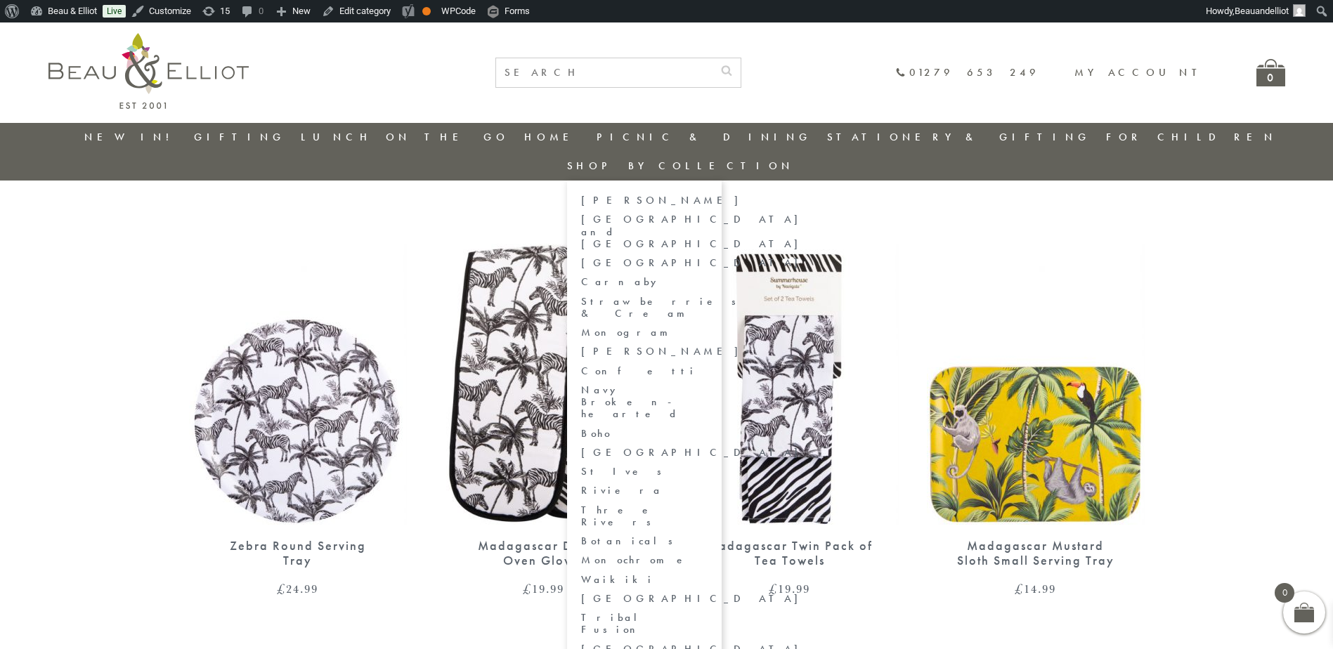
drag, startPoint x: 1160, startPoint y: 551, endPoint x: 1135, endPoint y: 521, distance: 38.9
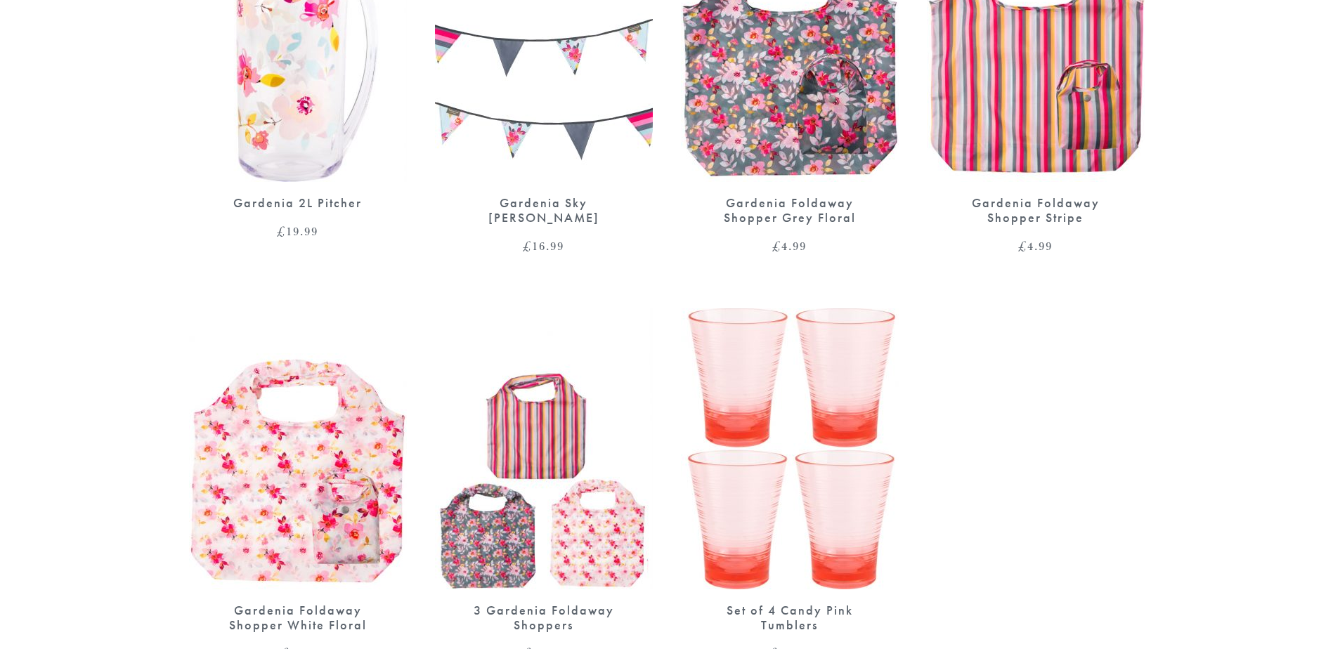
scroll to position [70, 0]
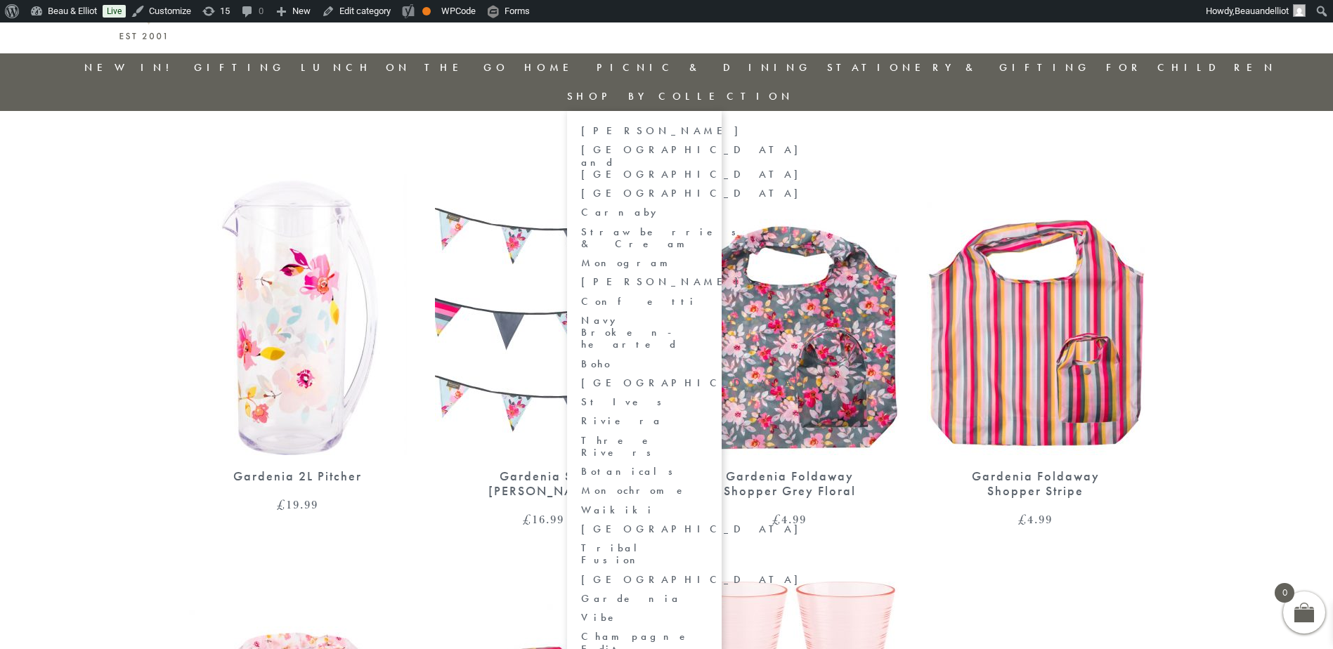
click at [794, 89] on link "Shop by collection" at bounding box center [680, 96] width 227 height 14
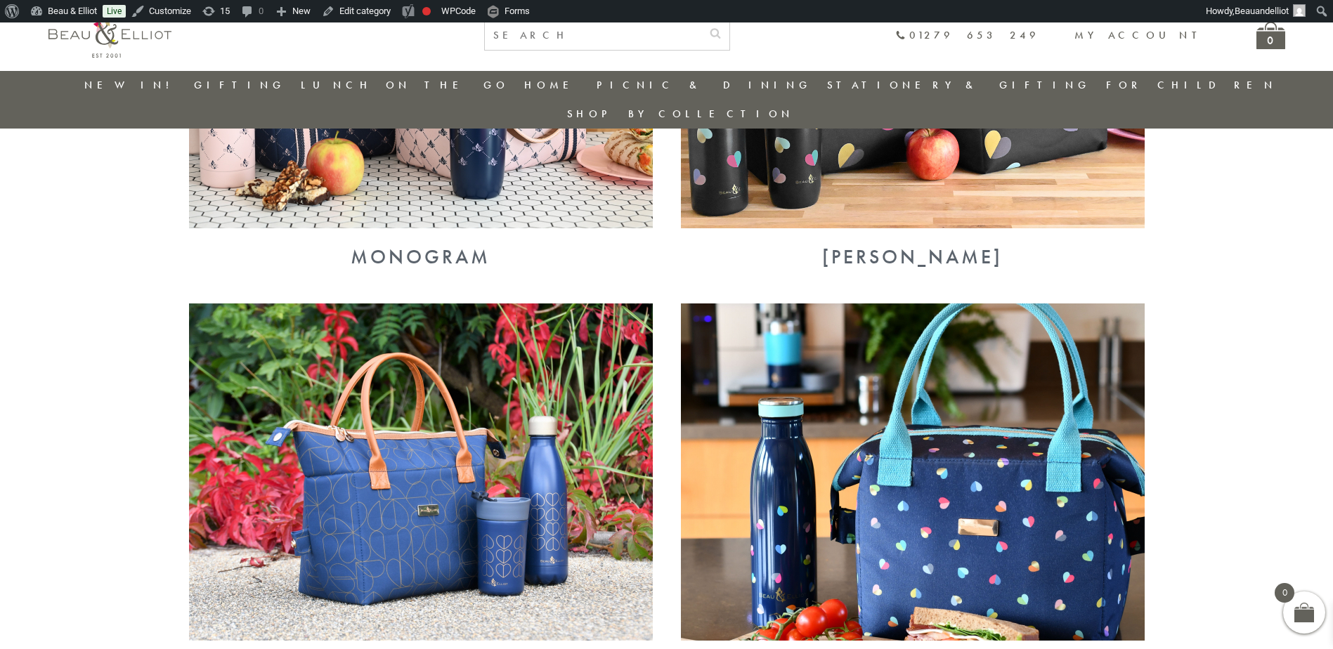
scroll to position [1726, 0]
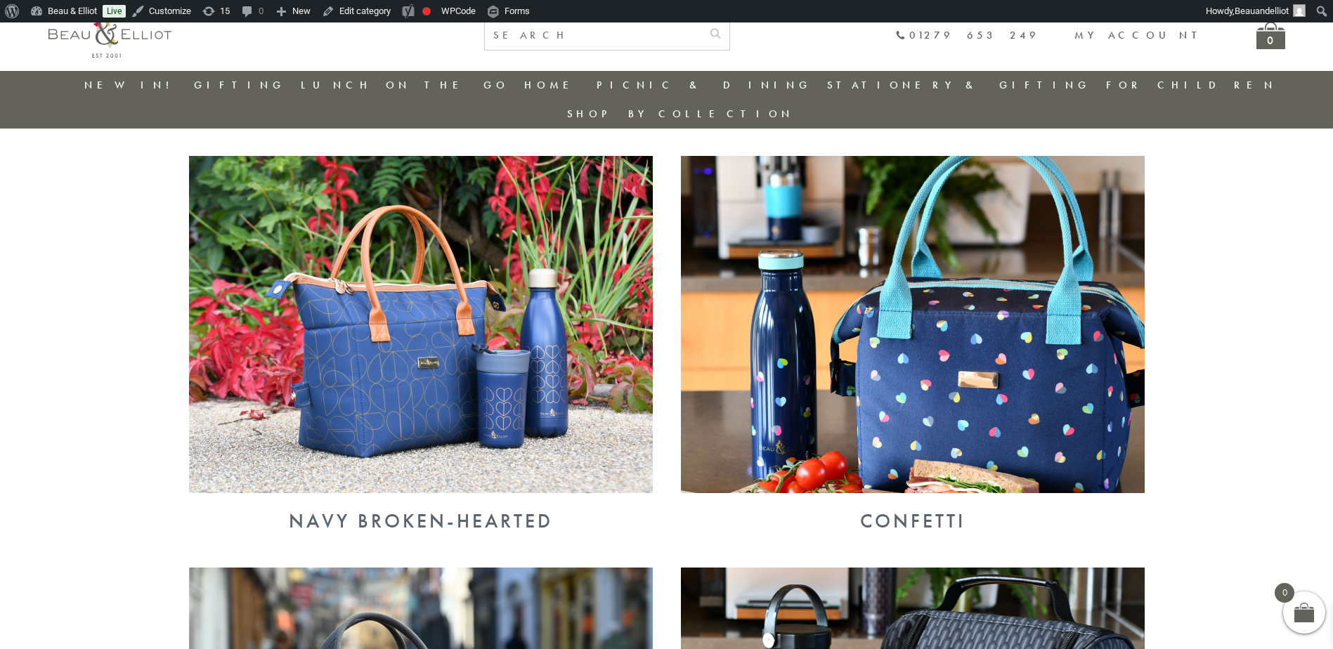
click at [820, 322] on img at bounding box center [913, 324] width 464 height 337
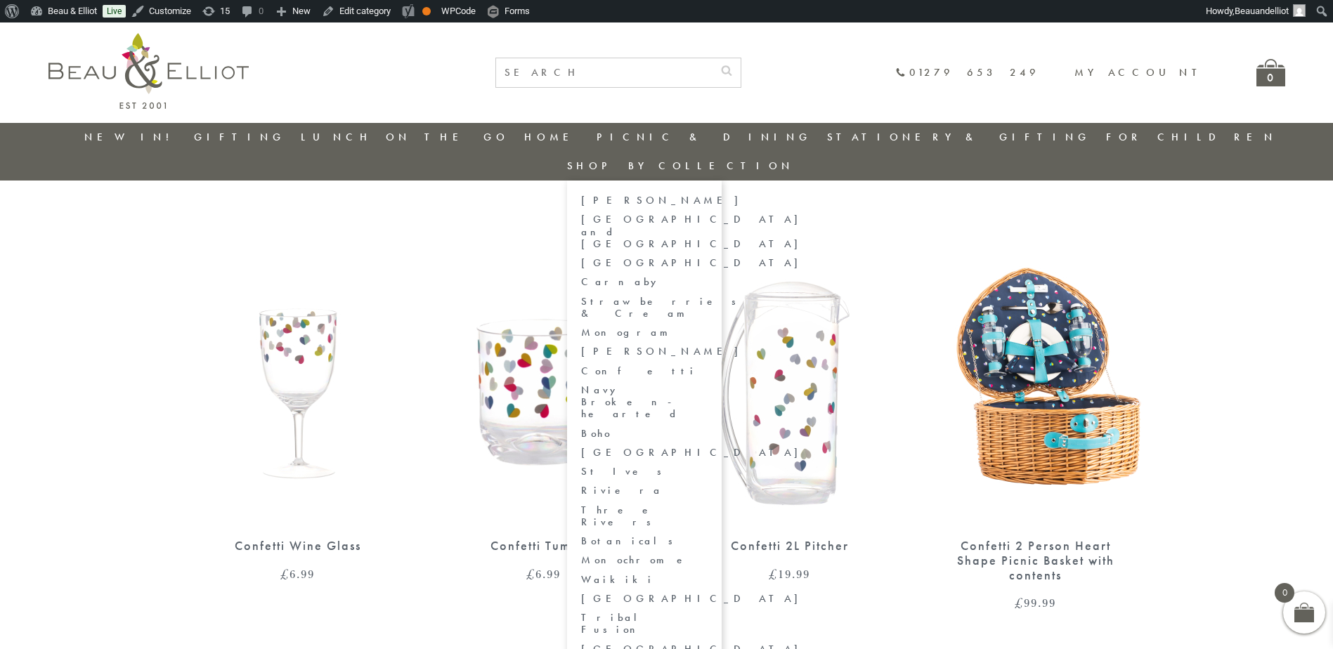
click at [794, 159] on link "Shop by collection" at bounding box center [680, 166] width 227 height 14
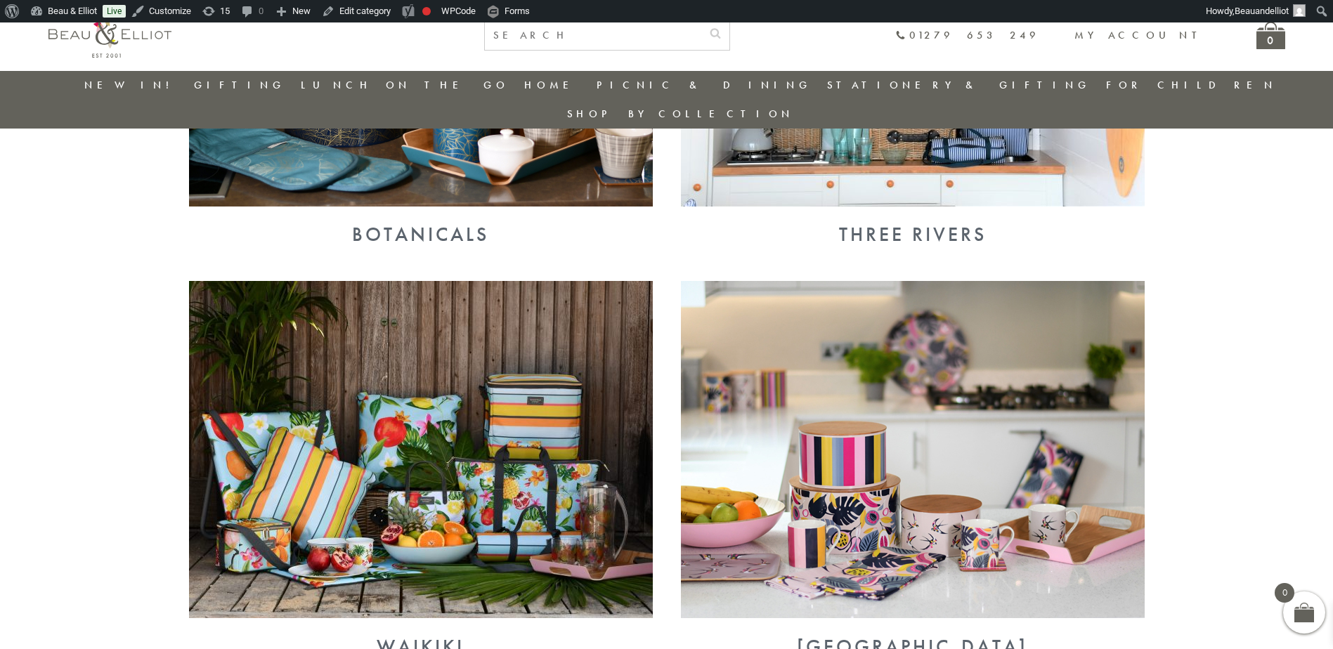
scroll to position [3272, 0]
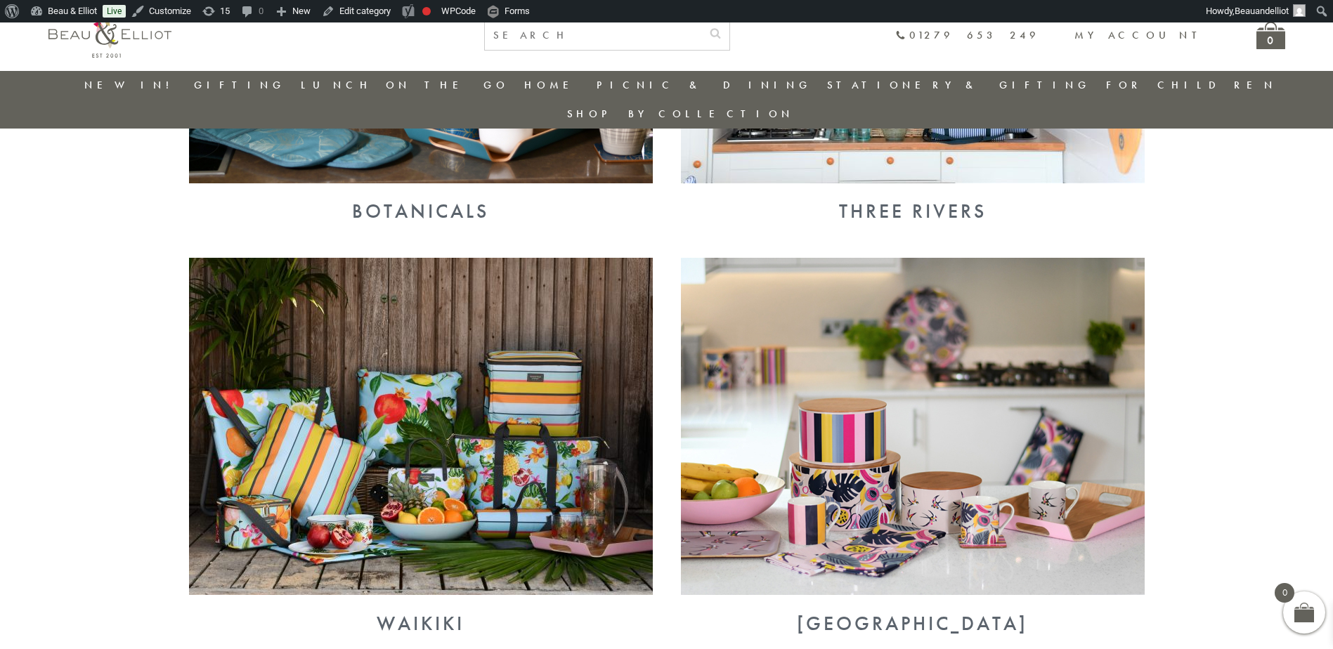
click at [1040, 381] on img at bounding box center [913, 426] width 464 height 337
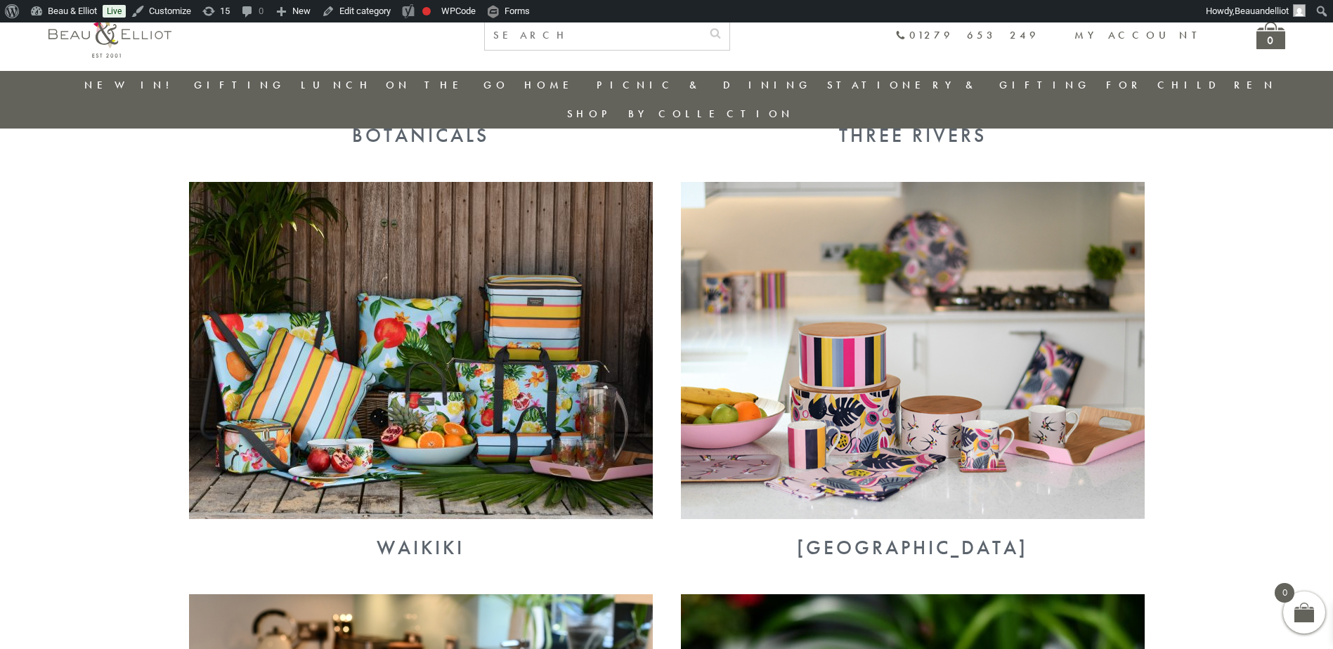
scroll to position [3670, 0]
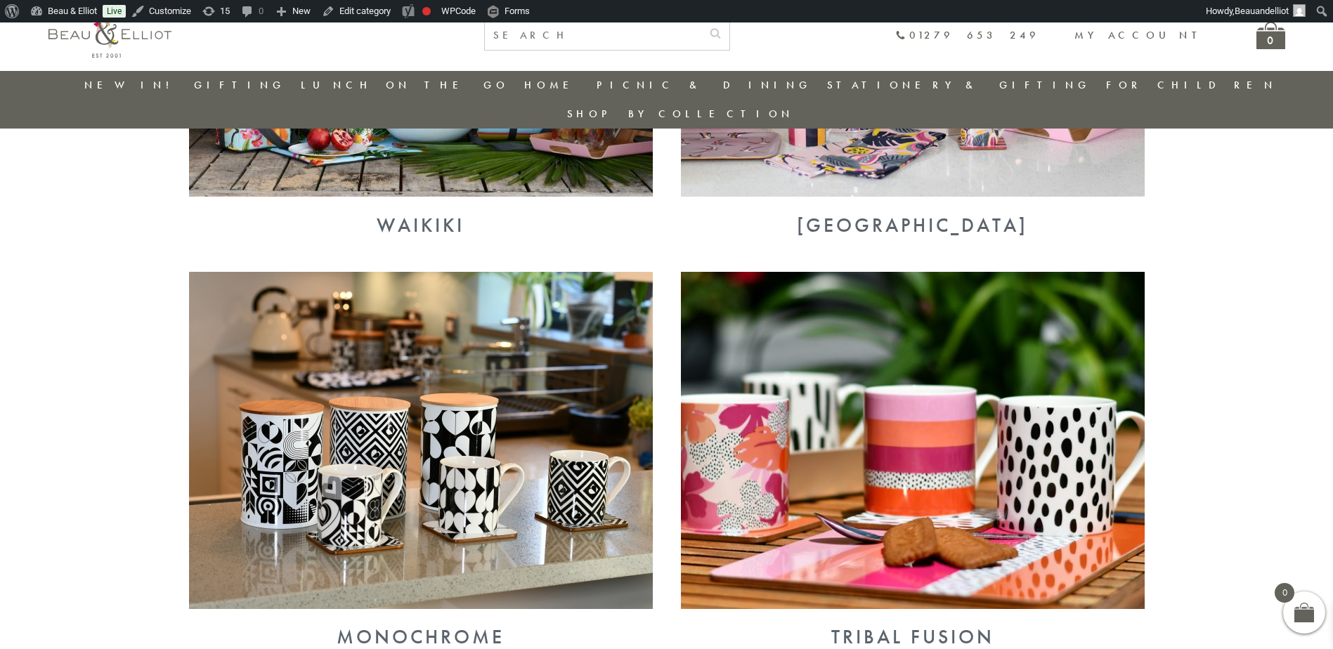
click at [515, 445] on img at bounding box center [421, 440] width 464 height 337
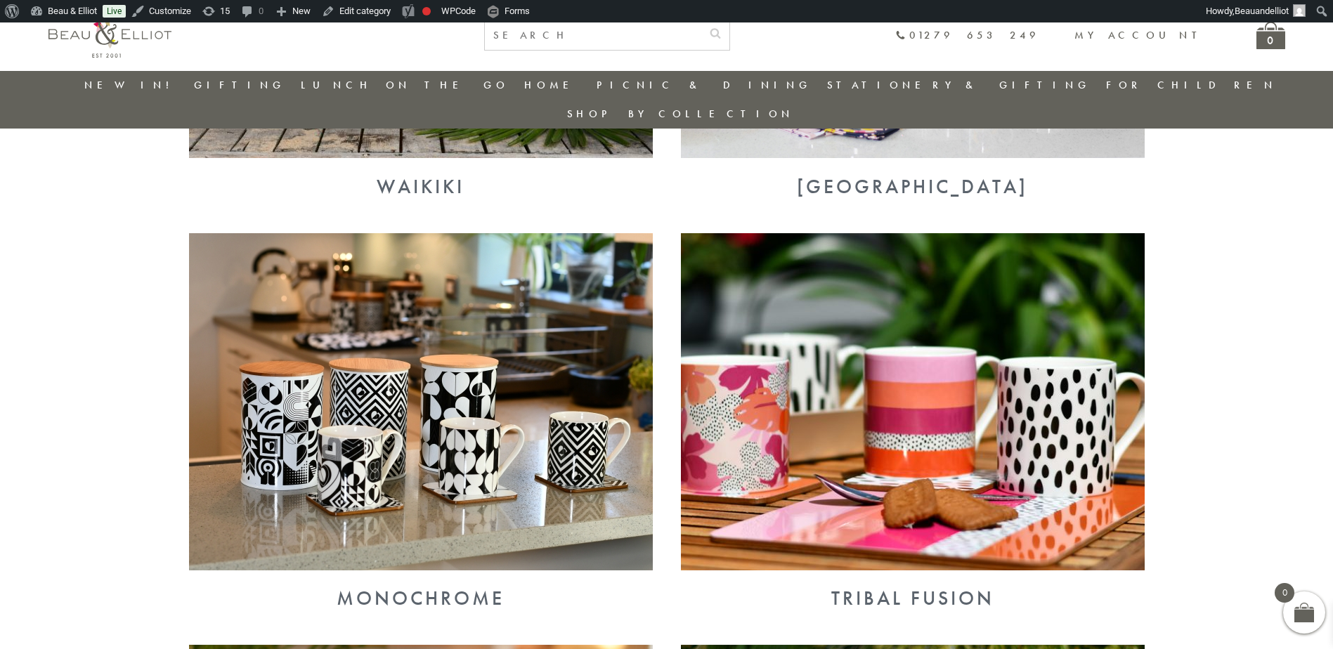
scroll to position [3718, 0]
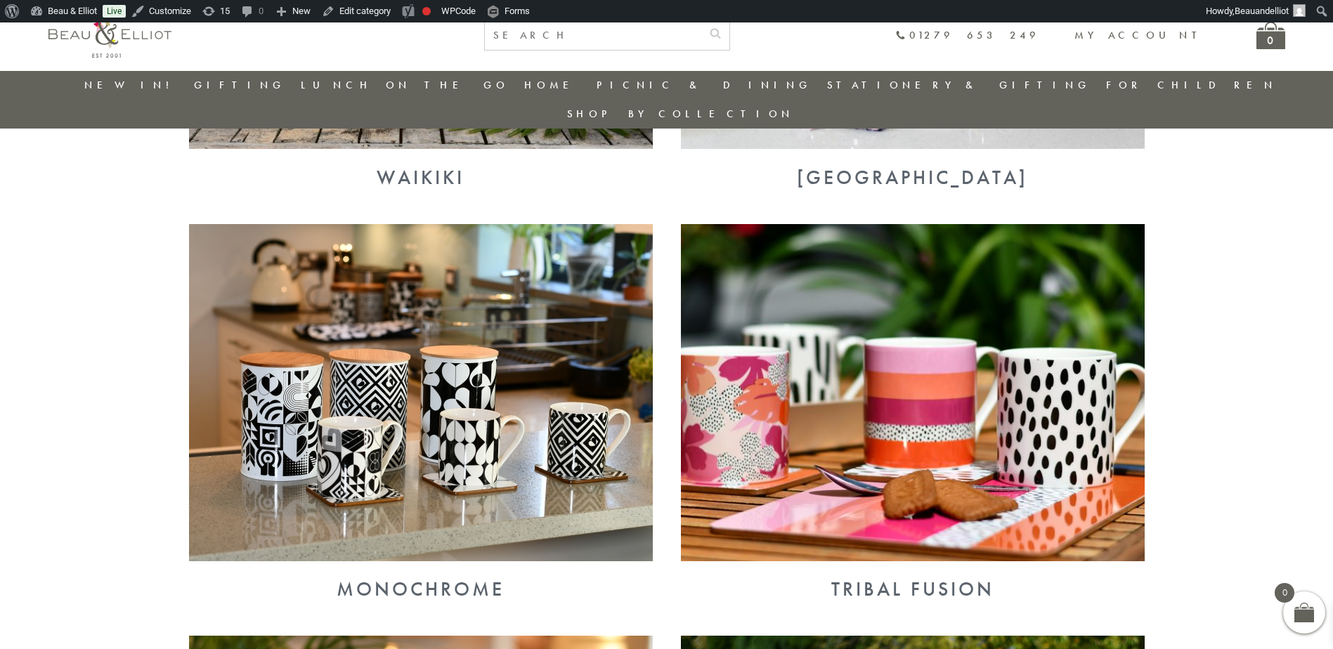
click at [766, 348] on img at bounding box center [913, 392] width 464 height 337
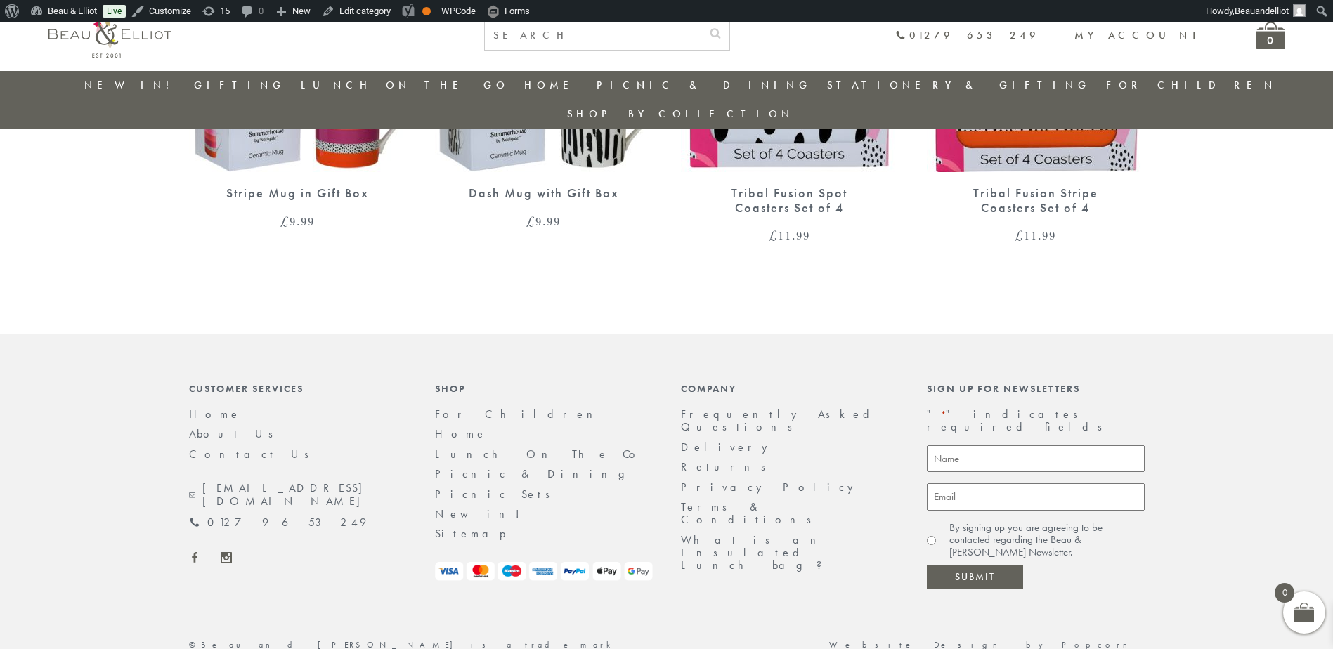
scroll to position [309, 0]
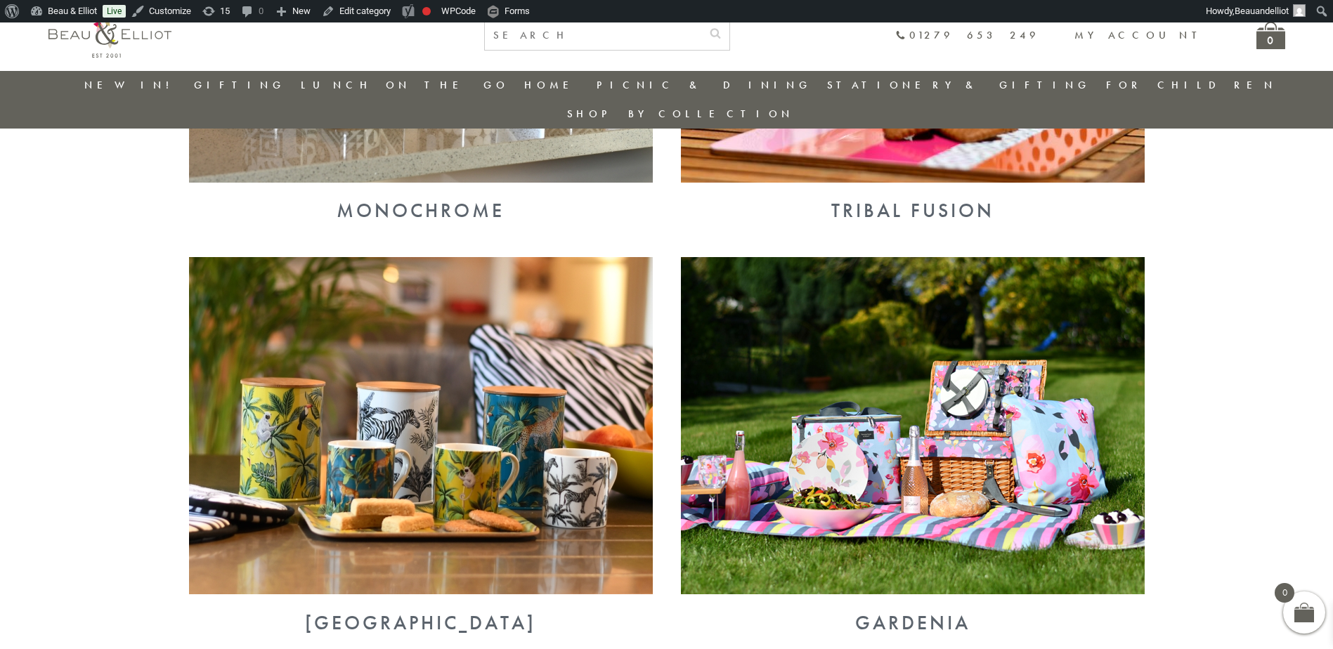
scroll to position [4187, 0]
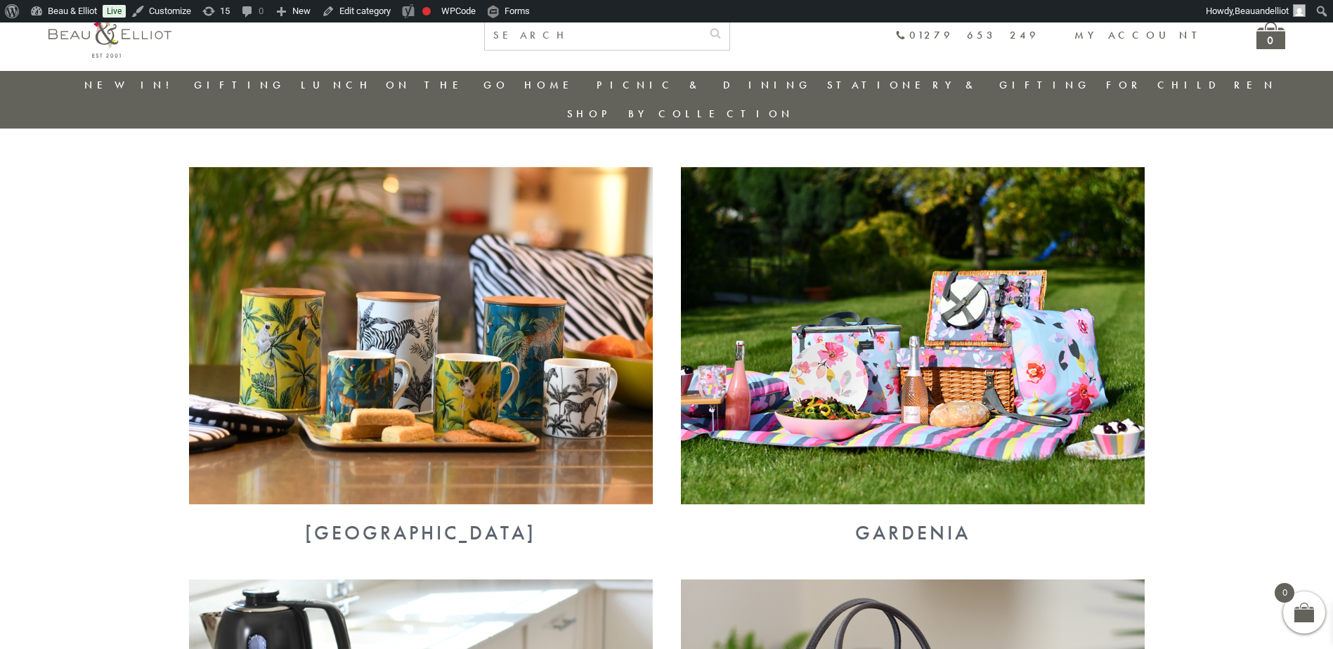
click at [500, 275] on img at bounding box center [421, 335] width 464 height 337
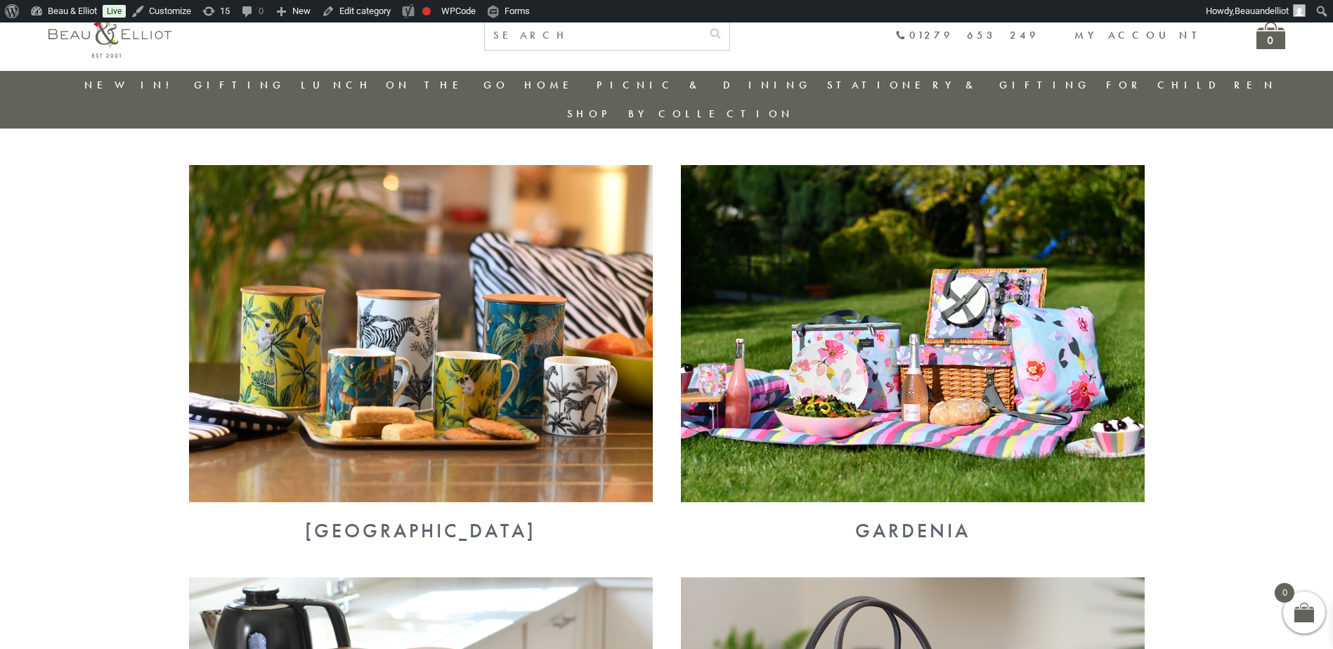
scroll to position [4187, 0]
